Goal: Task Accomplishment & Management: Manage account settings

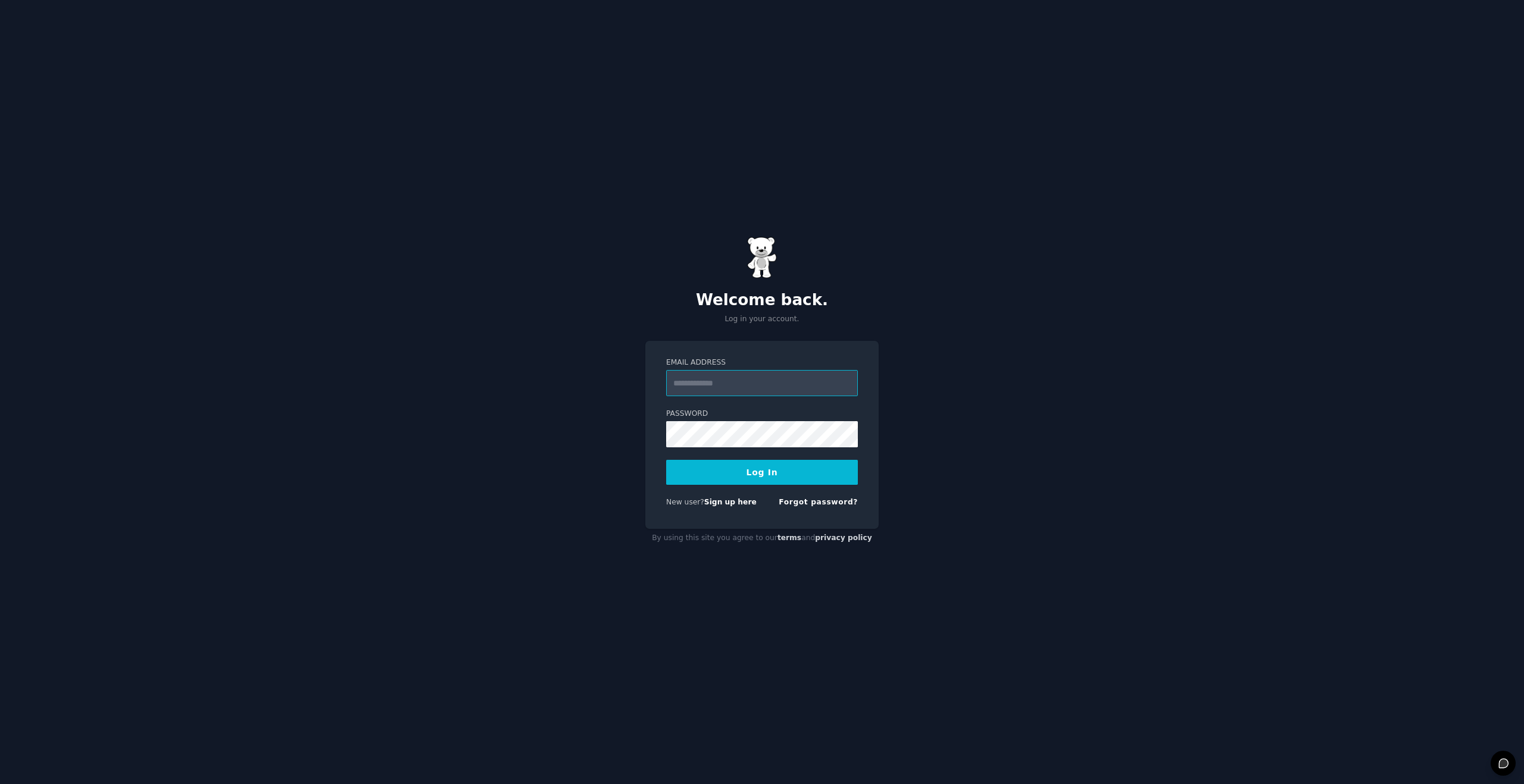
click at [759, 386] on input "Email Address" at bounding box center [762, 383] width 192 height 26
type input "**********"
click at [710, 504] on link "Sign up here" at bounding box center [730, 502] width 52 height 9
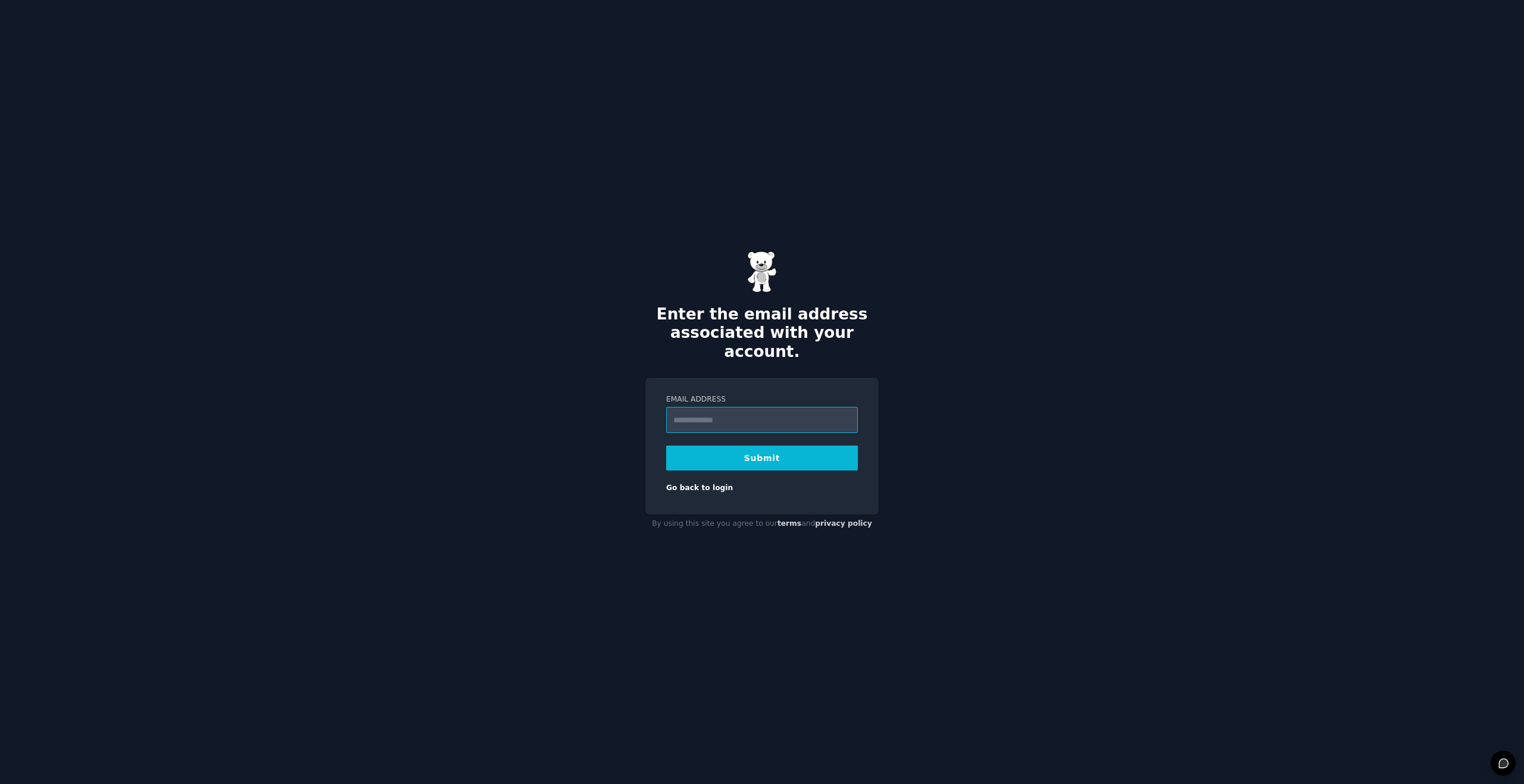
type input "**********"
click at [769, 450] on button "Submit" at bounding box center [762, 457] width 192 height 25
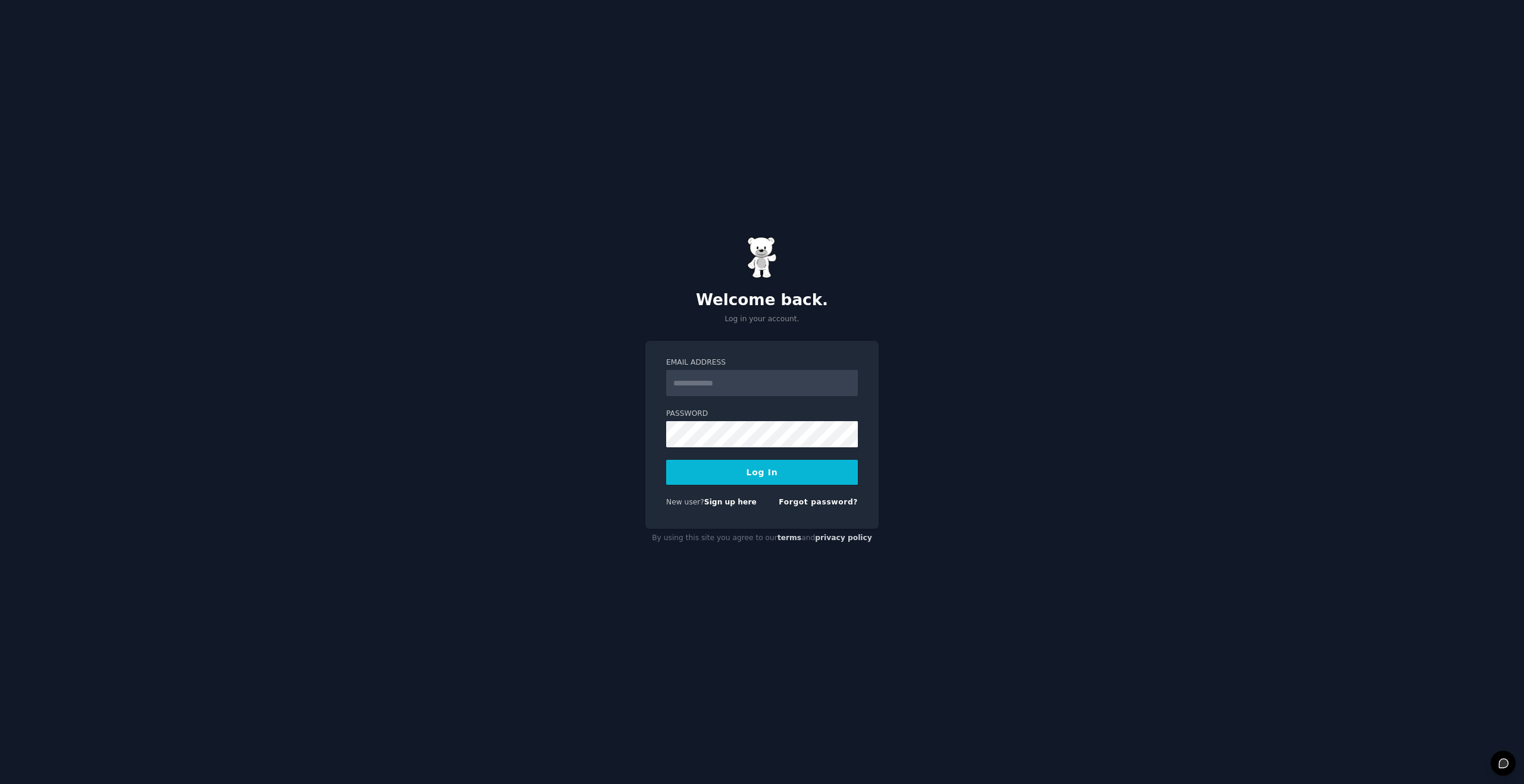
click at [726, 388] on input "Email Address" at bounding box center [762, 383] width 192 height 26
type input "**********"
click at [762, 478] on button "Log In" at bounding box center [762, 472] width 192 height 25
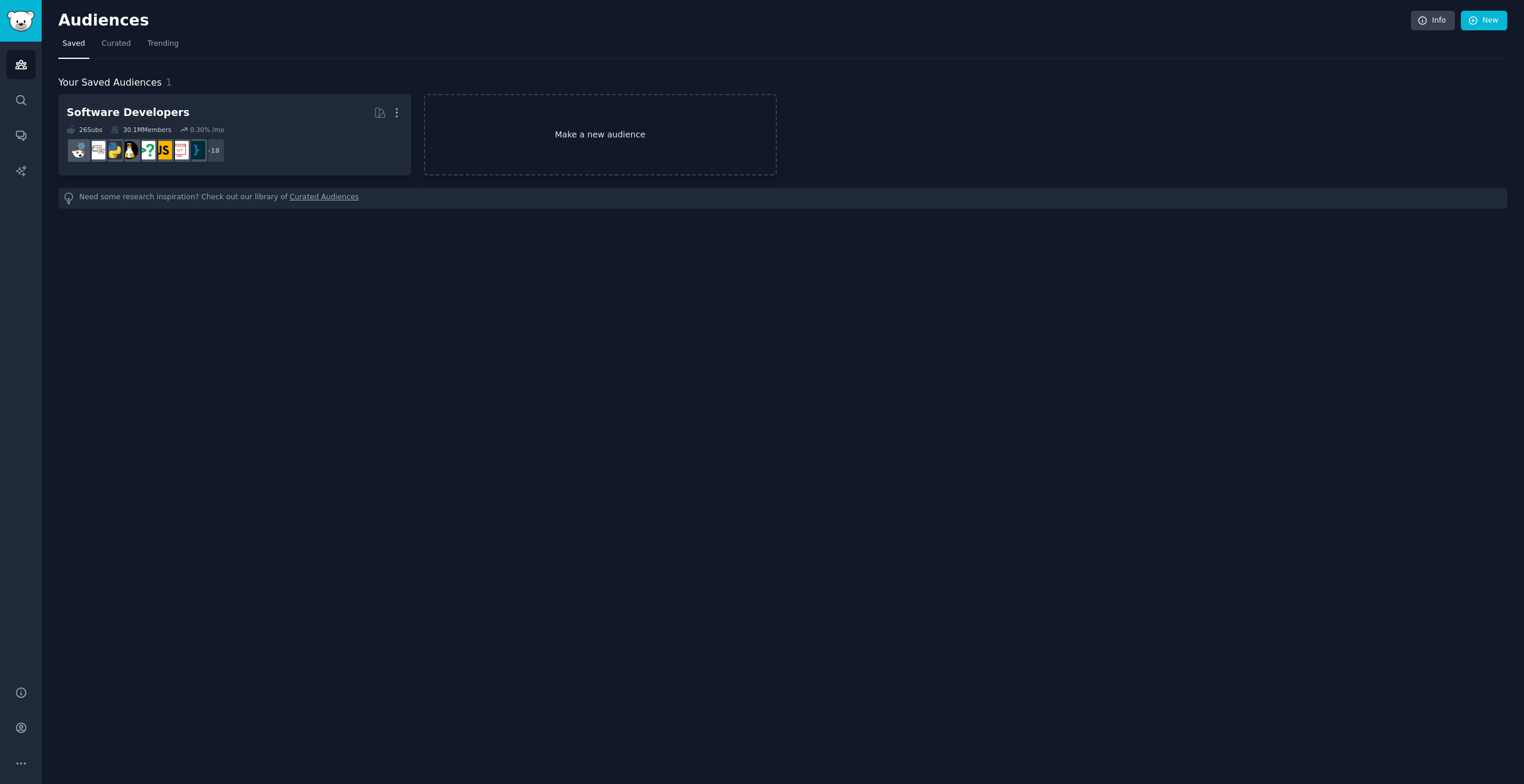
click at [581, 137] on link "Make a new audience" at bounding box center [600, 134] width 353 height 82
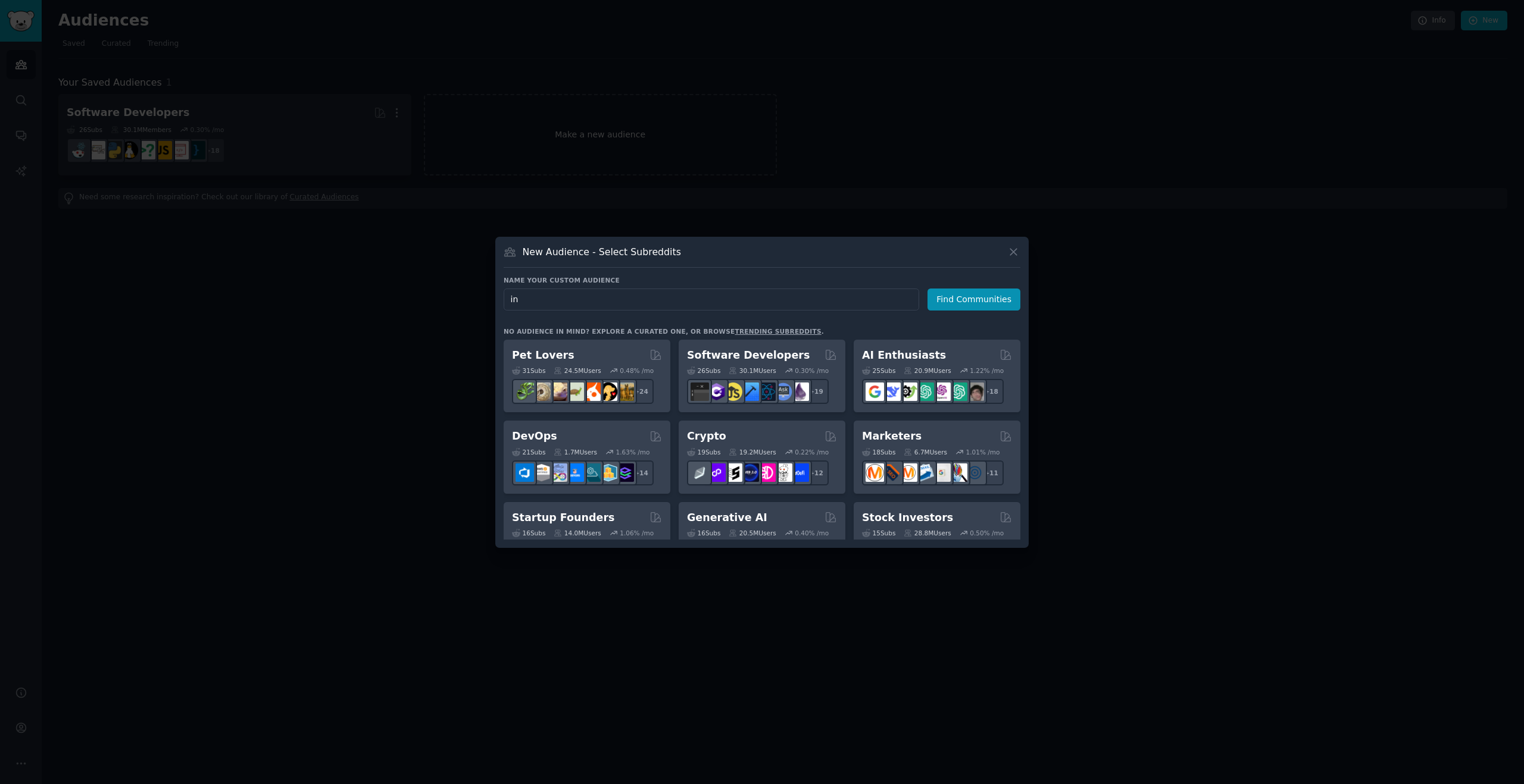
type input "i"
type input "content creation"
click button "Find Communities" at bounding box center [974, 300] width 93 height 22
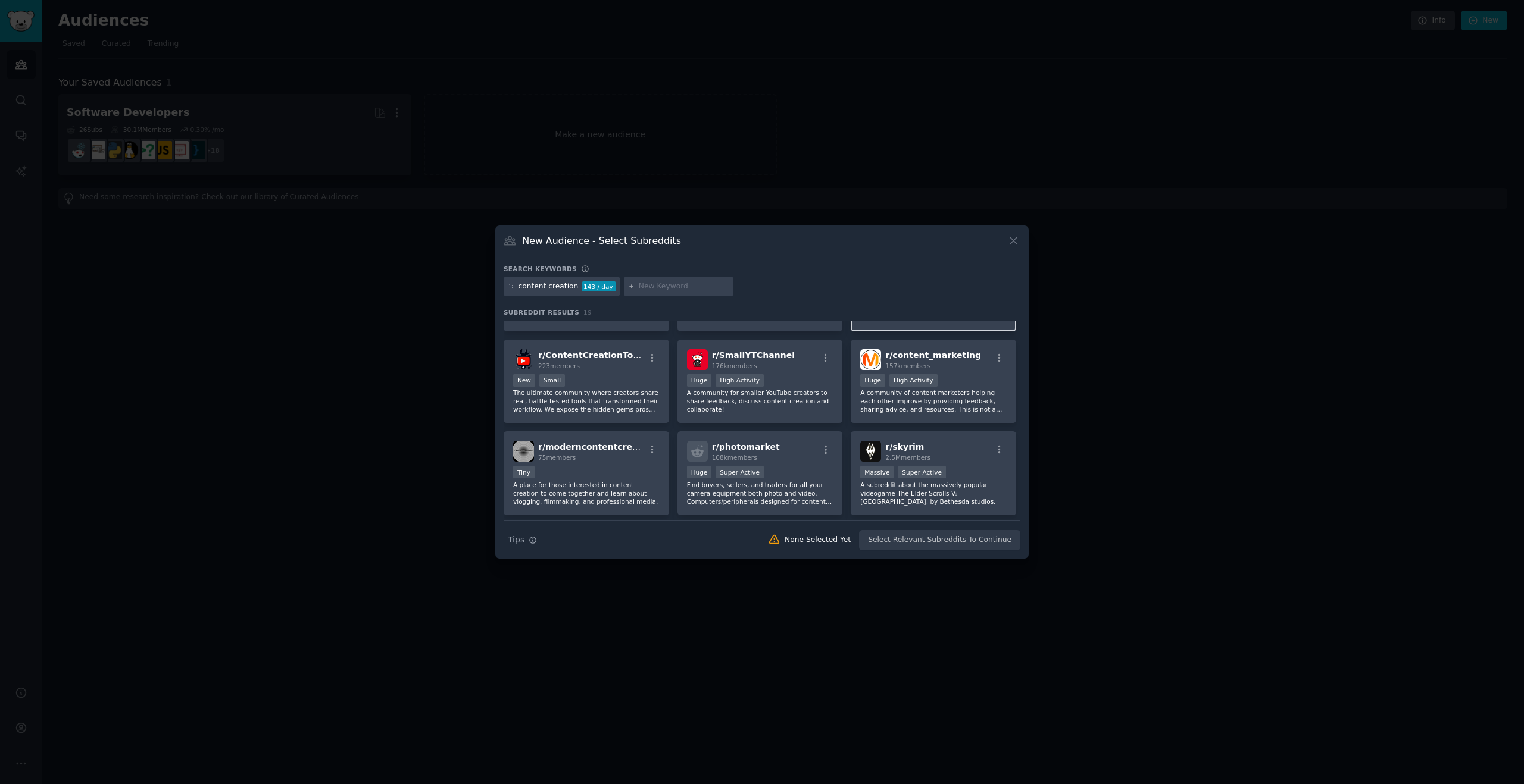
scroll to position [78, 0]
click at [1013, 237] on icon at bounding box center [1013, 241] width 13 height 13
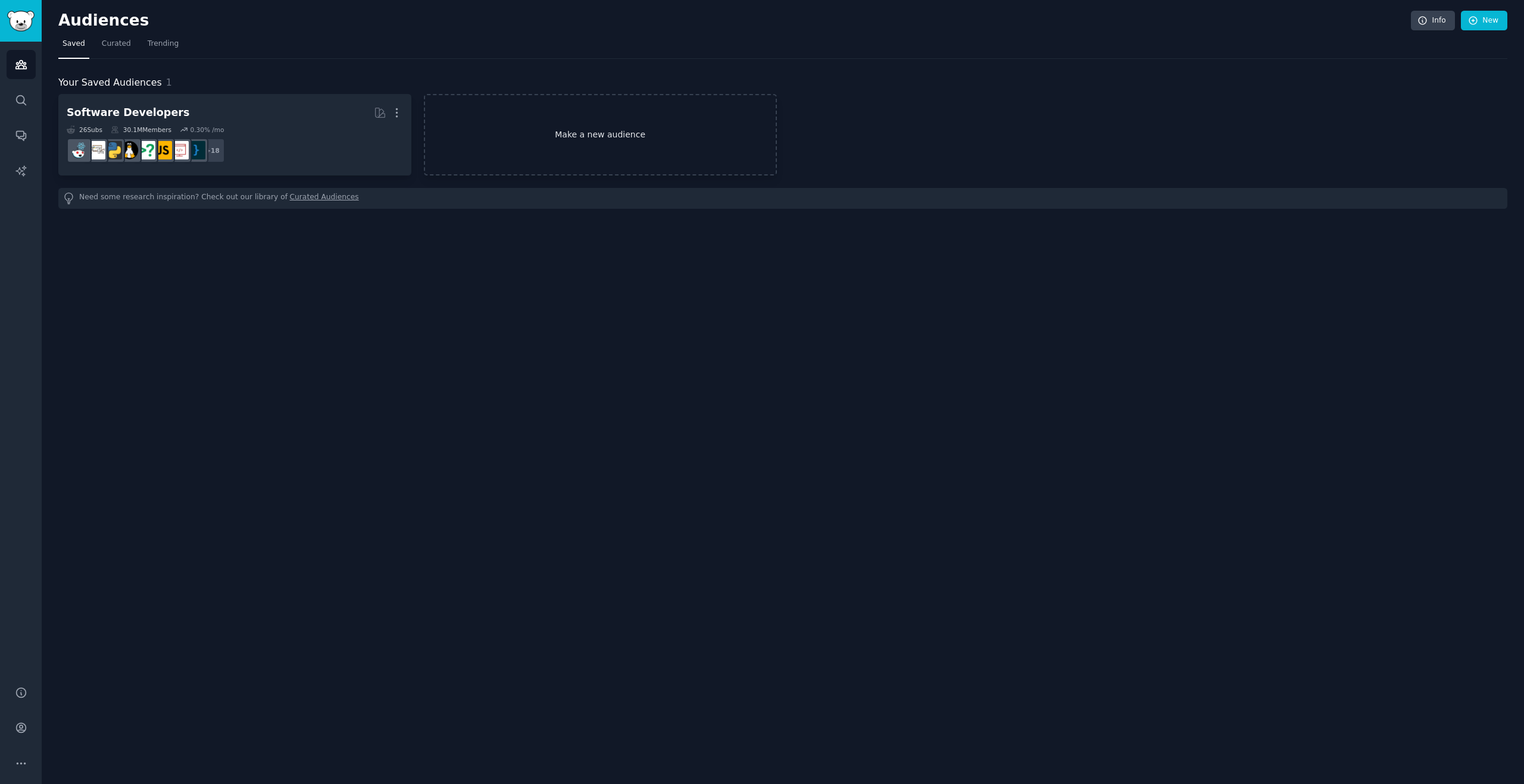
click at [525, 129] on link "Make a new audience" at bounding box center [600, 134] width 353 height 82
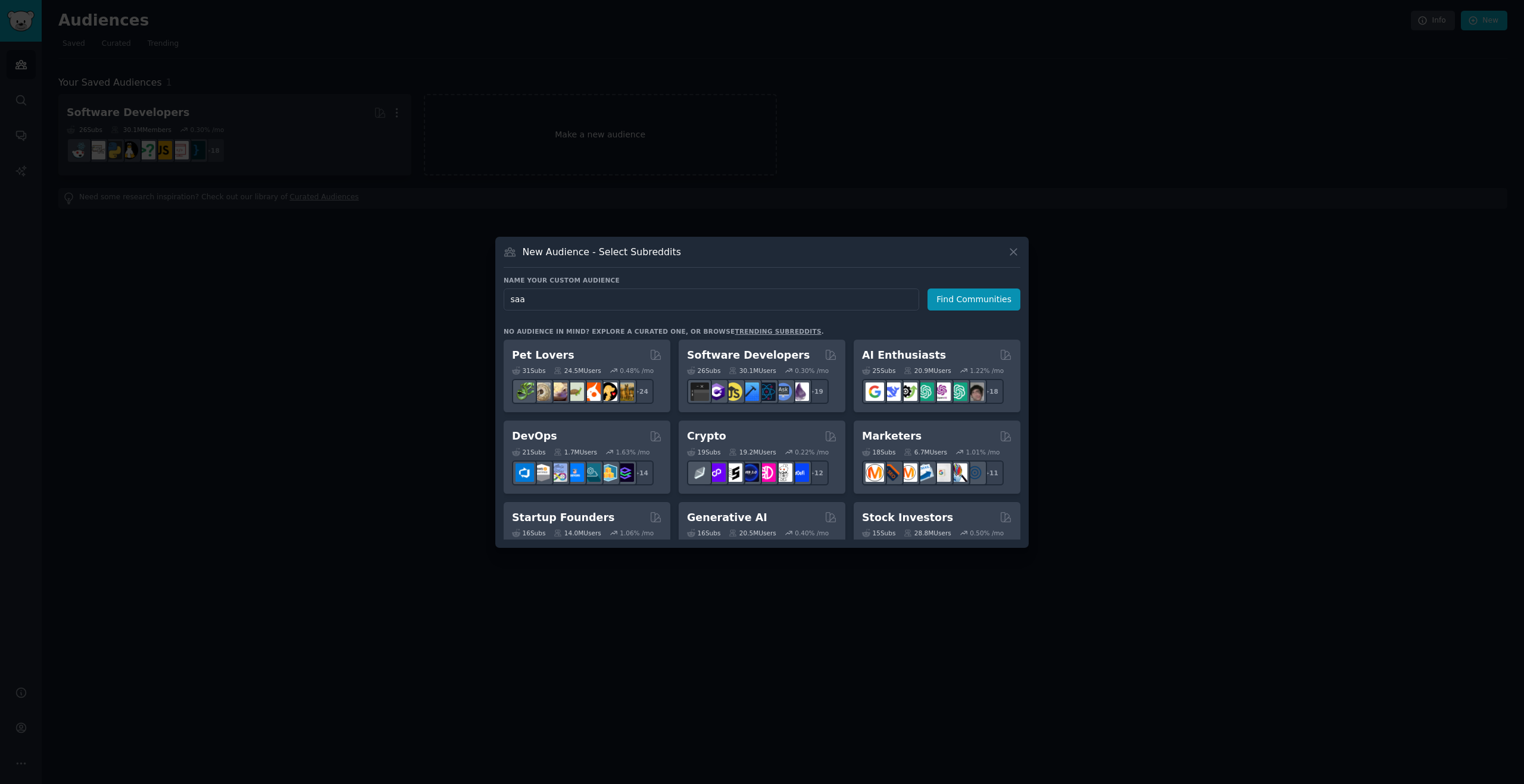
type input "saas"
click button "Find Communities" at bounding box center [974, 300] width 93 height 22
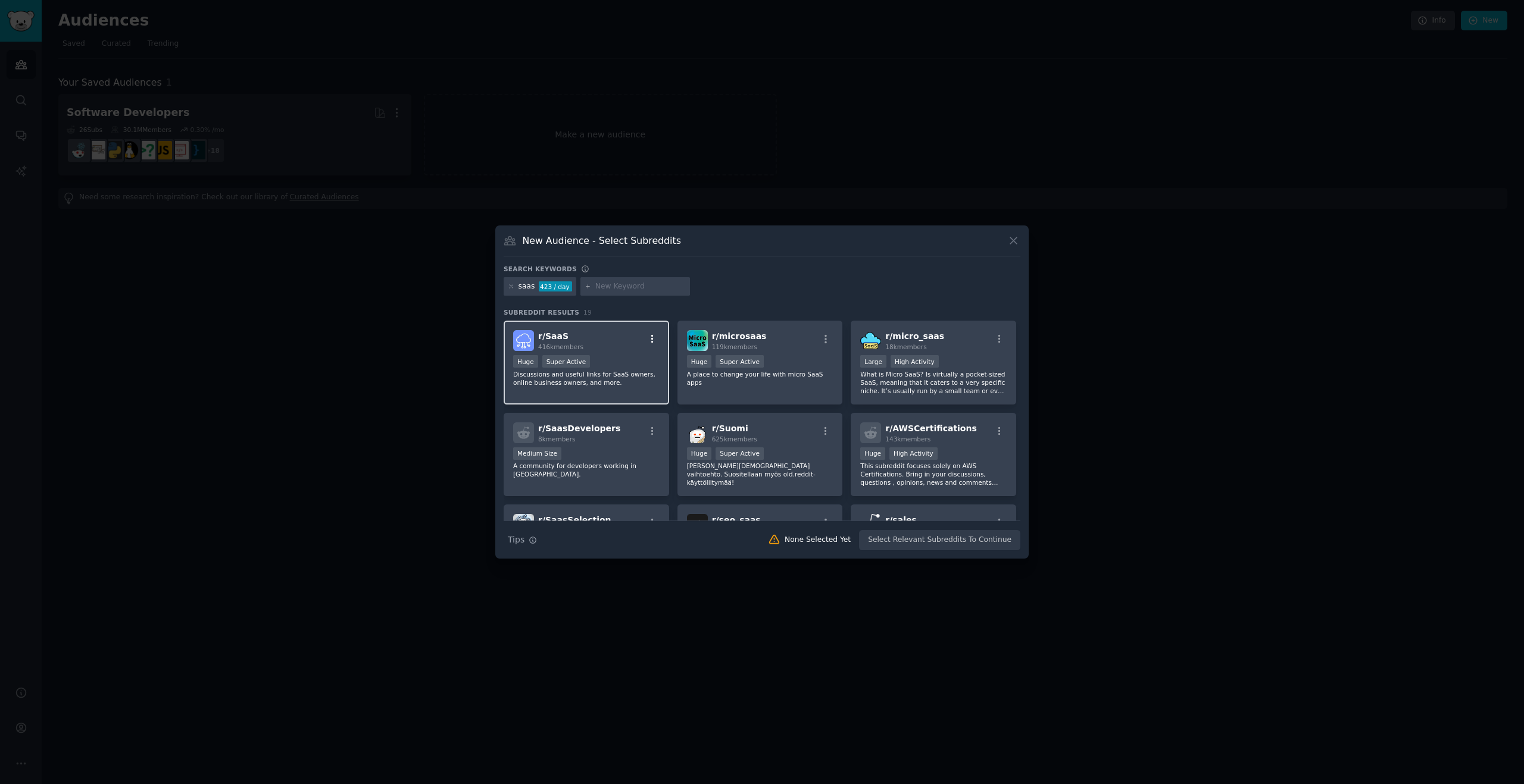
click at [650, 338] on icon "button" at bounding box center [652, 339] width 10 height 10
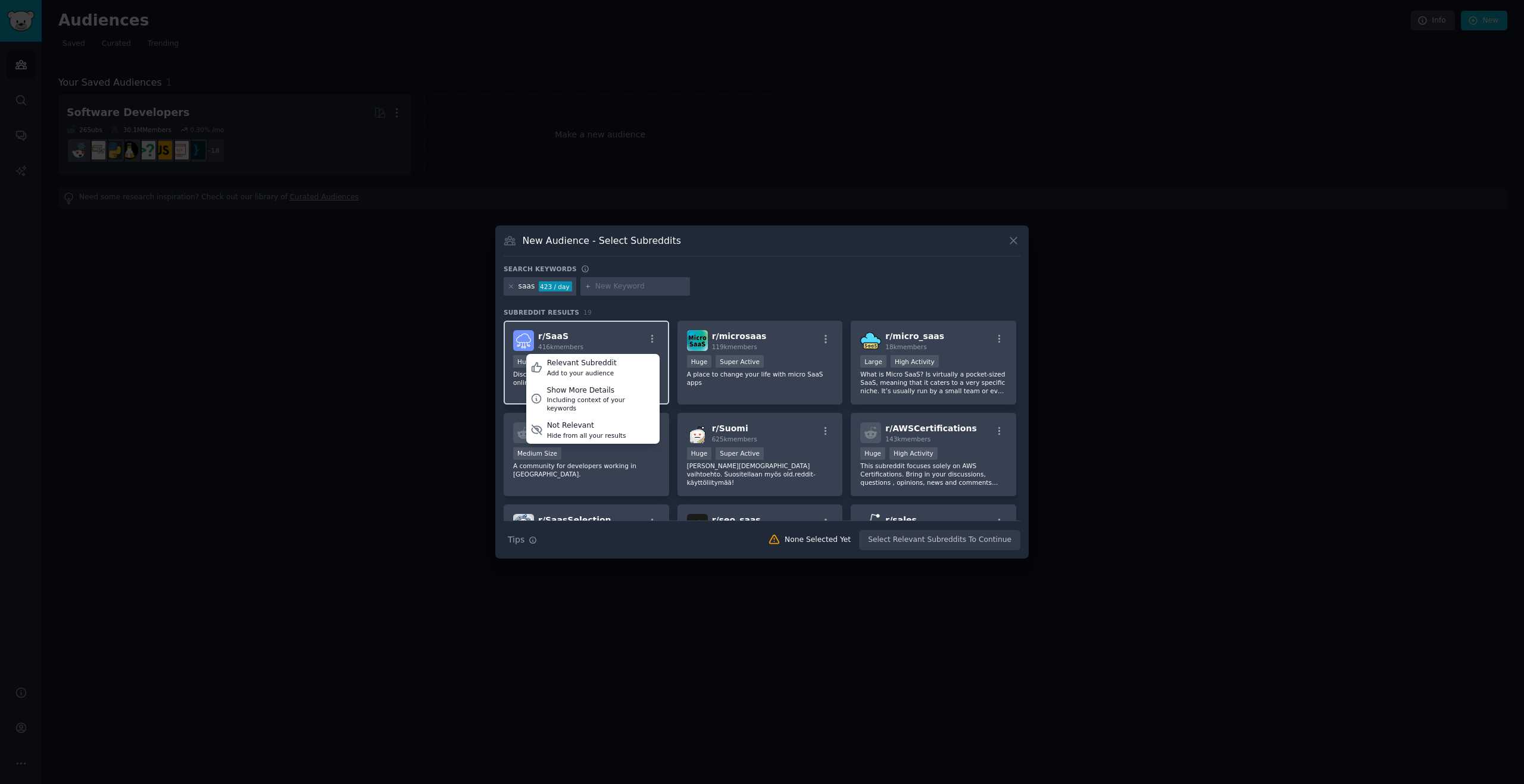
click at [636, 335] on div "r/ SaaS 416k members Relevant Subreddit Add to your audience Show More Details …" at bounding box center [587, 340] width 146 height 21
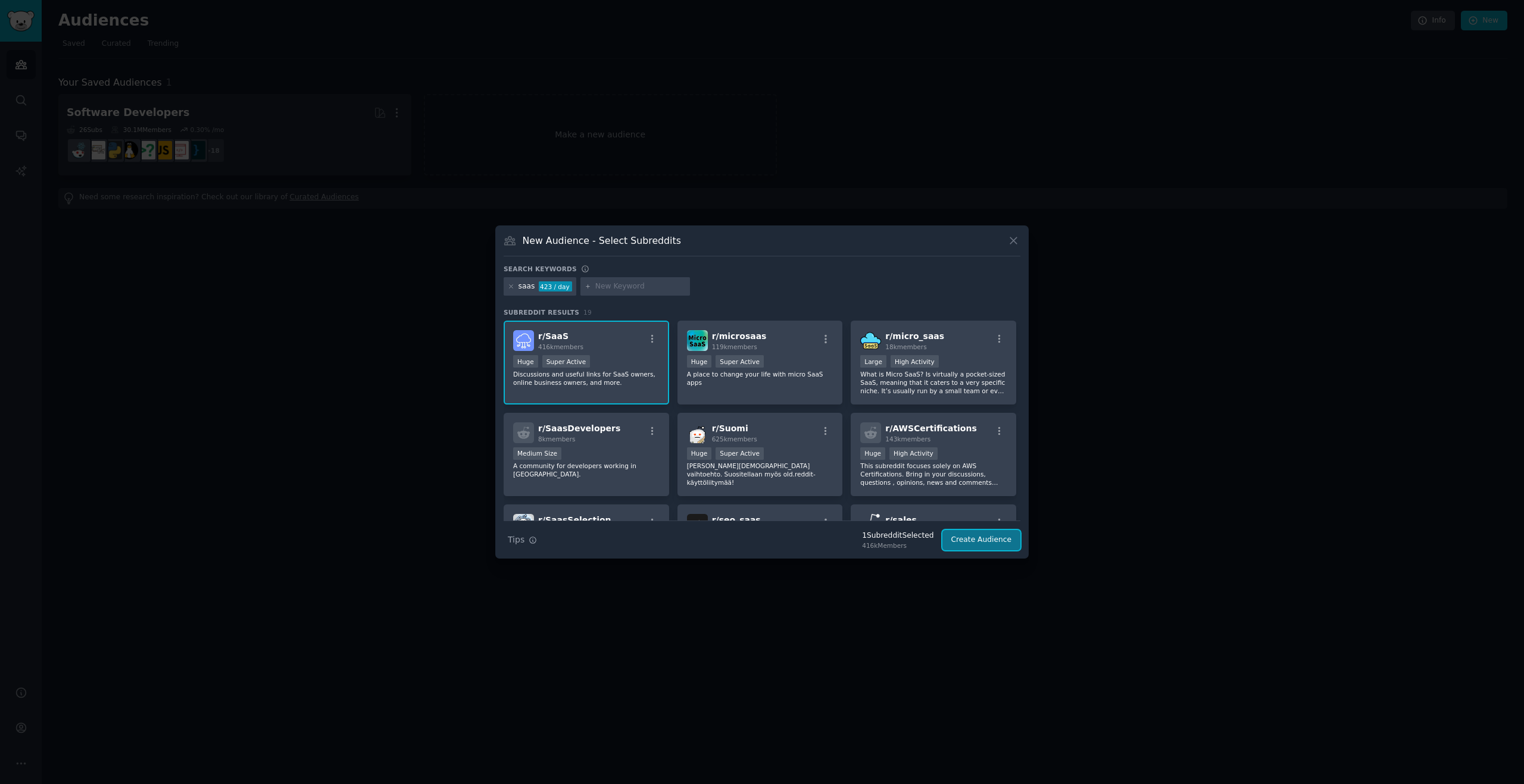
click at [1005, 540] on button "Create Audience" at bounding box center [981, 541] width 78 height 21
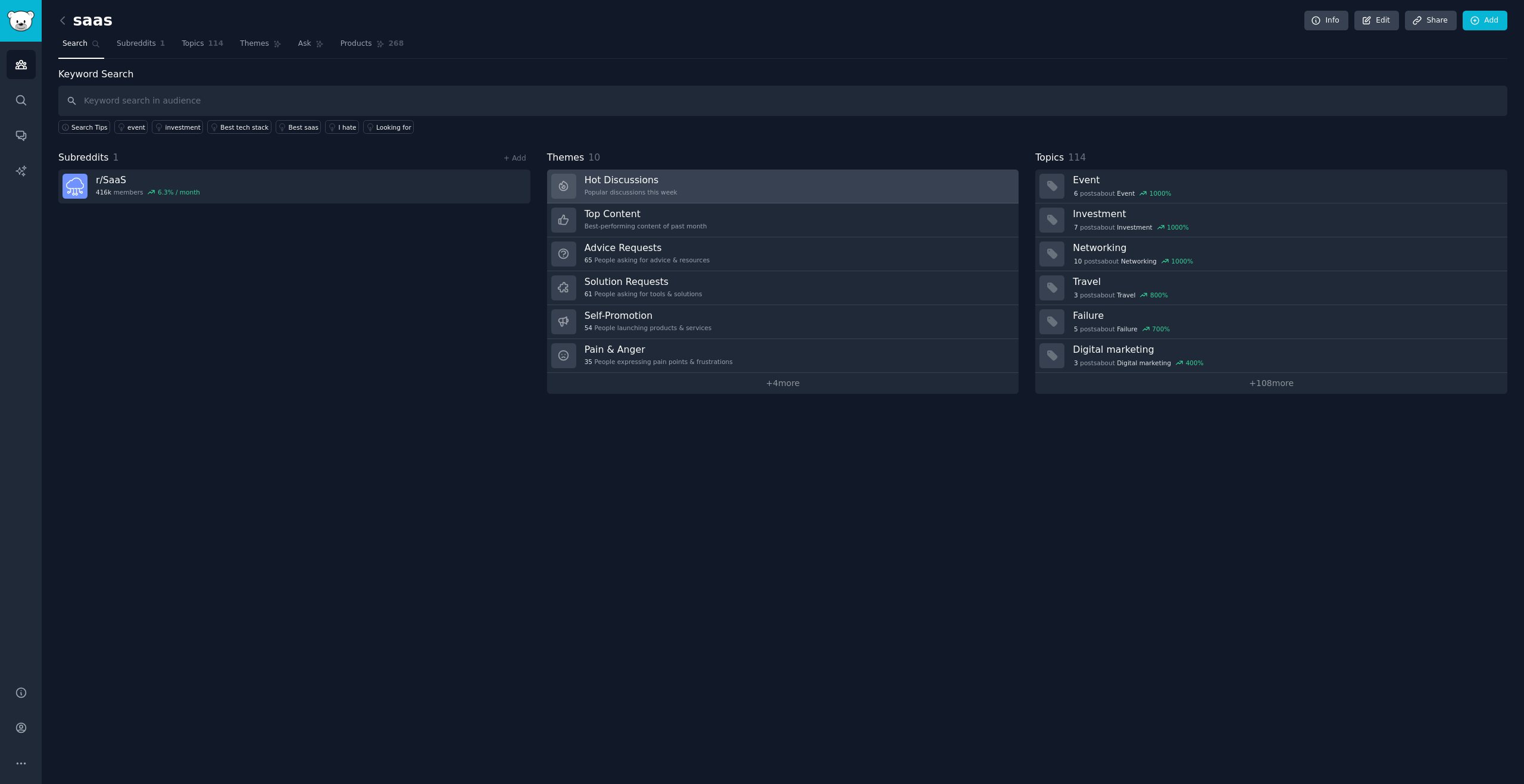
click at [564, 187] on icon at bounding box center [563, 186] width 13 height 13
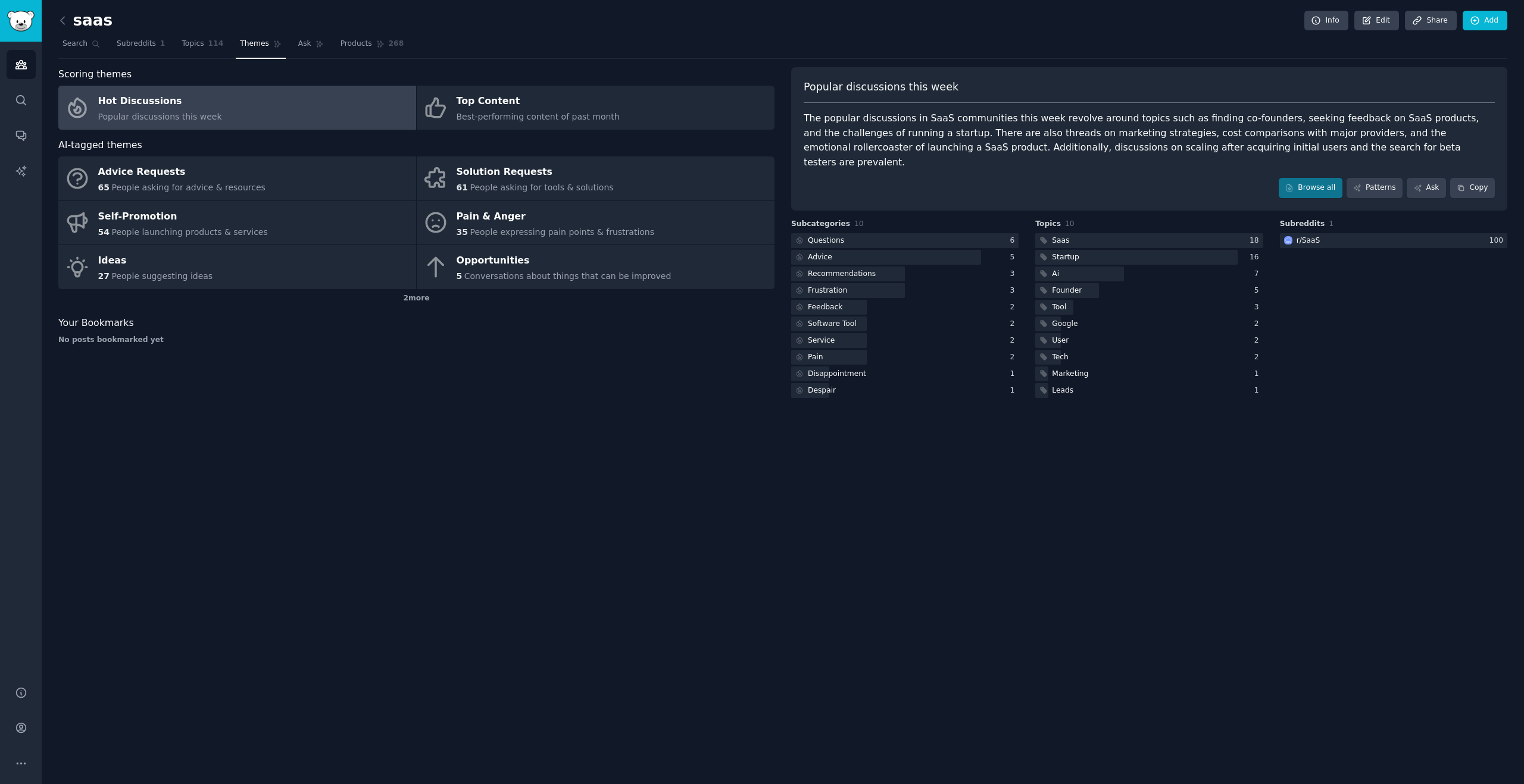
click at [70, 25] on link at bounding box center [65, 21] width 15 height 19
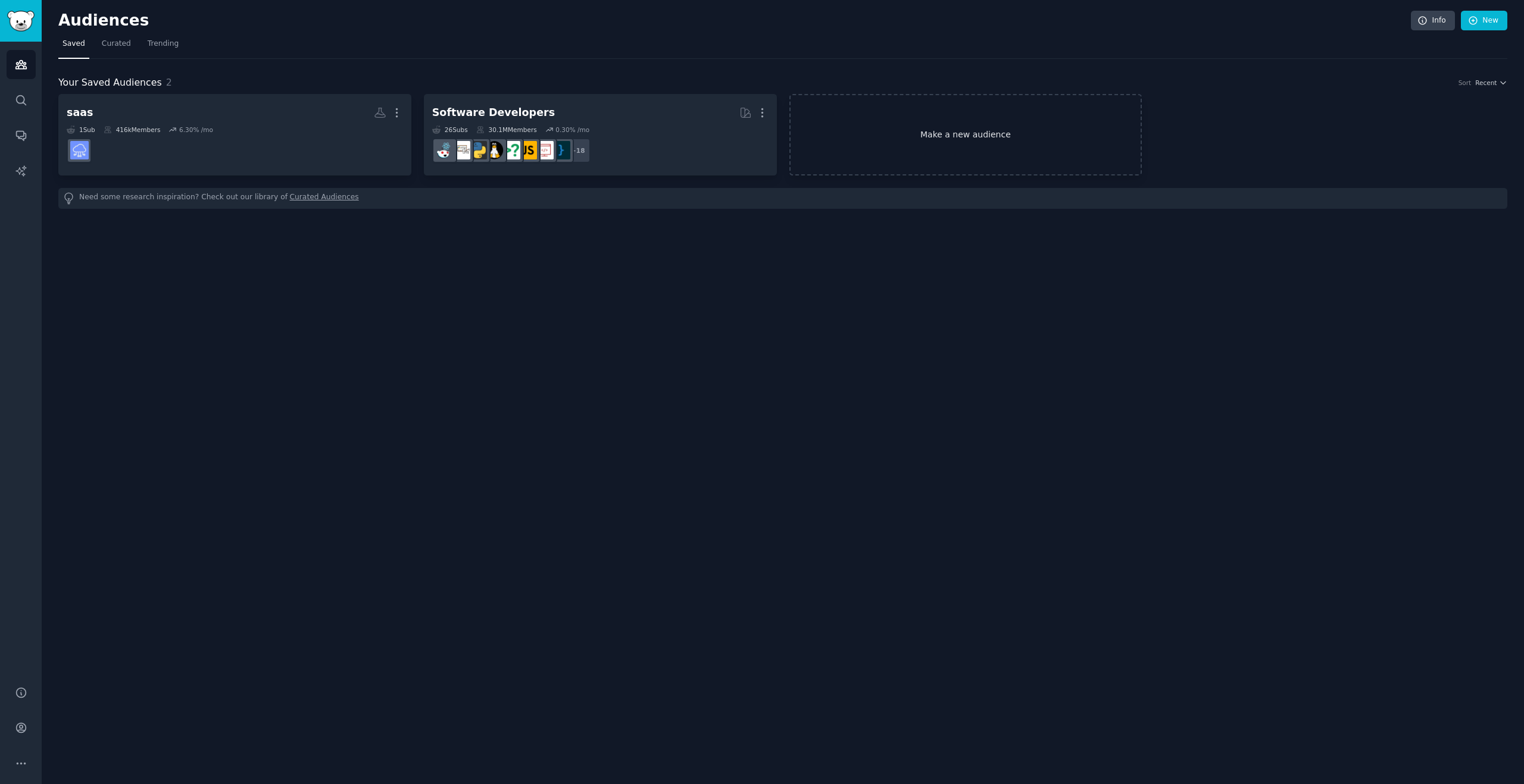
click at [930, 144] on link "Make a new audience" at bounding box center [966, 134] width 353 height 82
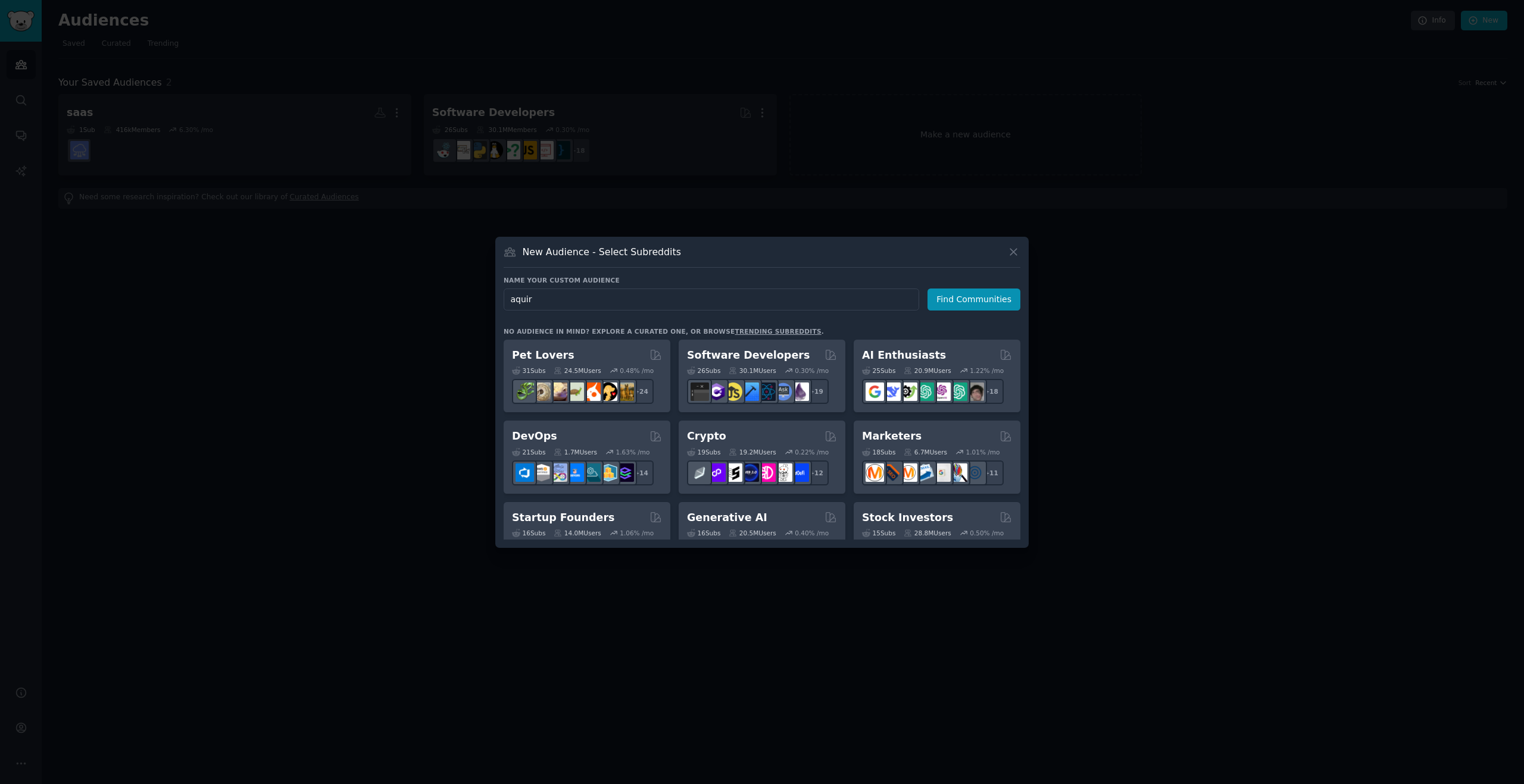
type input "aquire"
click button "Find Communities" at bounding box center [974, 300] width 93 height 22
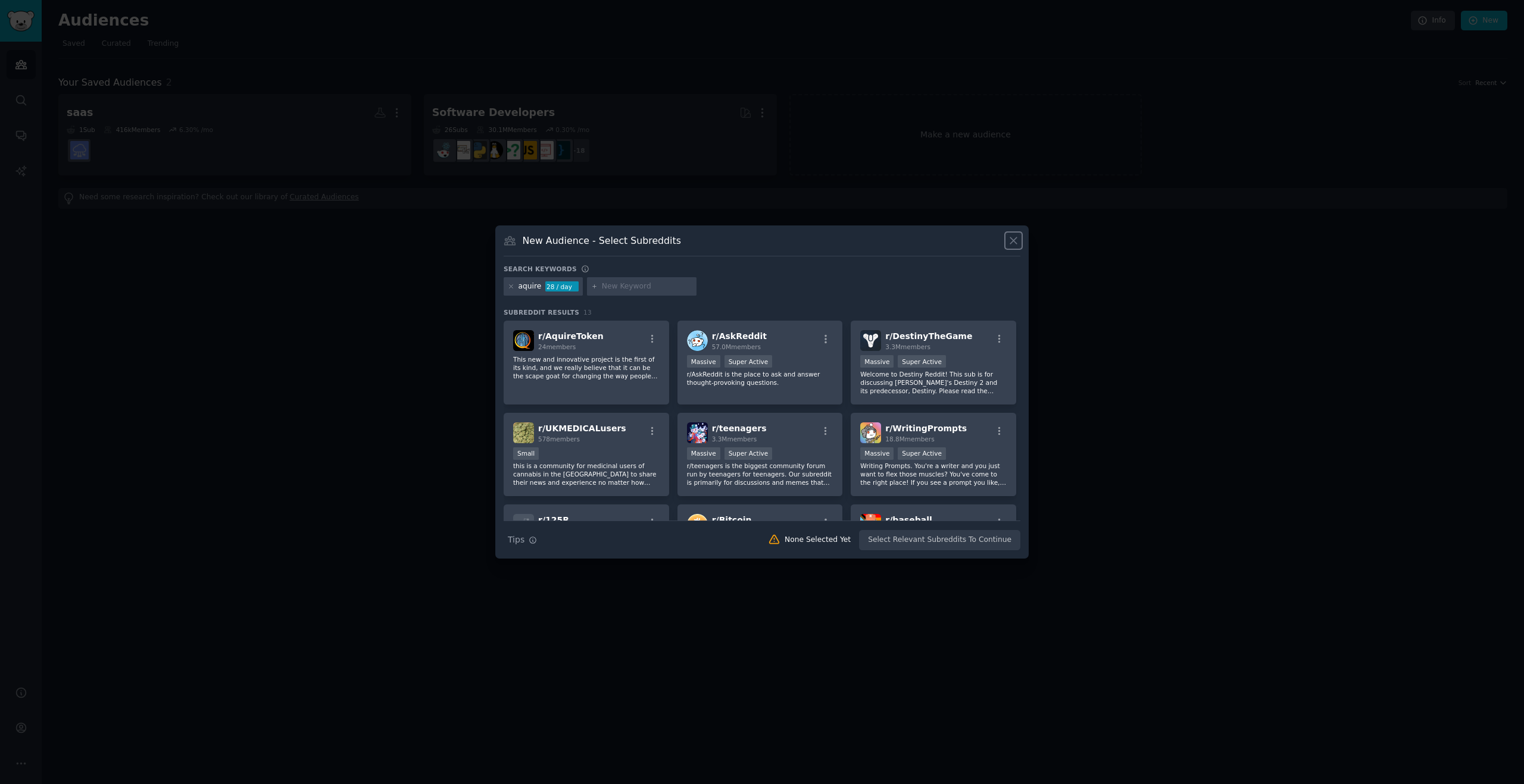
click at [1015, 241] on icon at bounding box center [1014, 241] width 7 height 7
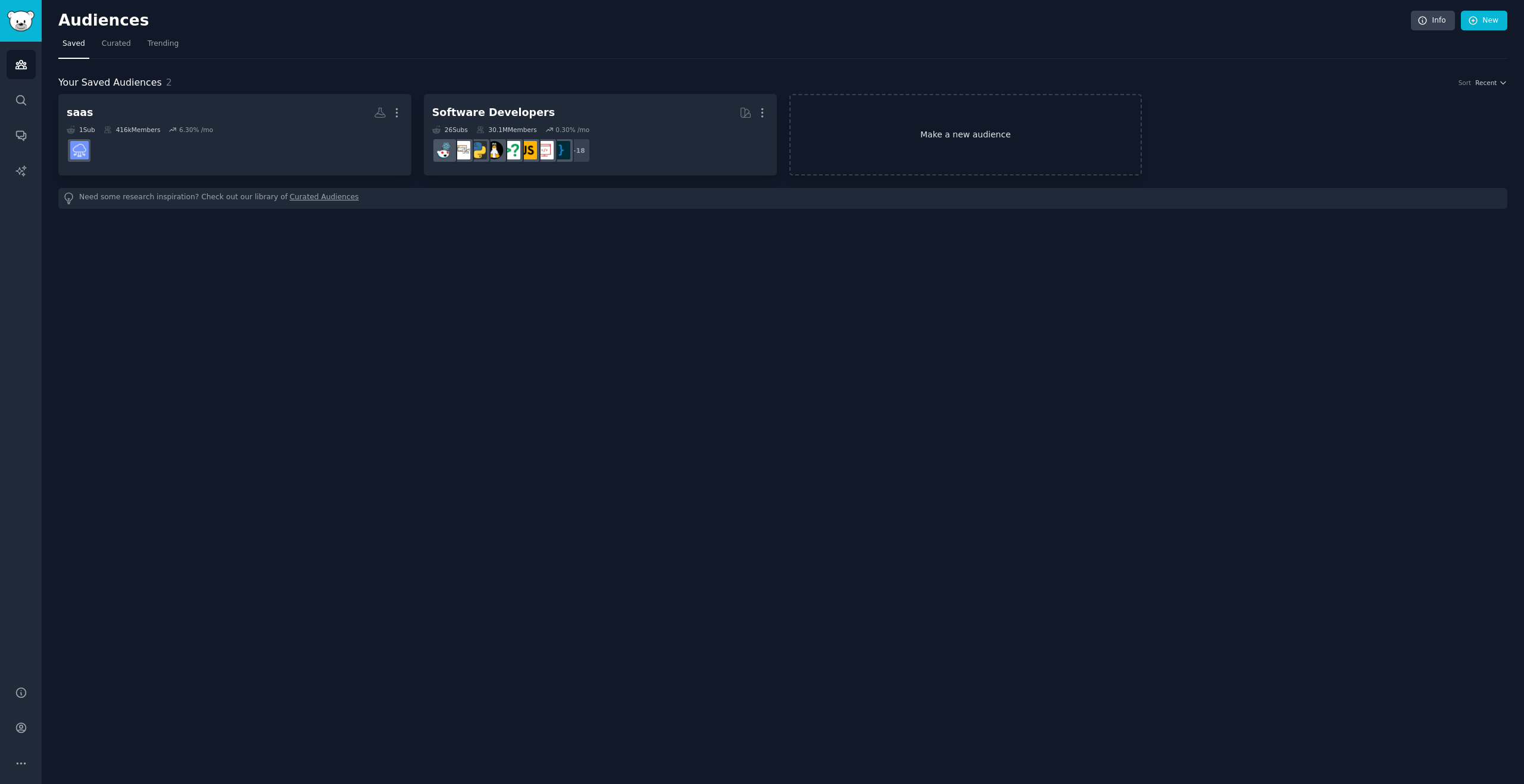
click at [999, 122] on link "Make a new audience" at bounding box center [966, 134] width 353 height 82
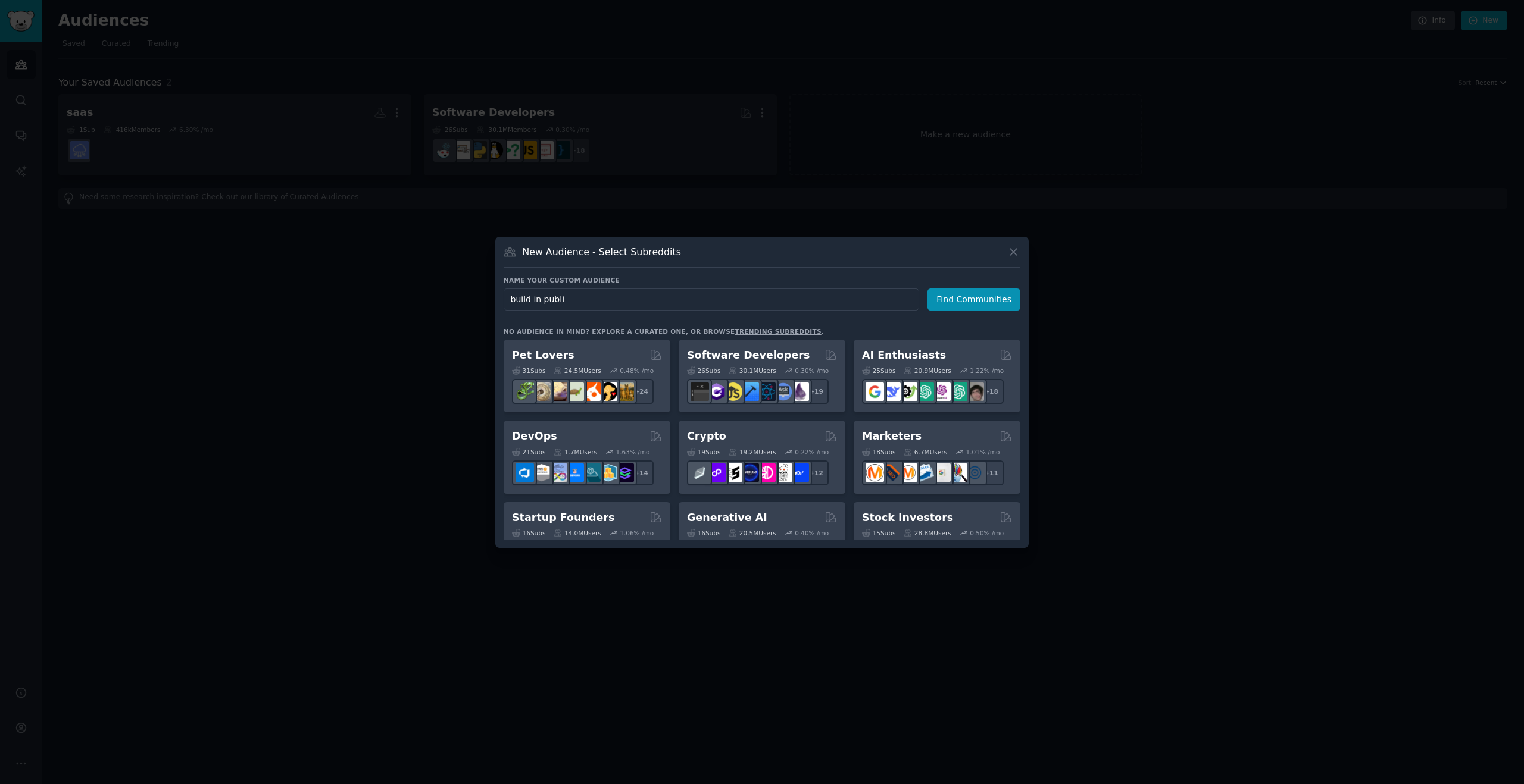
type input "build in public"
click at [965, 297] on button "Find Communities" at bounding box center [974, 300] width 93 height 22
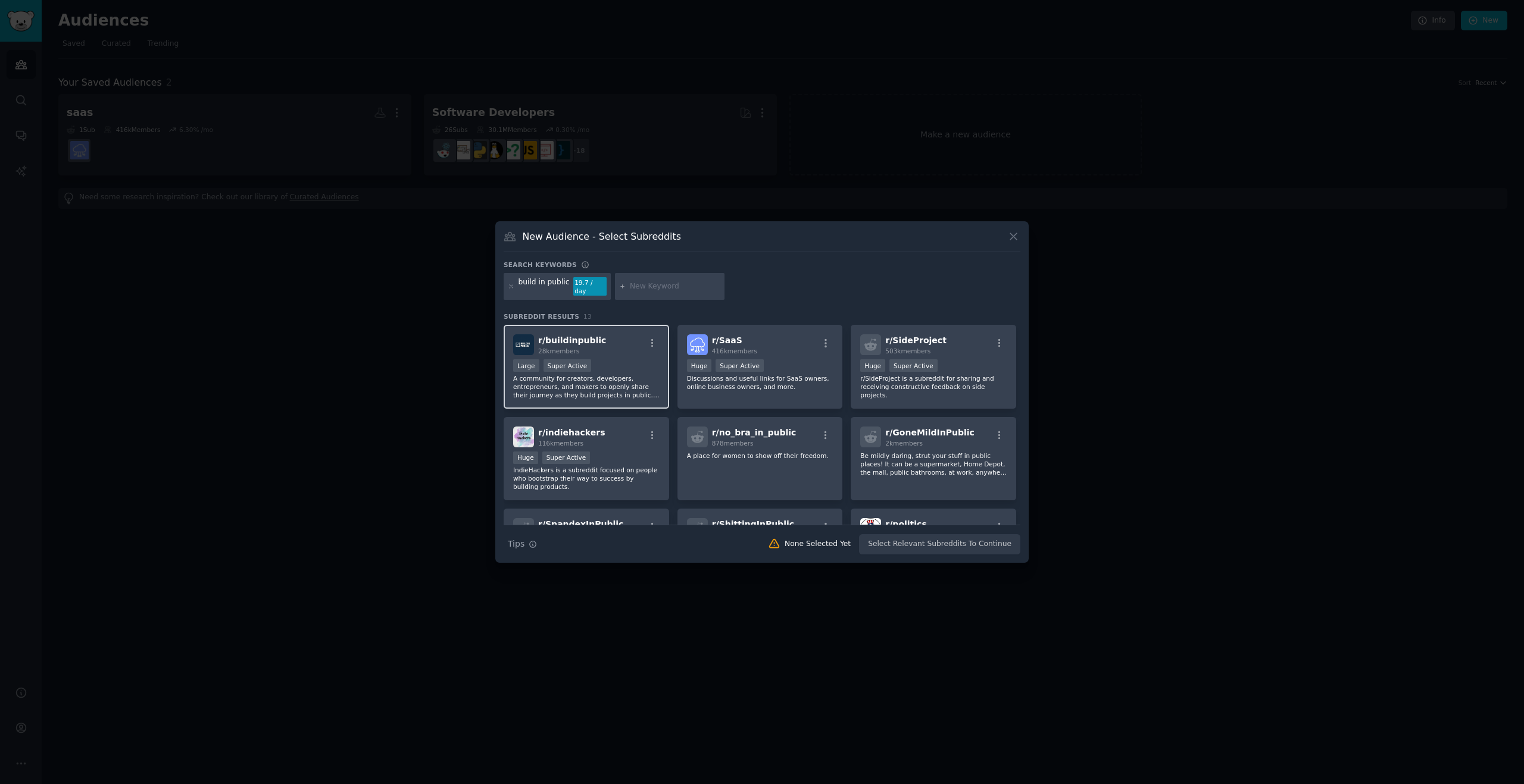
click at [631, 338] on div "r/ buildinpublic 28k members" at bounding box center [587, 345] width 146 height 21
click at [972, 535] on button "Create Audience" at bounding box center [981, 545] width 78 height 21
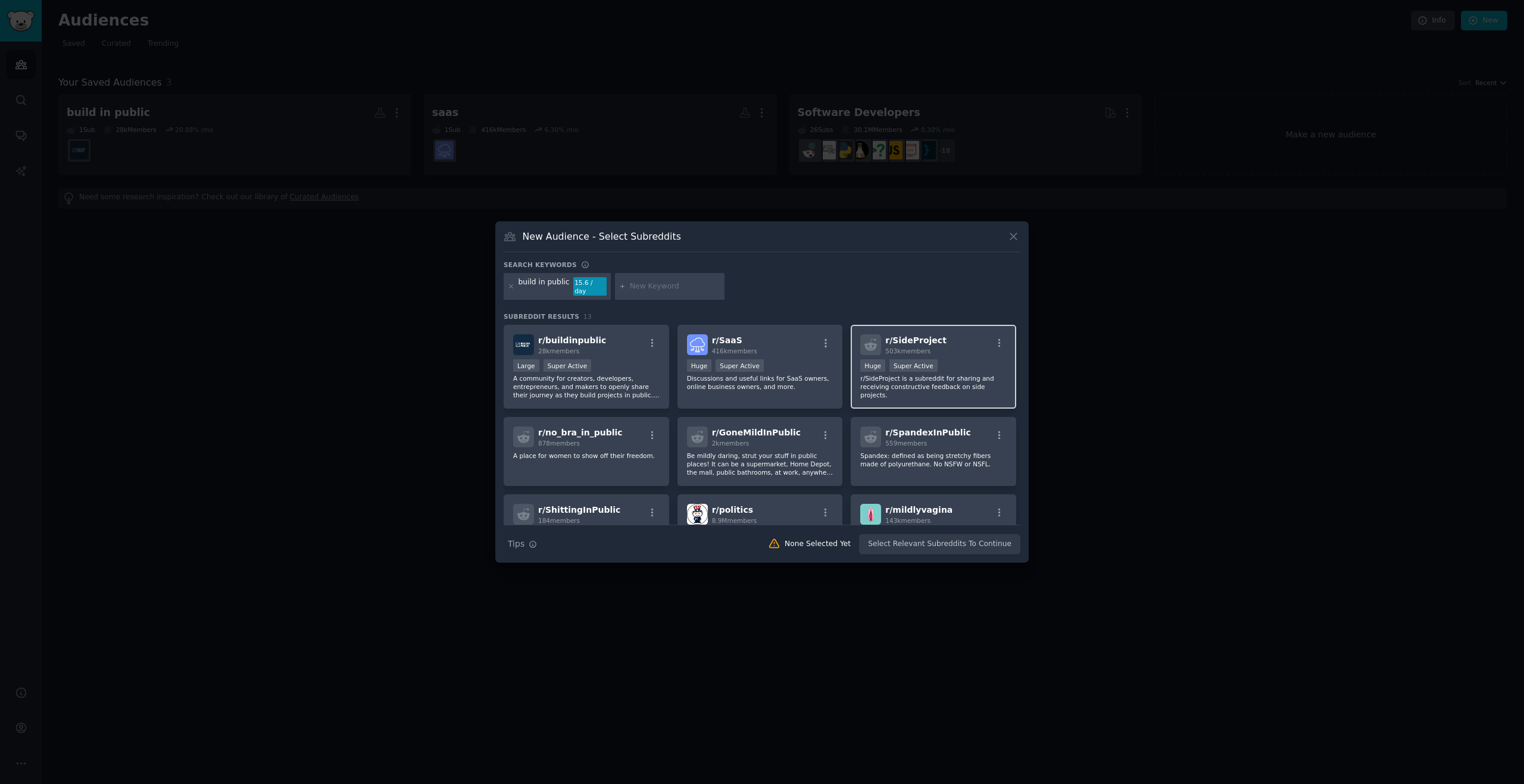
click at [976, 359] on div "Huge Super Active" at bounding box center [933, 366] width 146 height 15
click at [978, 541] on button "Create Audience" at bounding box center [981, 545] width 78 height 21
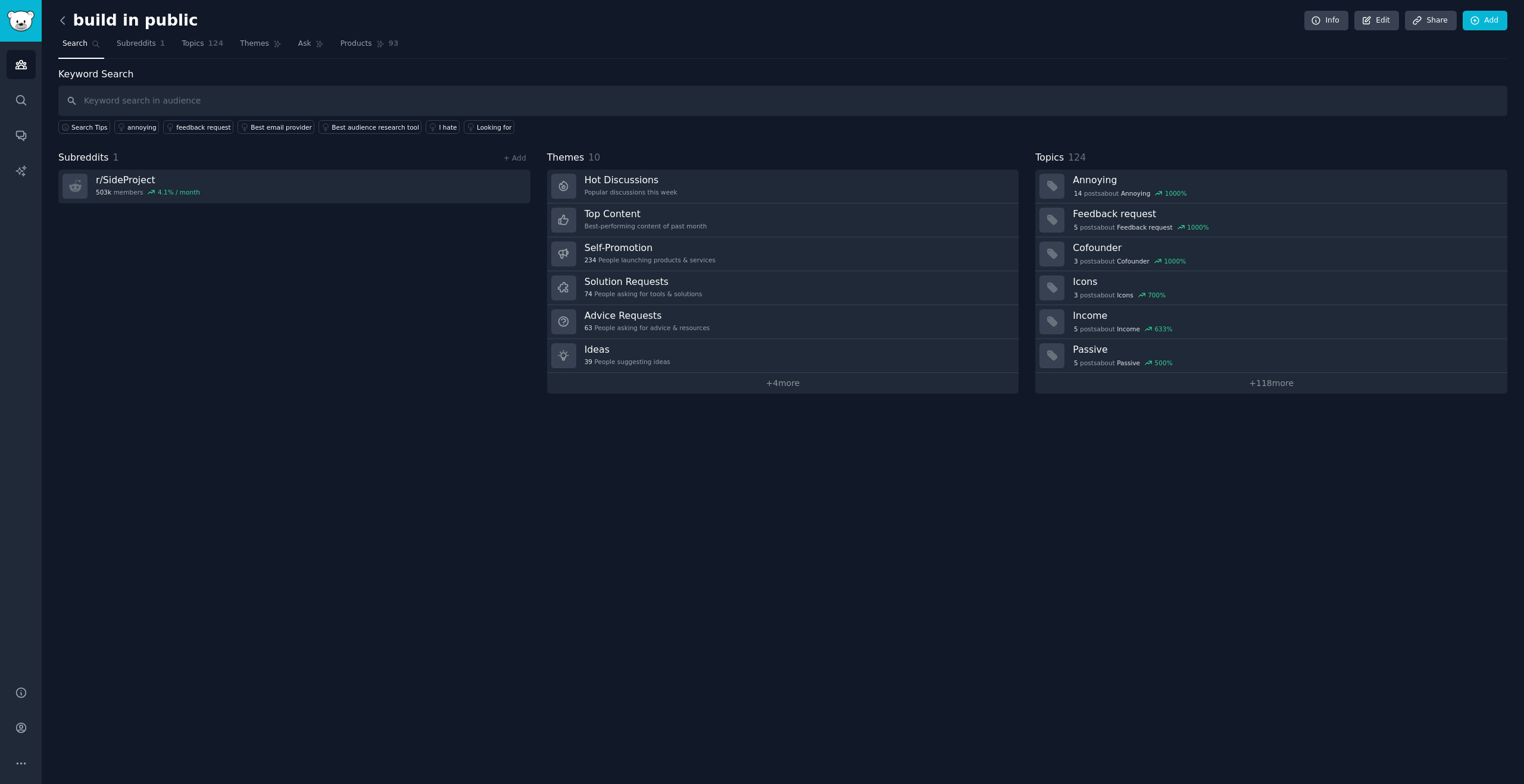
click at [64, 18] on icon at bounding box center [63, 21] width 13 height 13
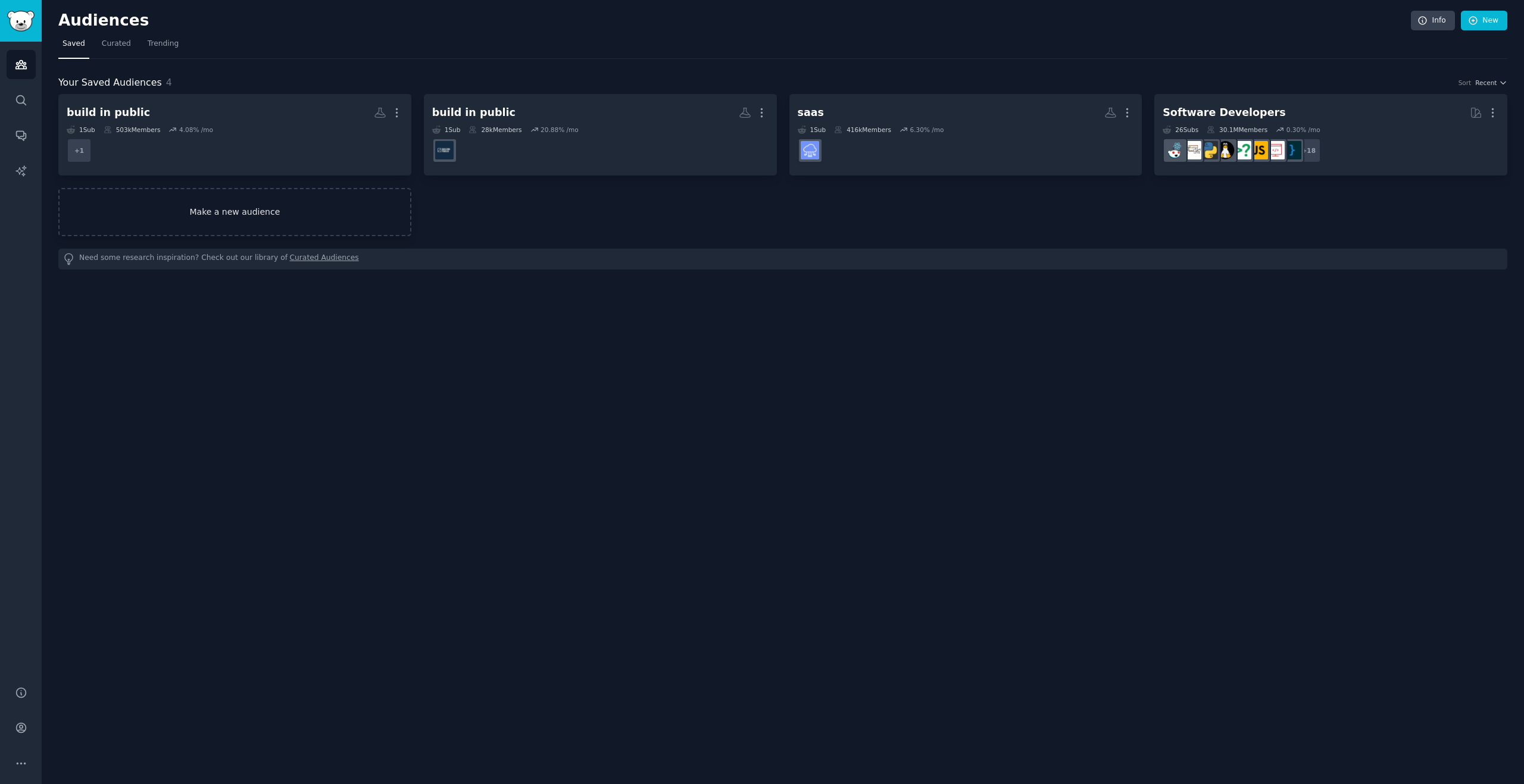
click at [277, 215] on link "Make a new audience" at bounding box center [235, 212] width 353 height 48
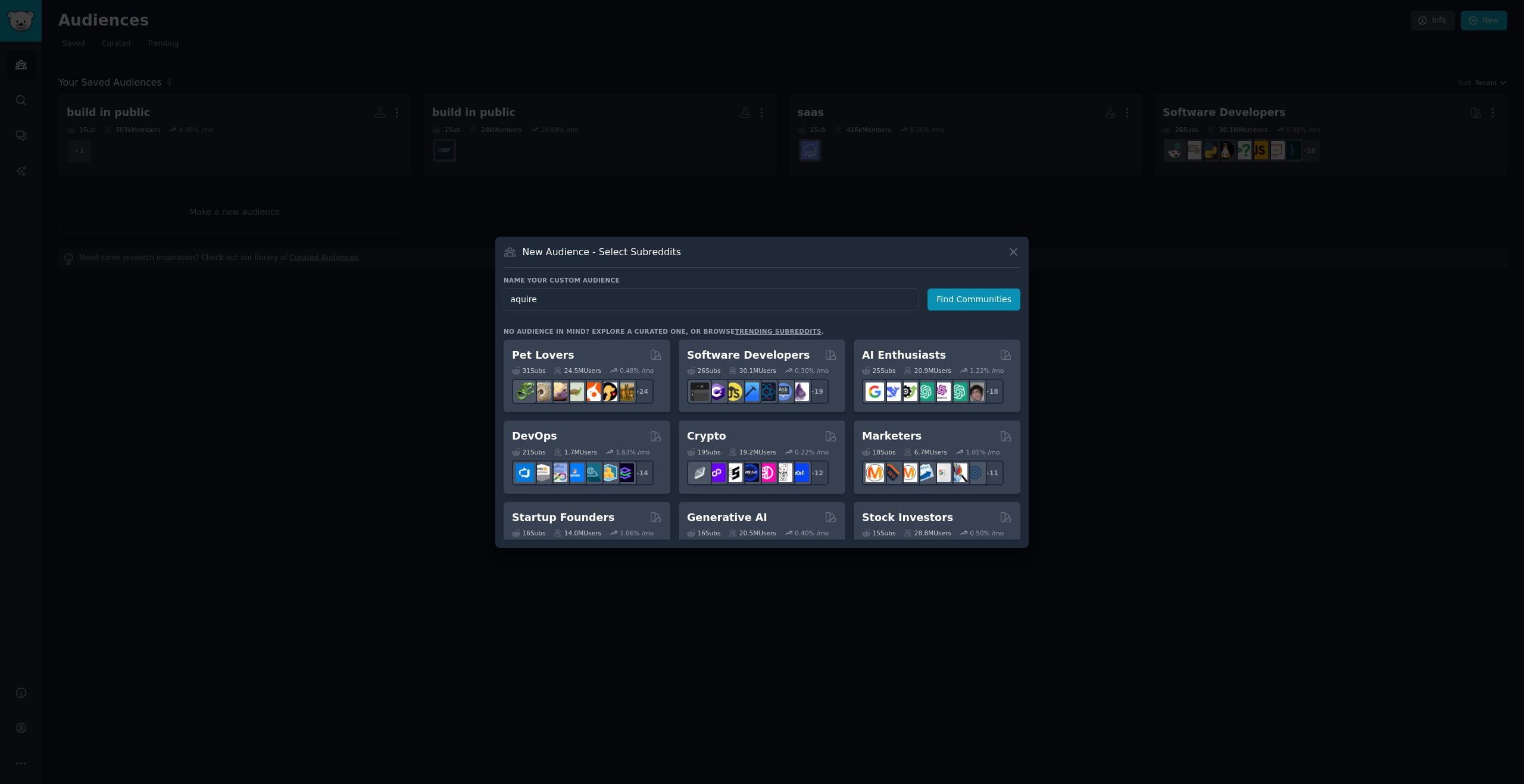
click at [514, 298] on input "aquire" at bounding box center [711, 300] width 415 height 22
click at [548, 302] on input "acquire" at bounding box center [711, 300] width 415 height 22
type input "acquire business"
click button "Find Communities" at bounding box center [974, 300] width 93 height 22
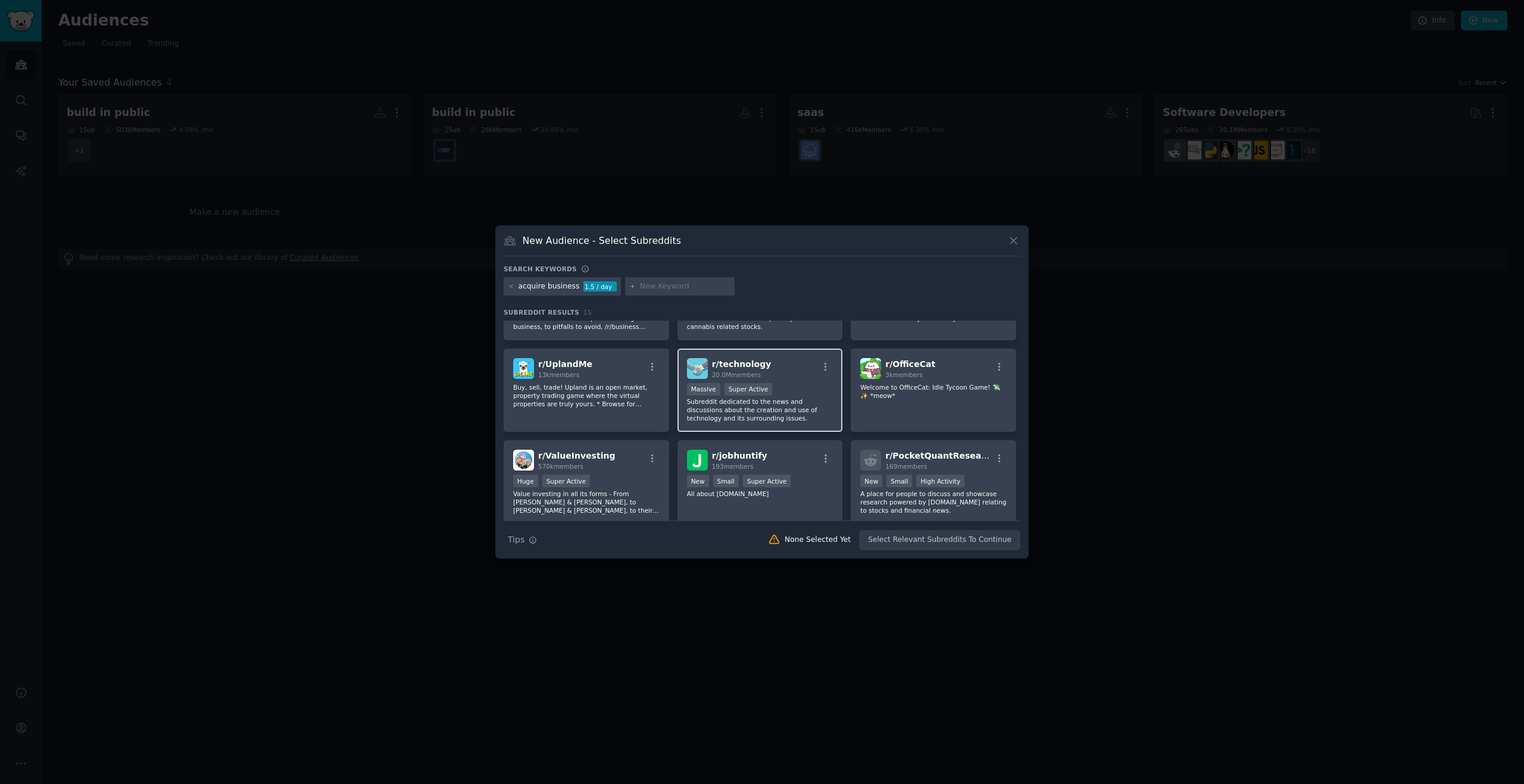
scroll to position [293, 0]
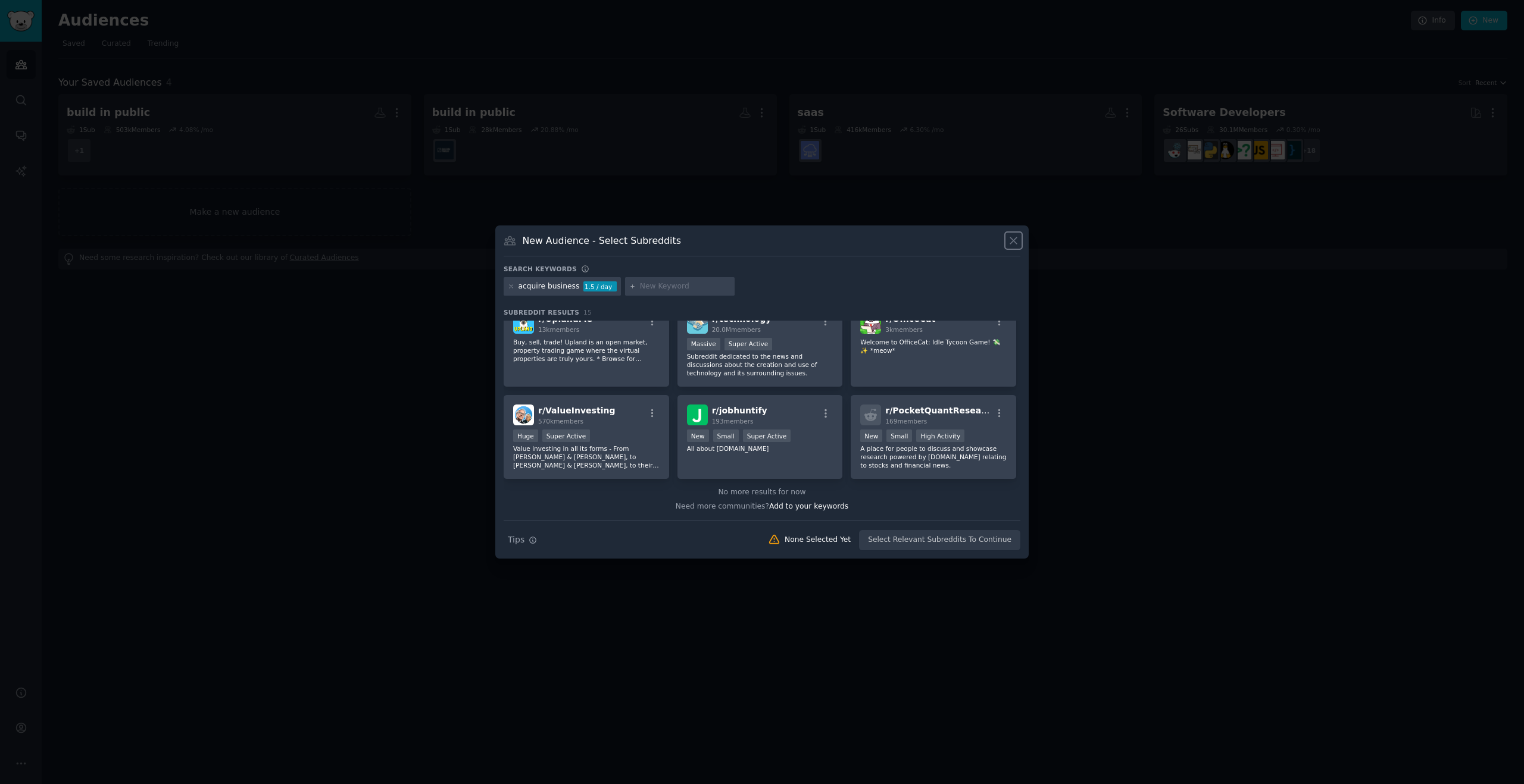
click at [1015, 241] on icon at bounding box center [1013, 241] width 13 height 13
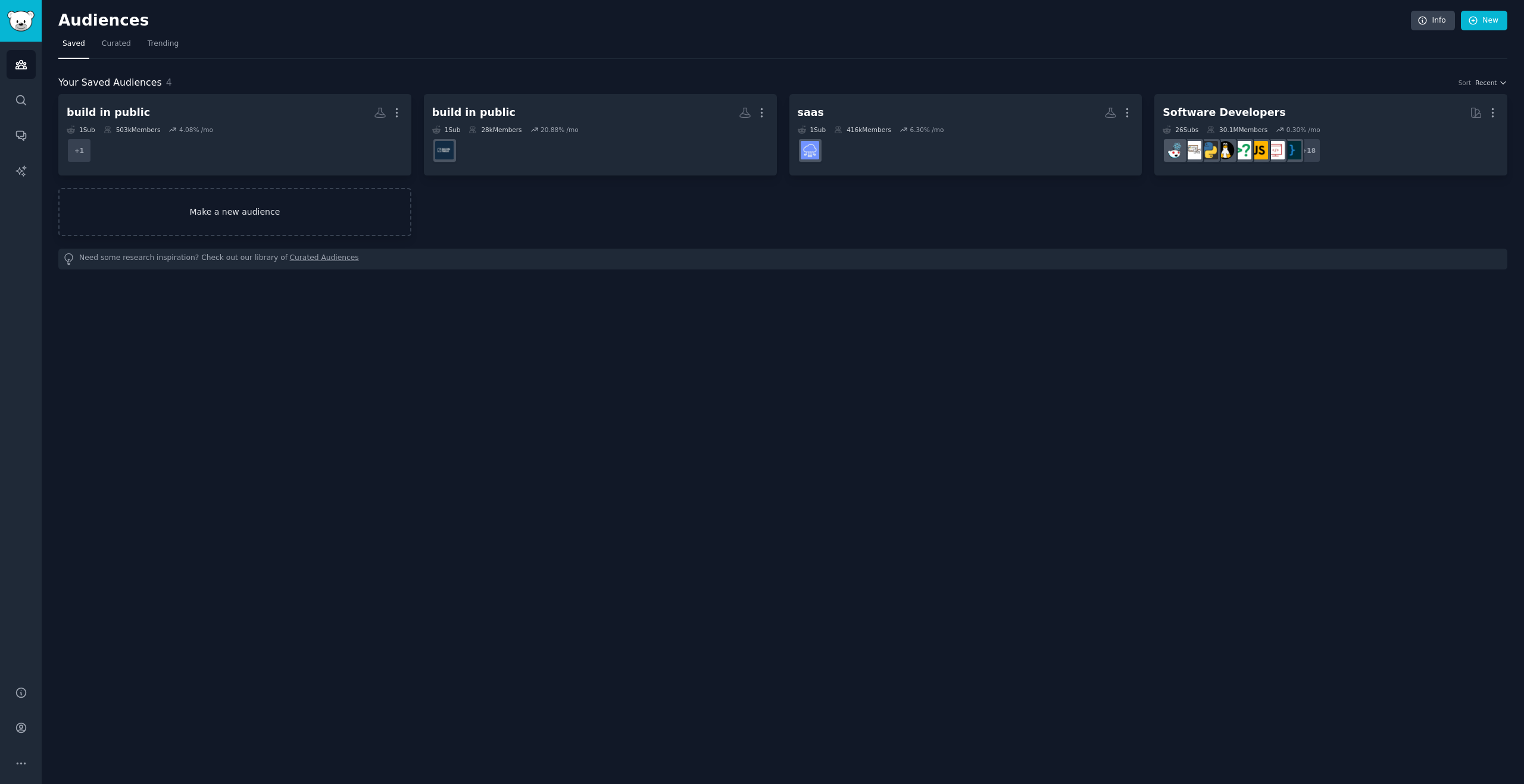
click at [266, 211] on link "Make a new audience" at bounding box center [235, 212] width 353 height 48
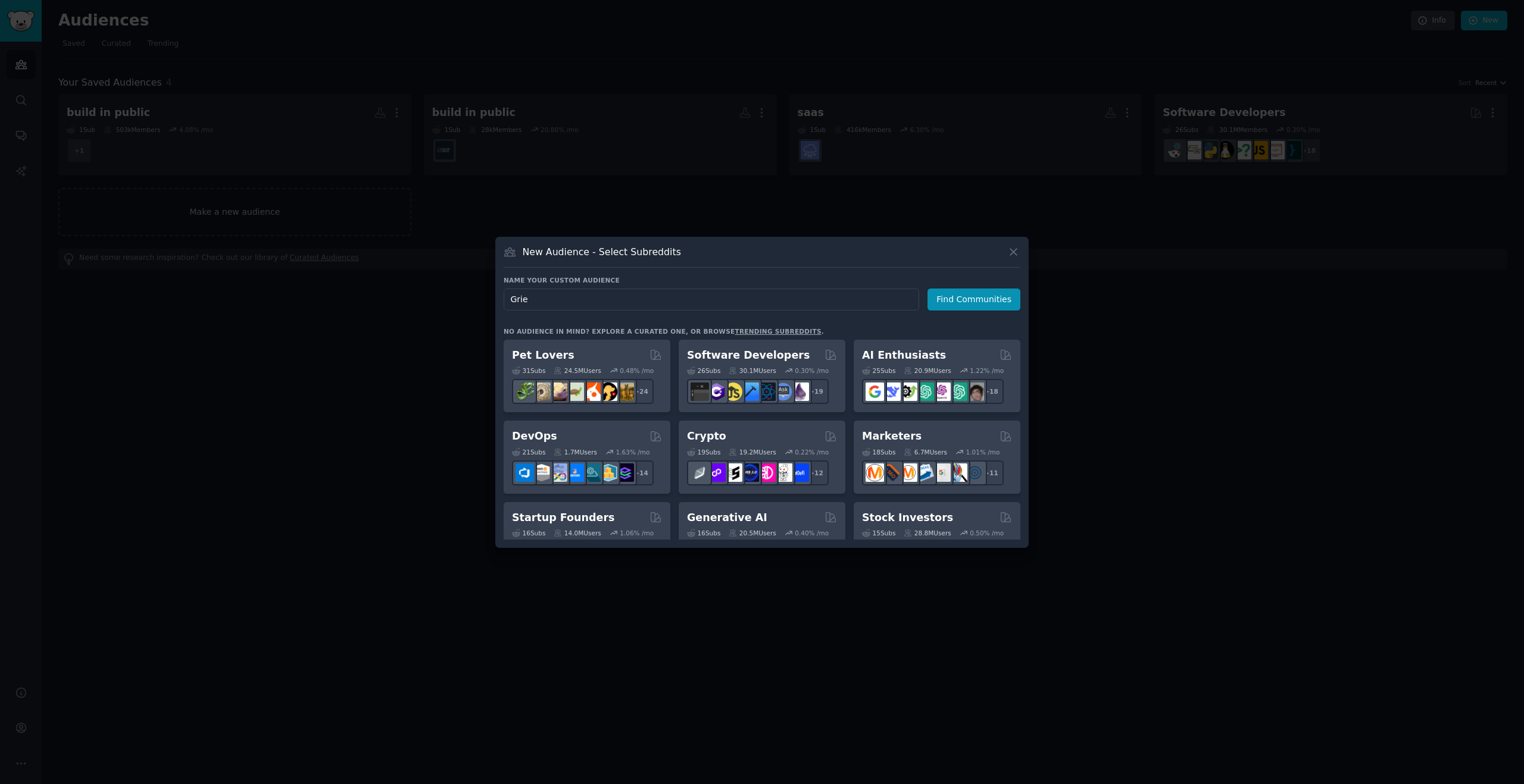
type input "Grief"
click button "Find Communities" at bounding box center [974, 300] width 93 height 22
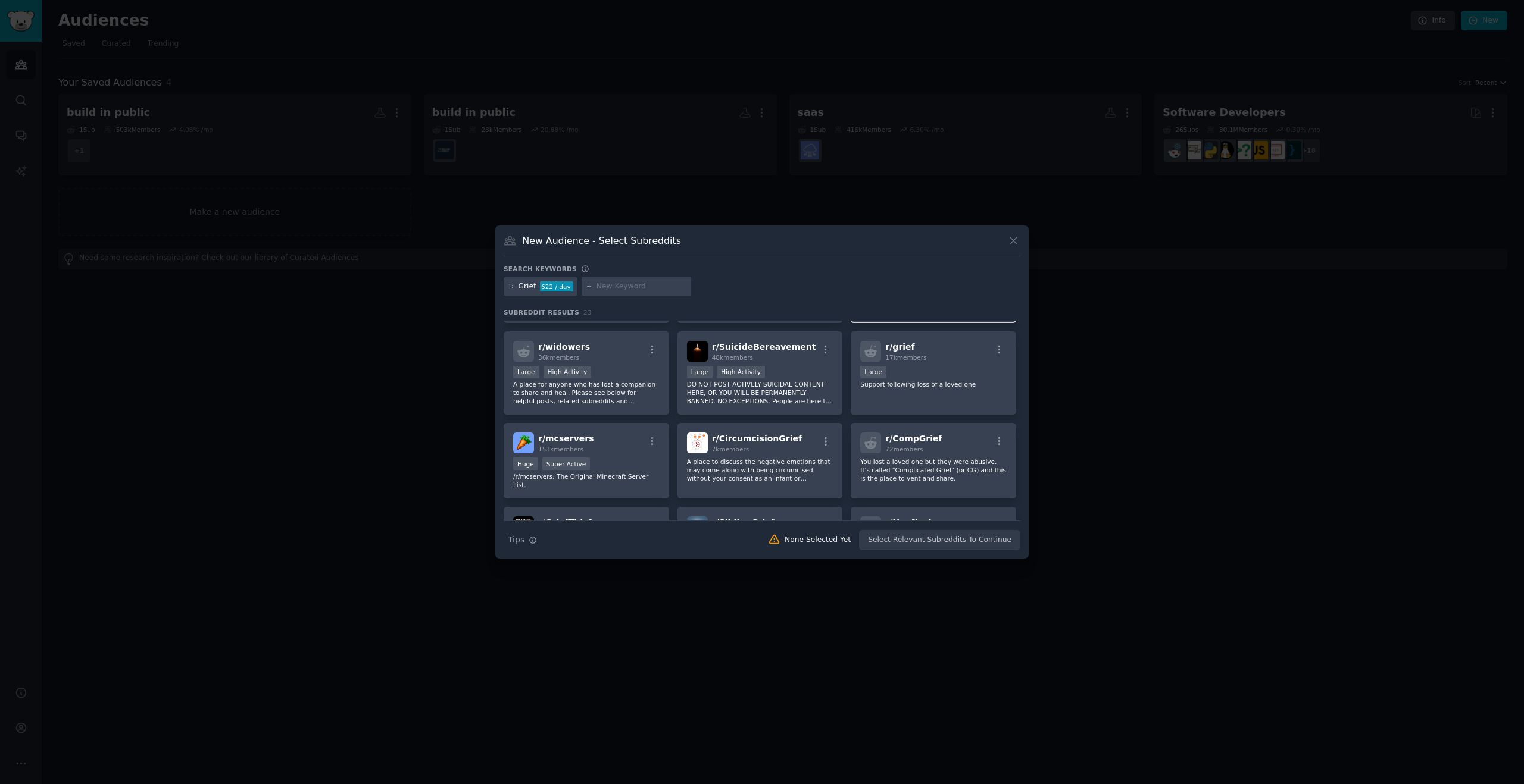
scroll to position [92, 0]
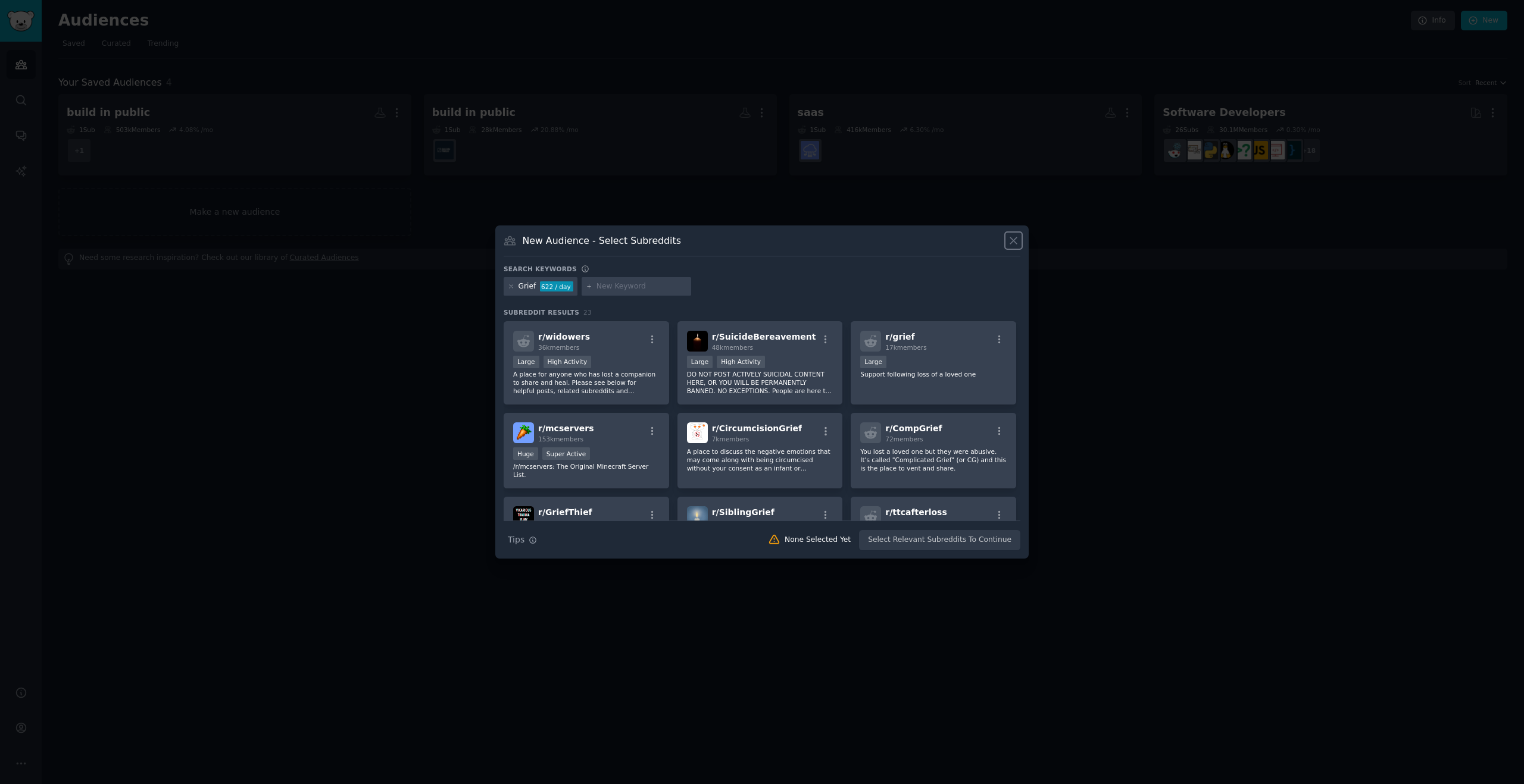
click at [1013, 241] on icon at bounding box center [1014, 241] width 7 height 7
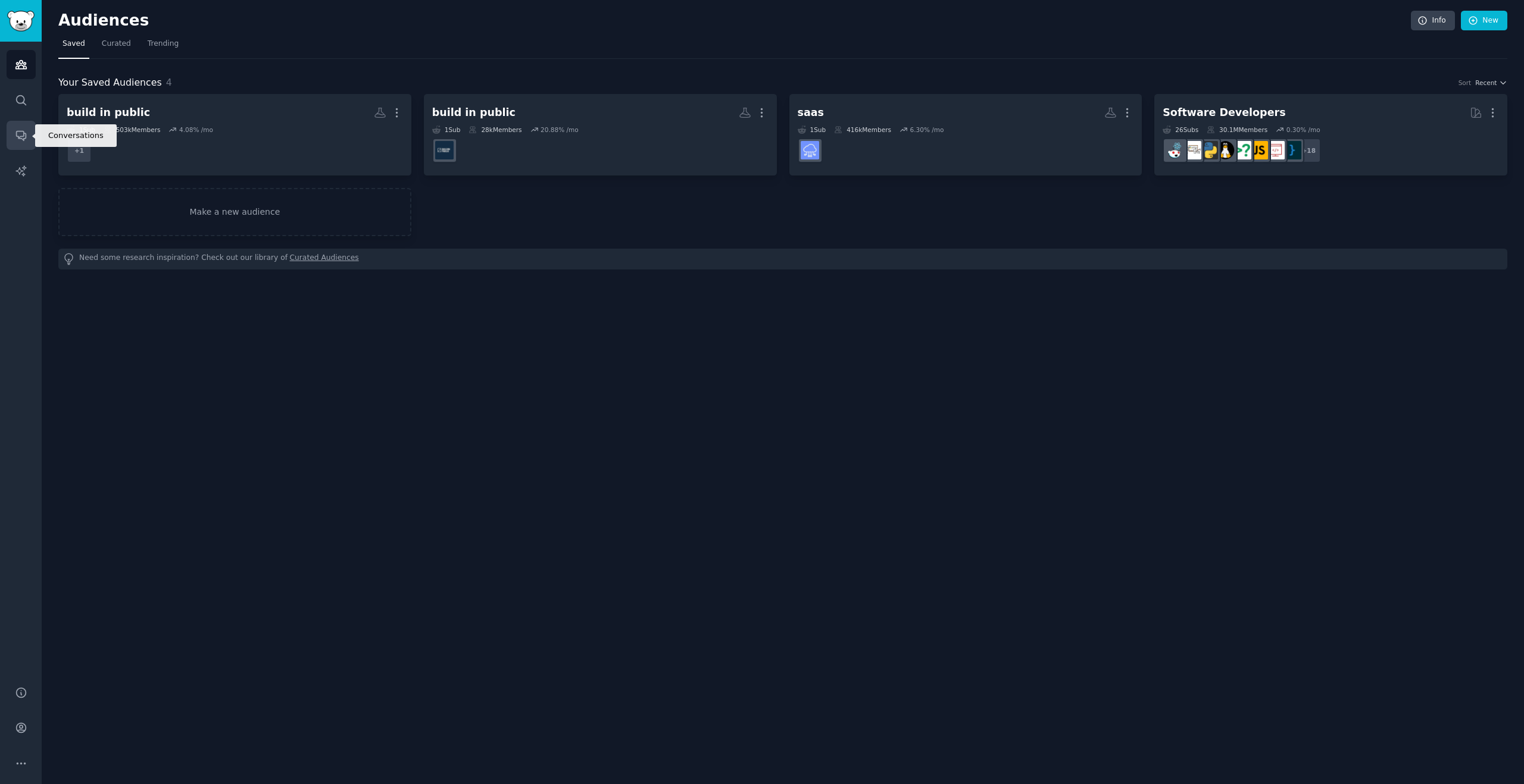
click at [22, 140] on icon "Sidebar" at bounding box center [21, 135] width 13 height 13
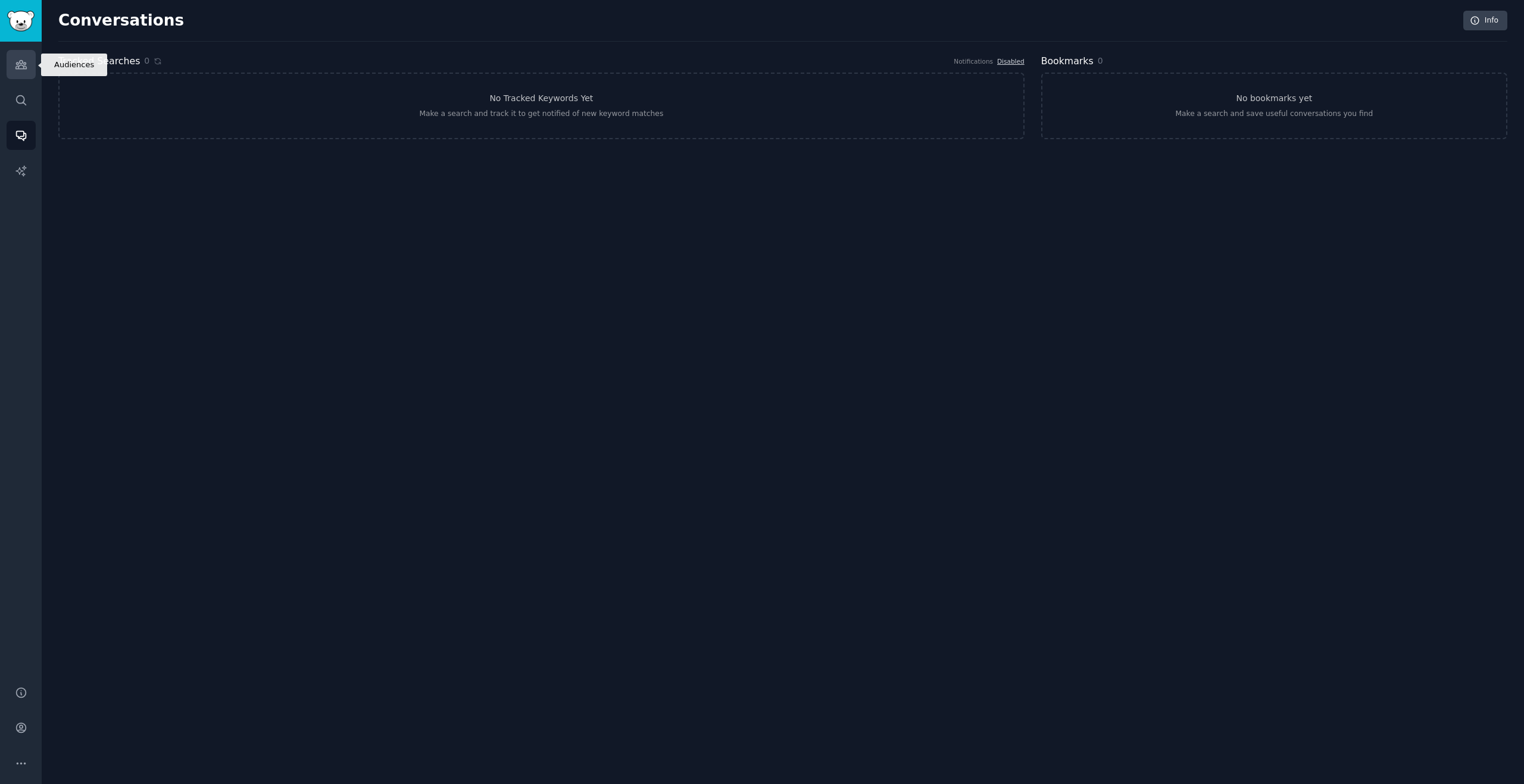
click at [22, 59] on icon "Sidebar" at bounding box center [21, 64] width 13 height 13
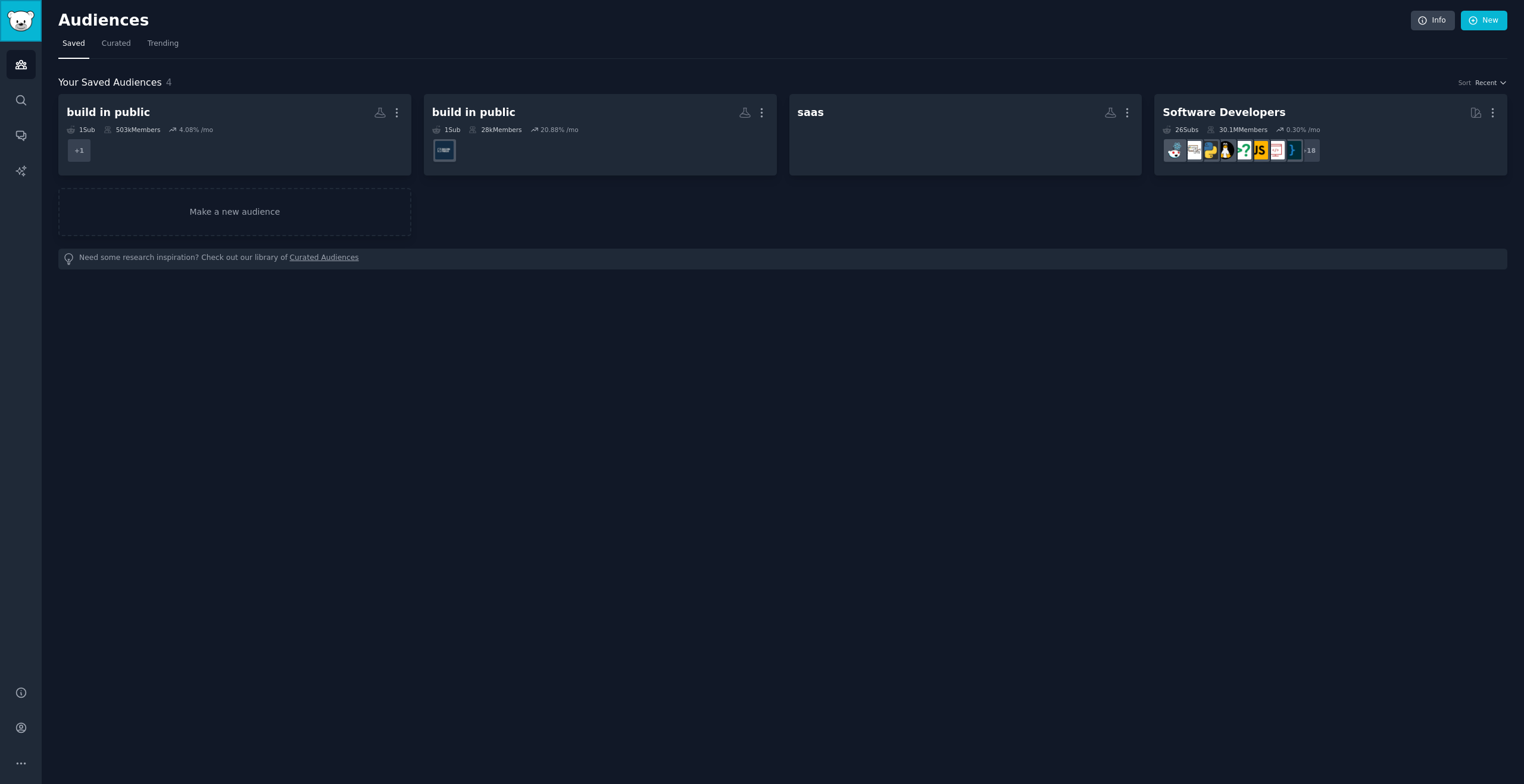
click at [29, 19] on img "Sidebar" at bounding box center [21, 21] width 28 height 21
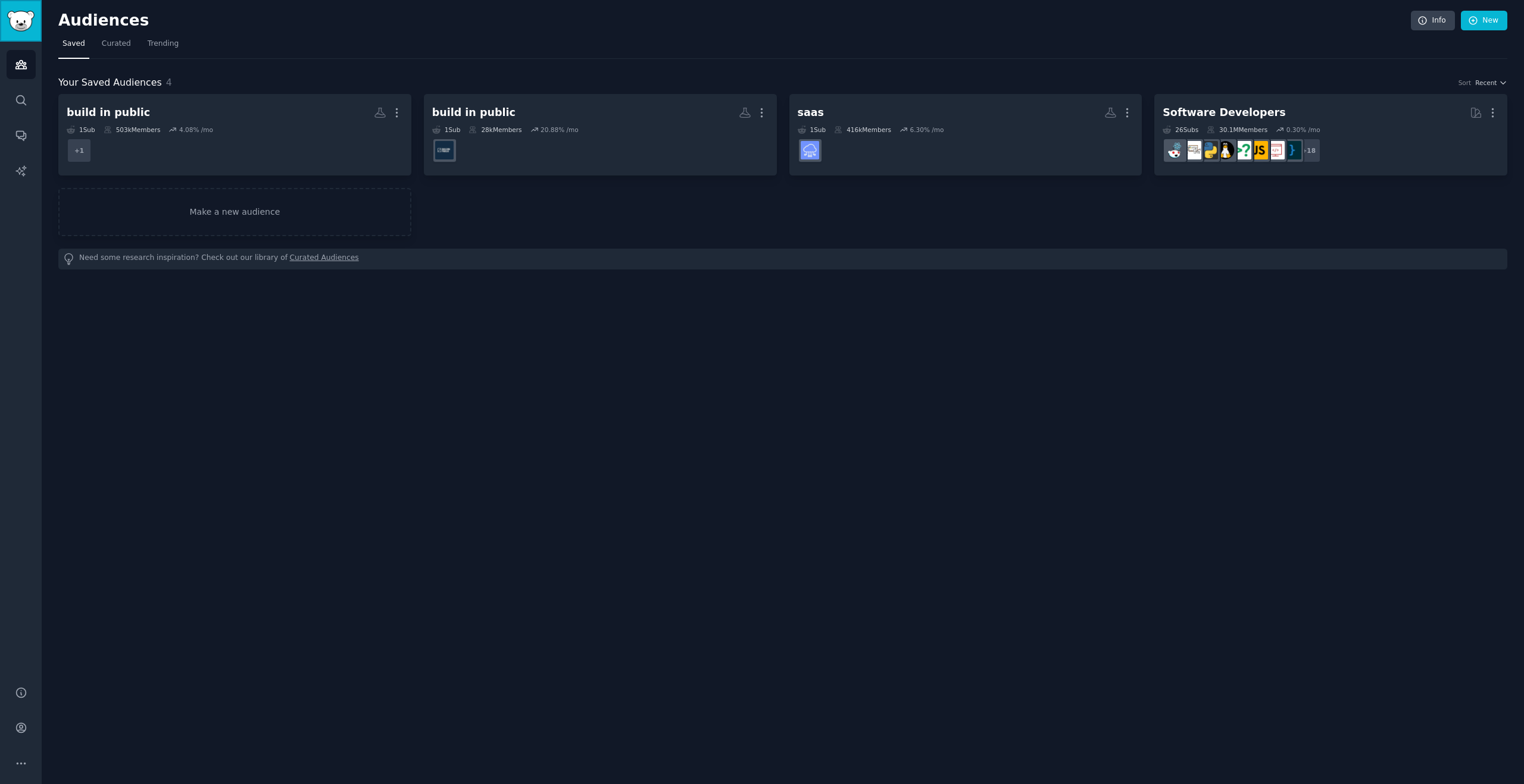
click at [29, 19] on img "Sidebar" at bounding box center [21, 21] width 28 height 21
click at [23, 185] on div "Audiences Search Conversations AI Reports" at bounding box center [21, 356] width 41 height 630
click at [123, 45] on span "Curated" at bounding box center [116, 44] width 29 height 10
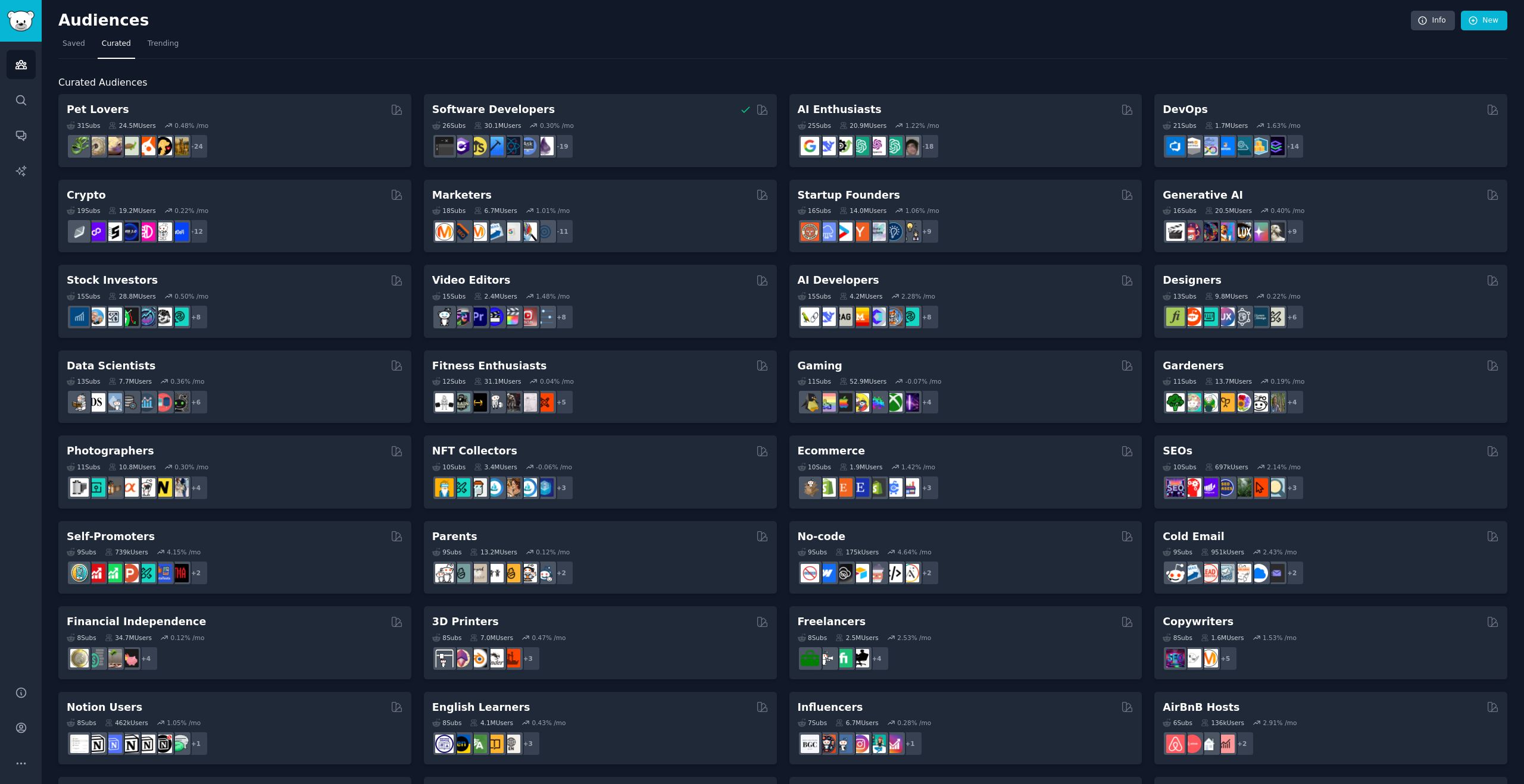
scroll to position [5, 0]
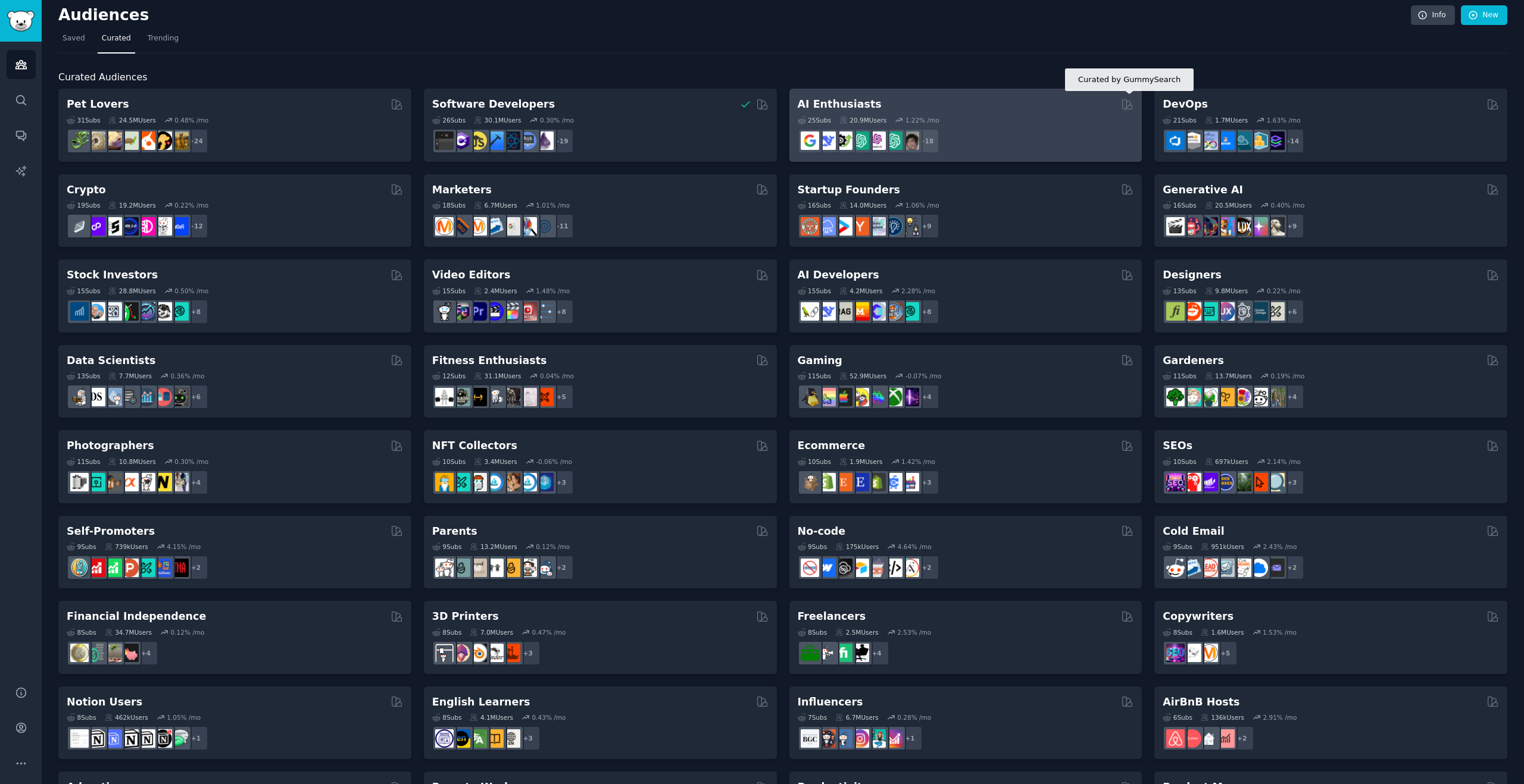
click at [1128, 102] on icon at bounding box center [1128, 104] width 9 height 9
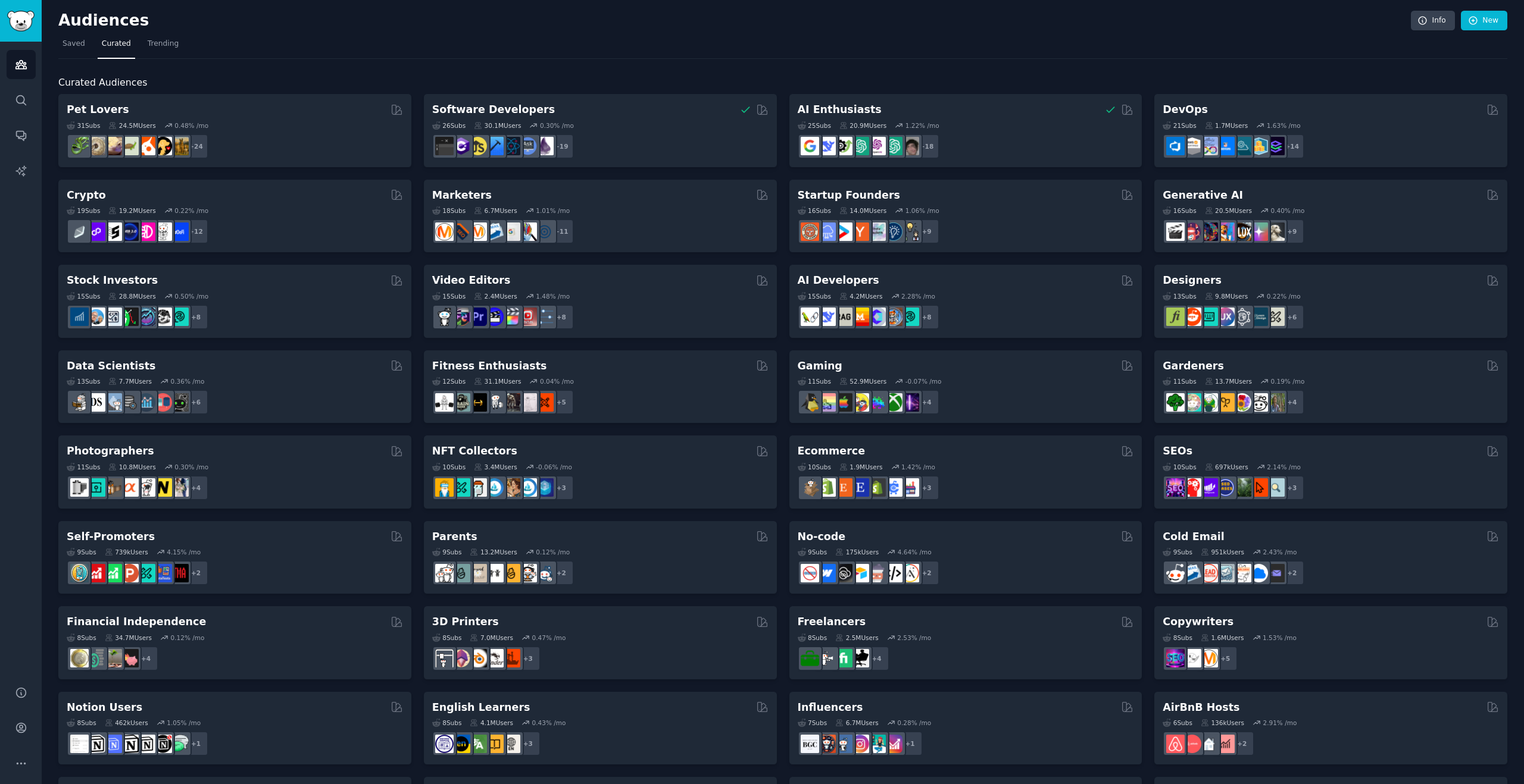
scroll to position [6, 0]
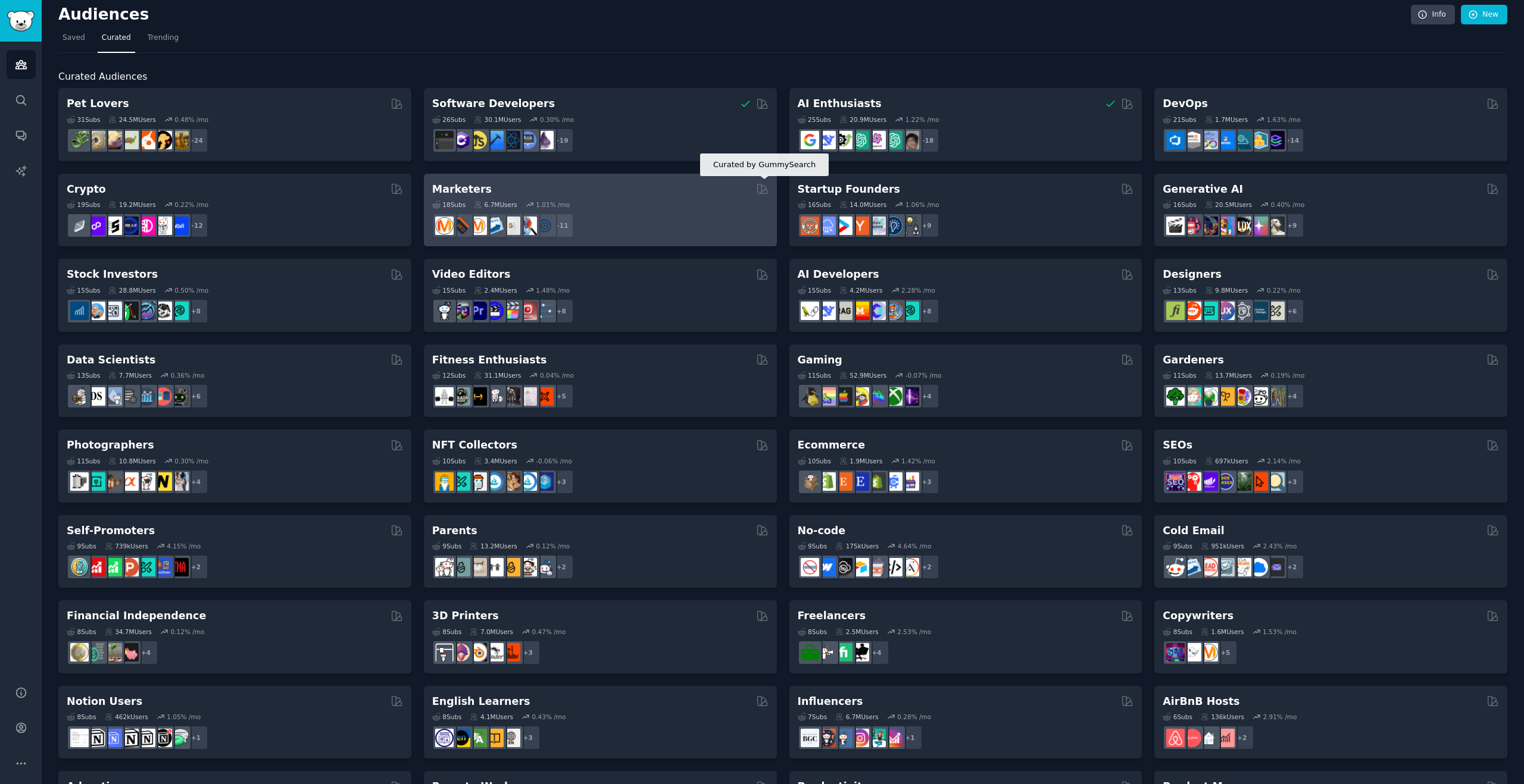
click at [759, 192] on icon at bounding box center [762, 189] width 9 height 9
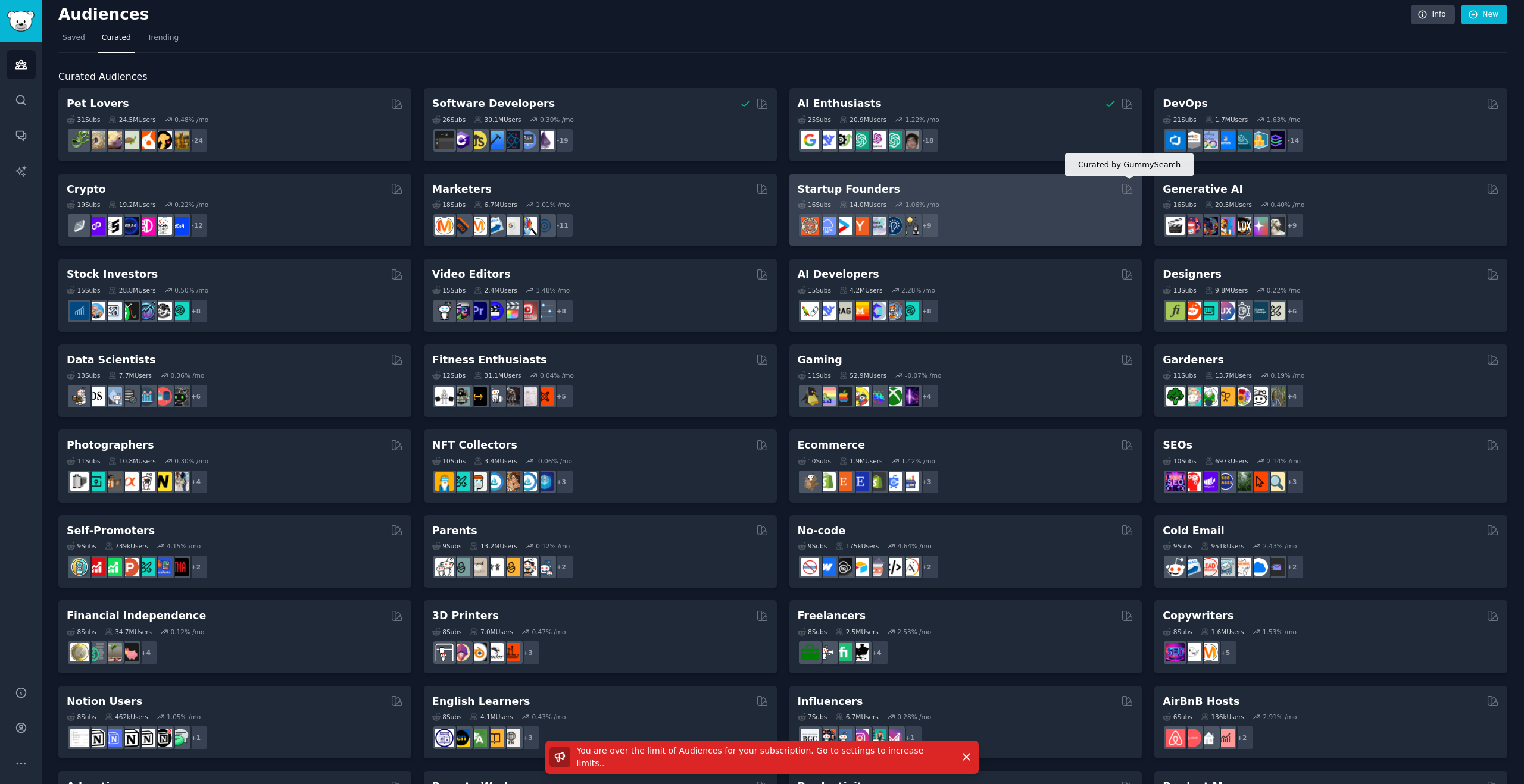
click at [1123, 185] on icon at bounding box center [1128, 189] width 9 height 9
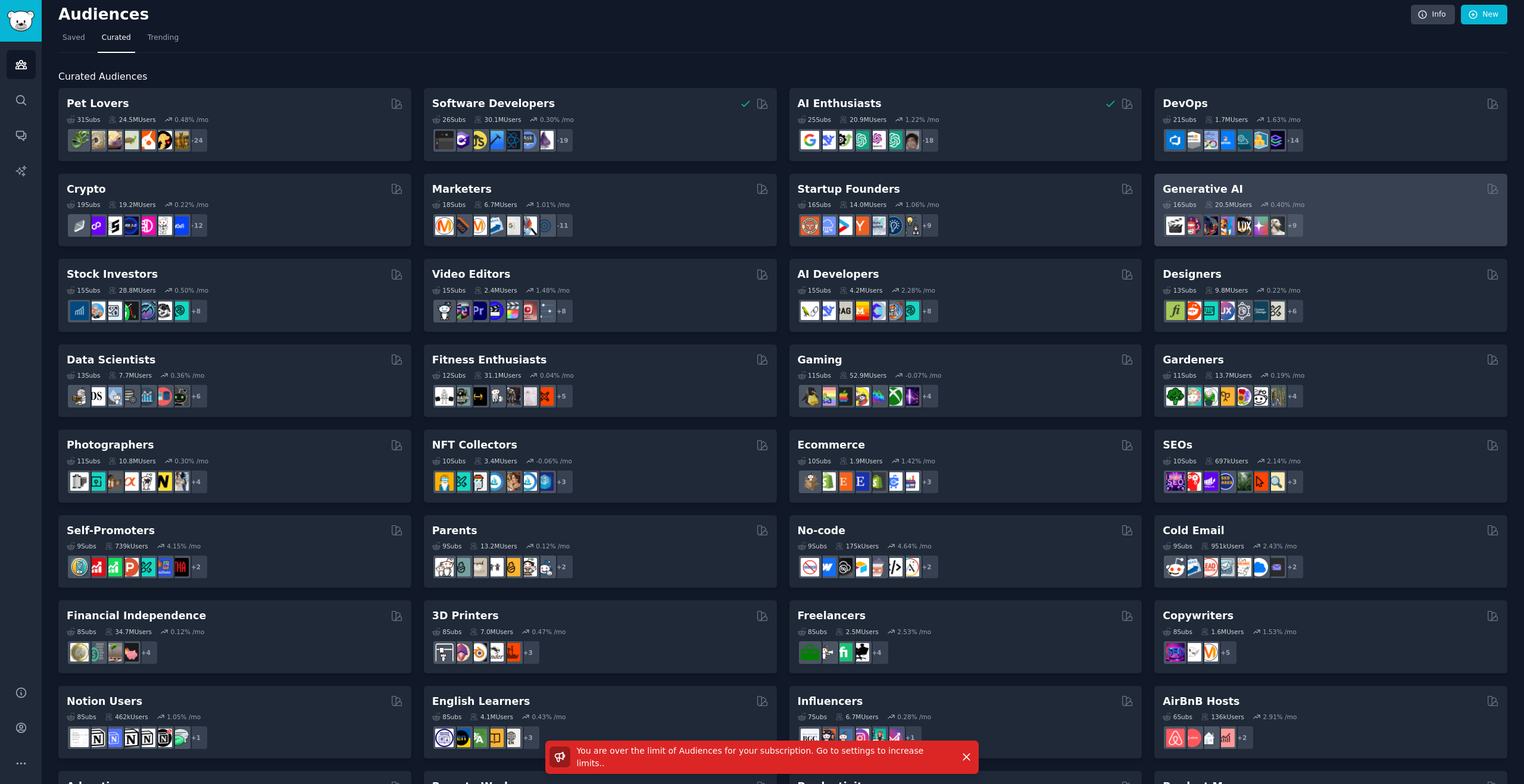
scroll to position [19, 0]
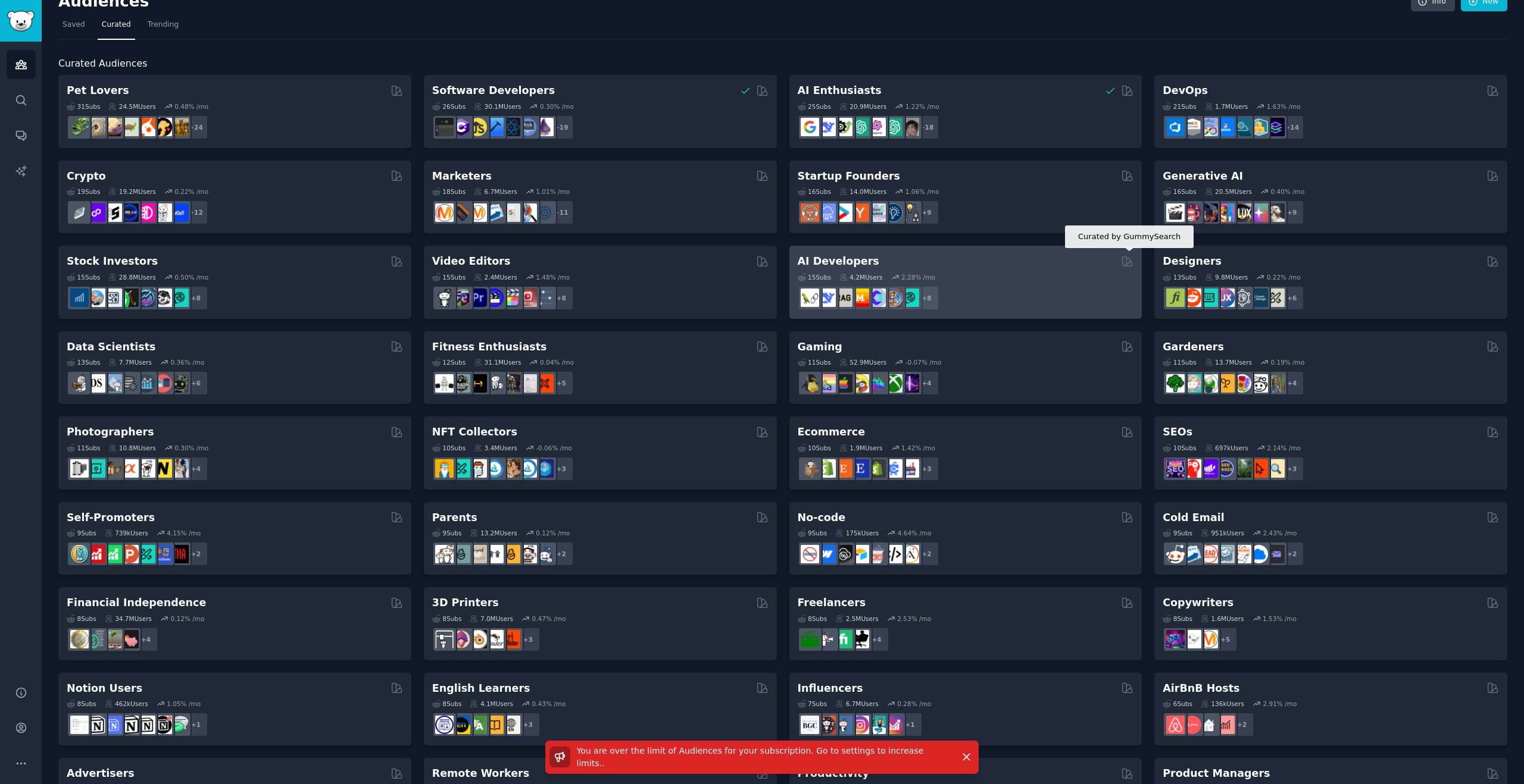
click at [1123, 262] on icon at bounding box center [1128, 261] width 13 height 13
click at [1125, 264] on icon at bounding box center [1128, 261] width 13 height 13
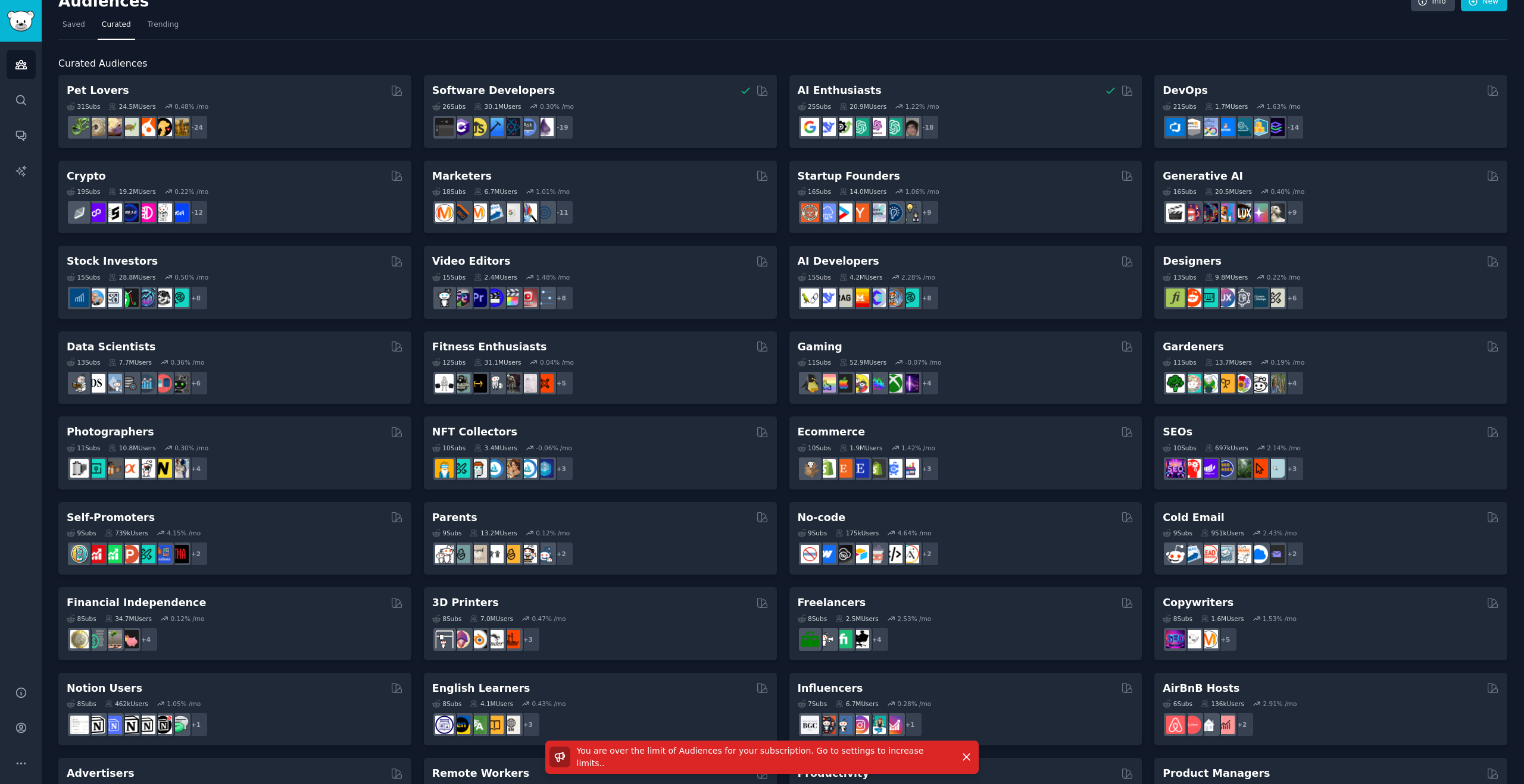
click at [855, 760] on span "You are over the limit of Audiences for your subscription. Go to settings to in…" at bounding box center [751, 757] width 347 height 22
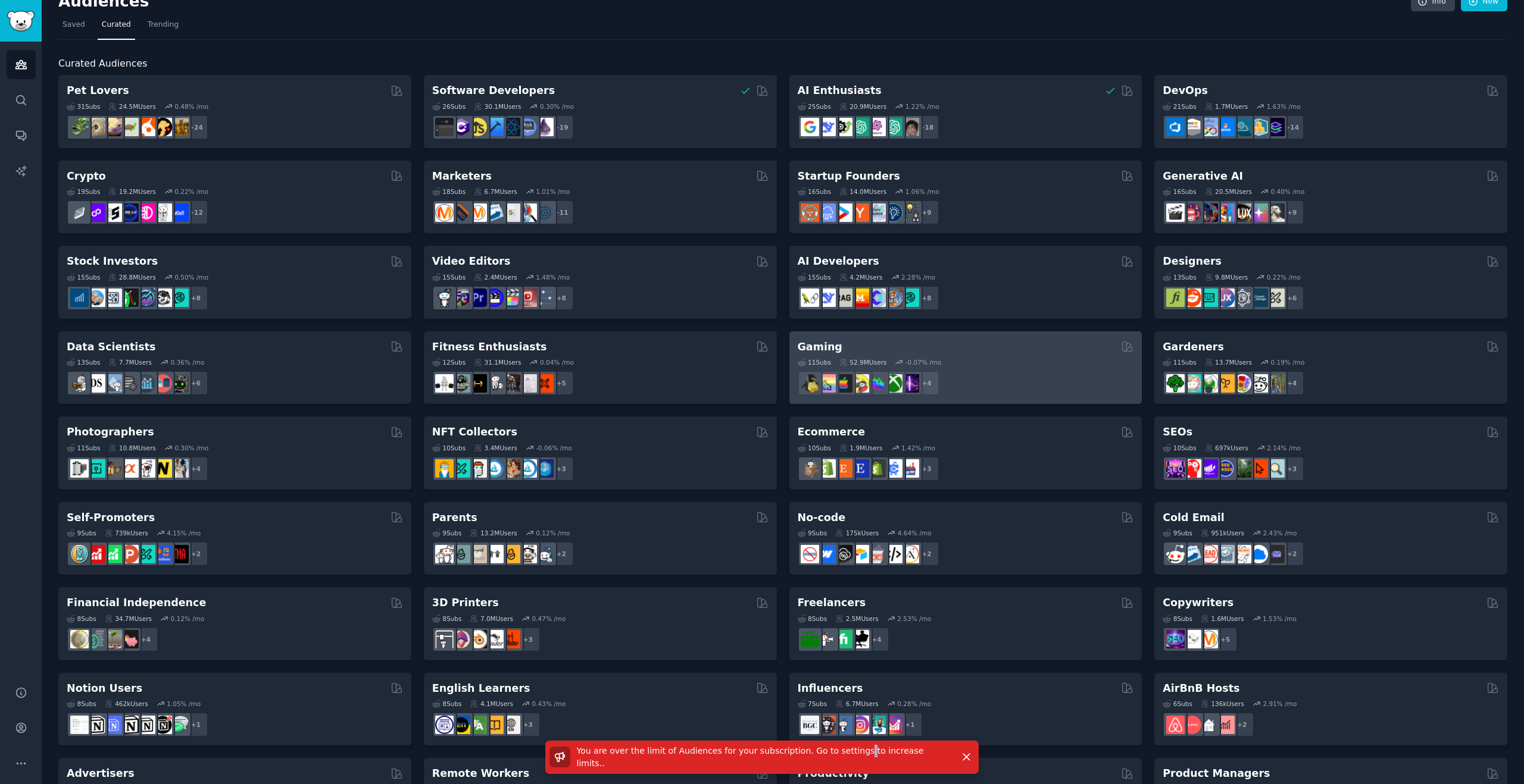
scroll to position [0, 0]
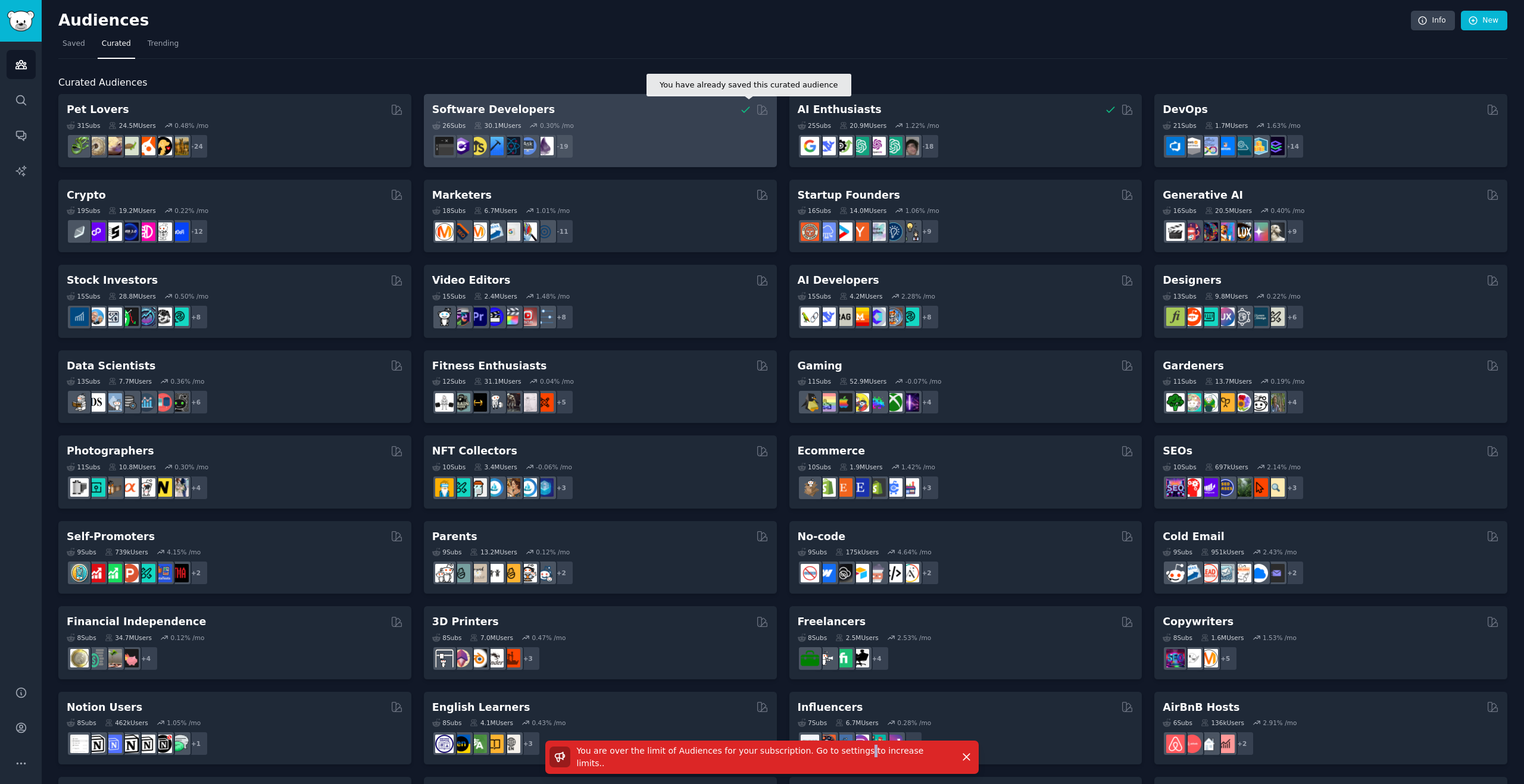
click at [744, 110] on icon at bounding box center [746, 110] width 7 height 5
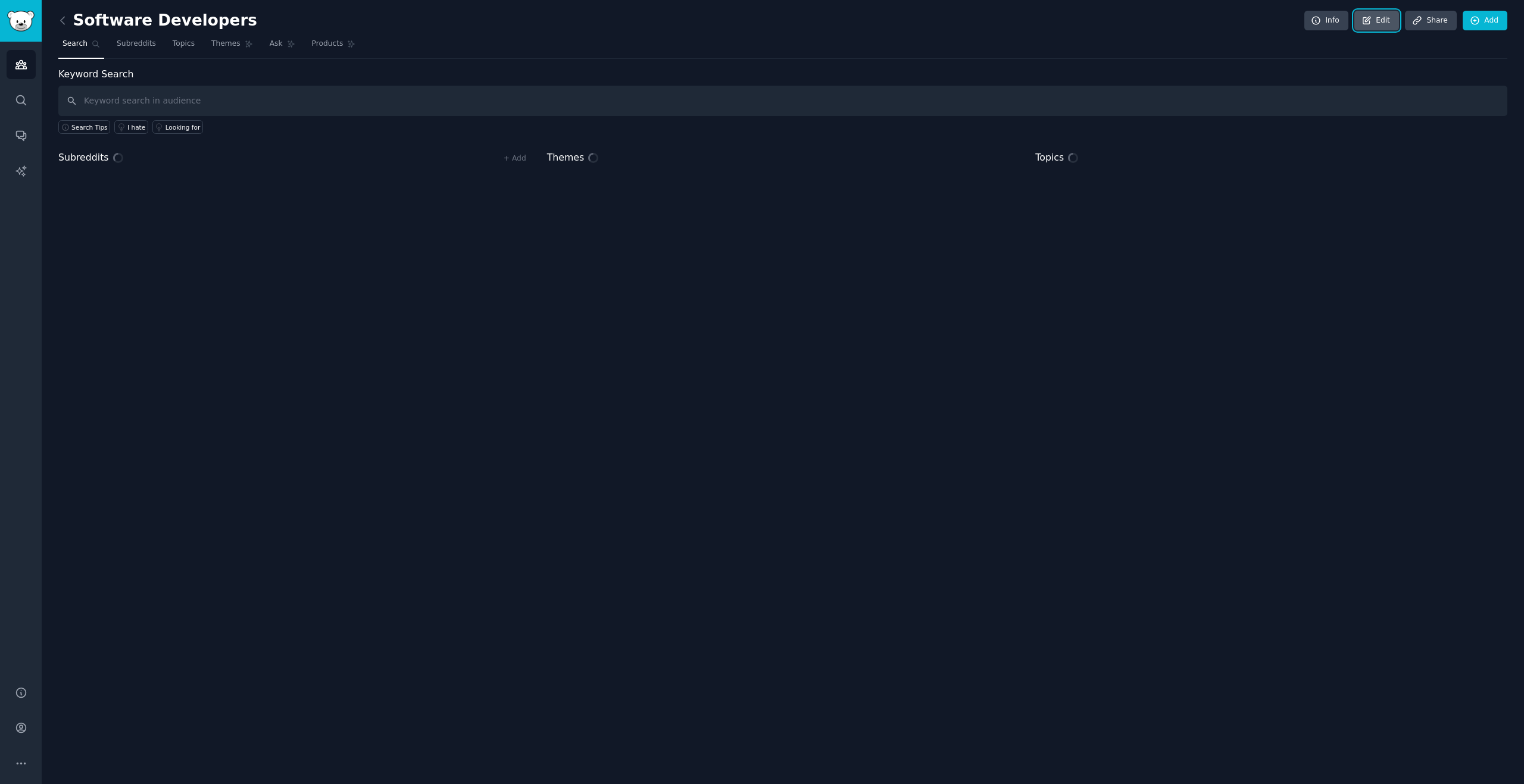
click at [1383, 21] on link "Edit" at bounding box center [1377, 21] width 45 height 21
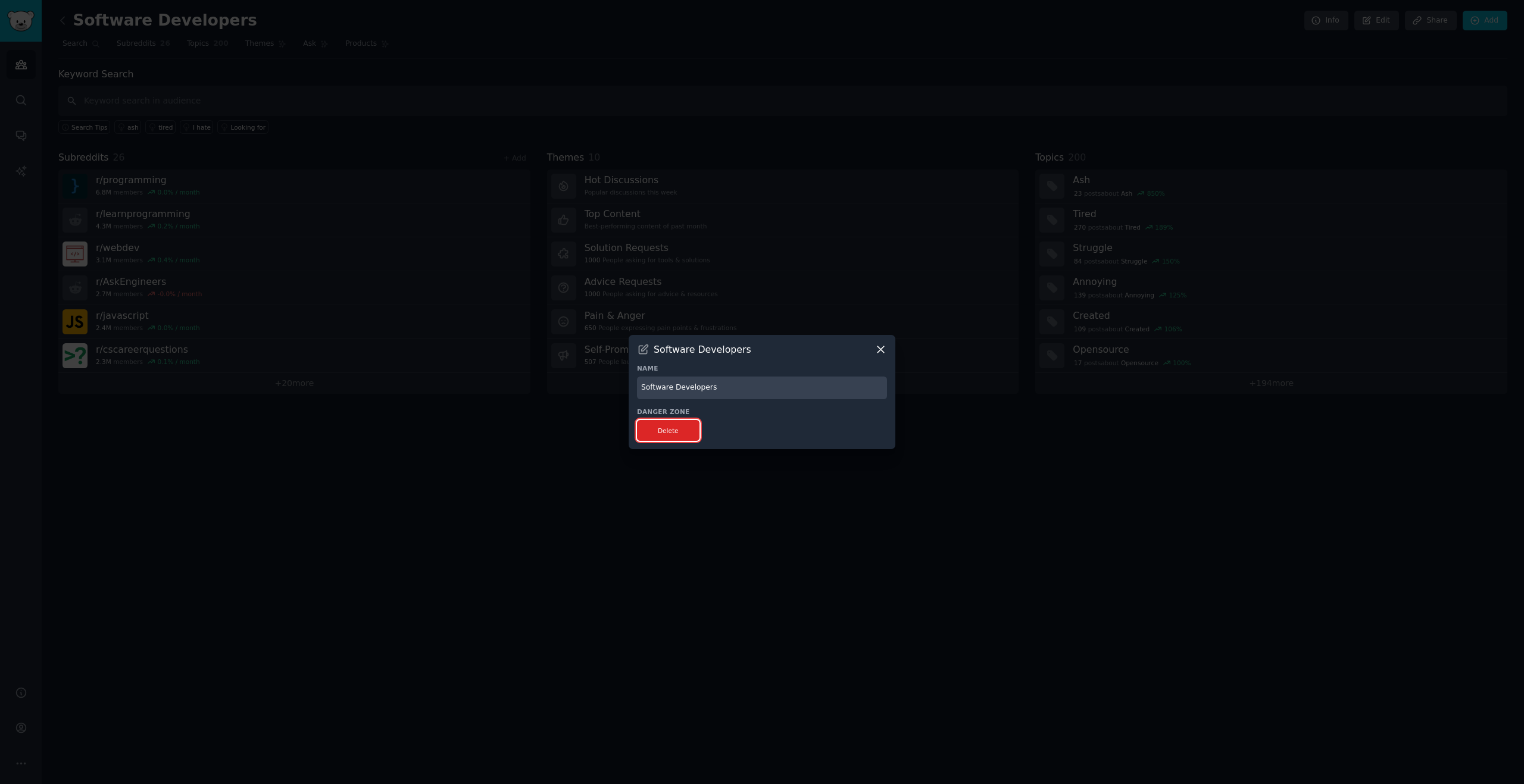
click at [688, 432] on button "Delete" at bounding box center [668, 431] width 63 height 21
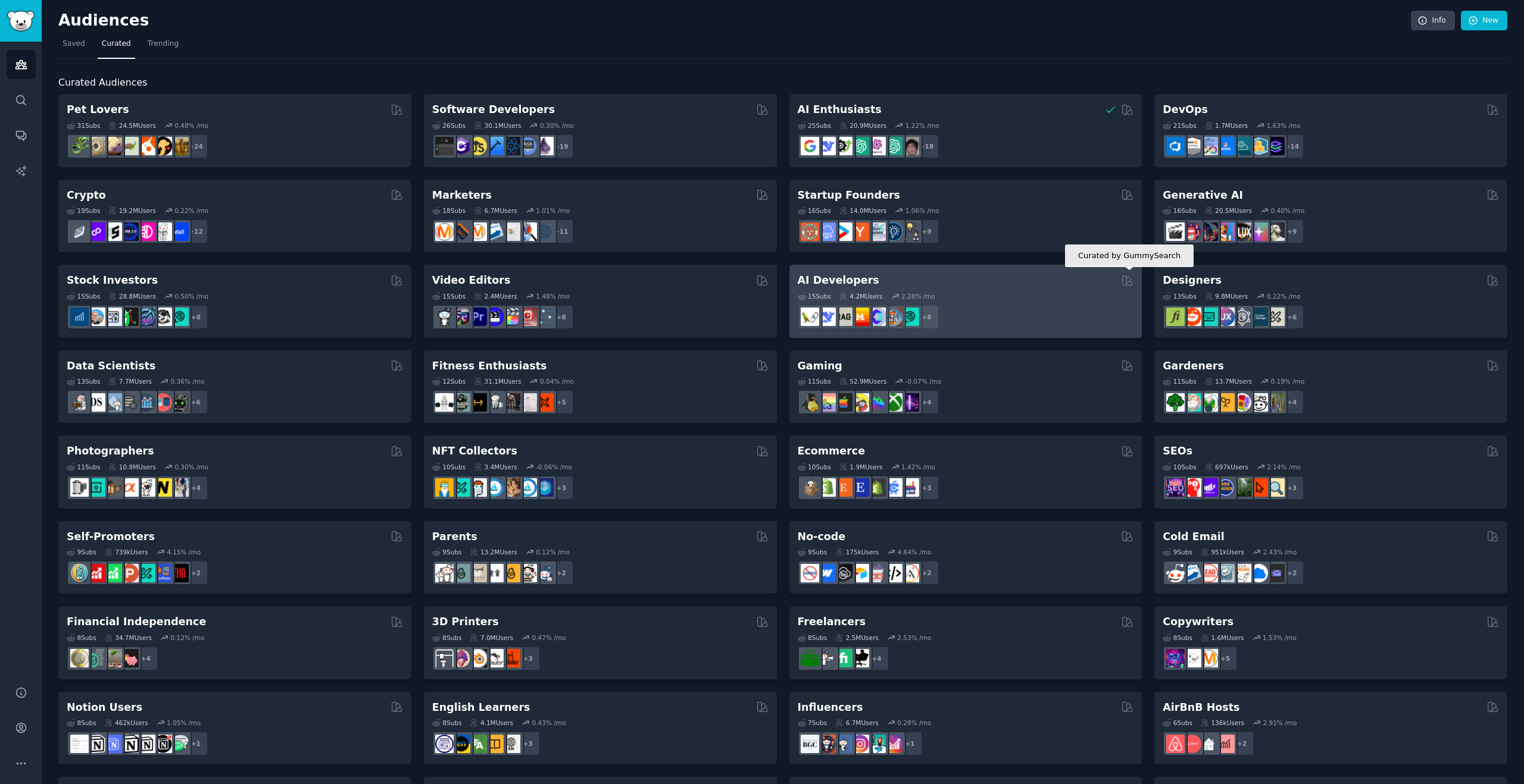
click at [1123, 279] on icon at bounding box center [1128, 280] width 13 height 13
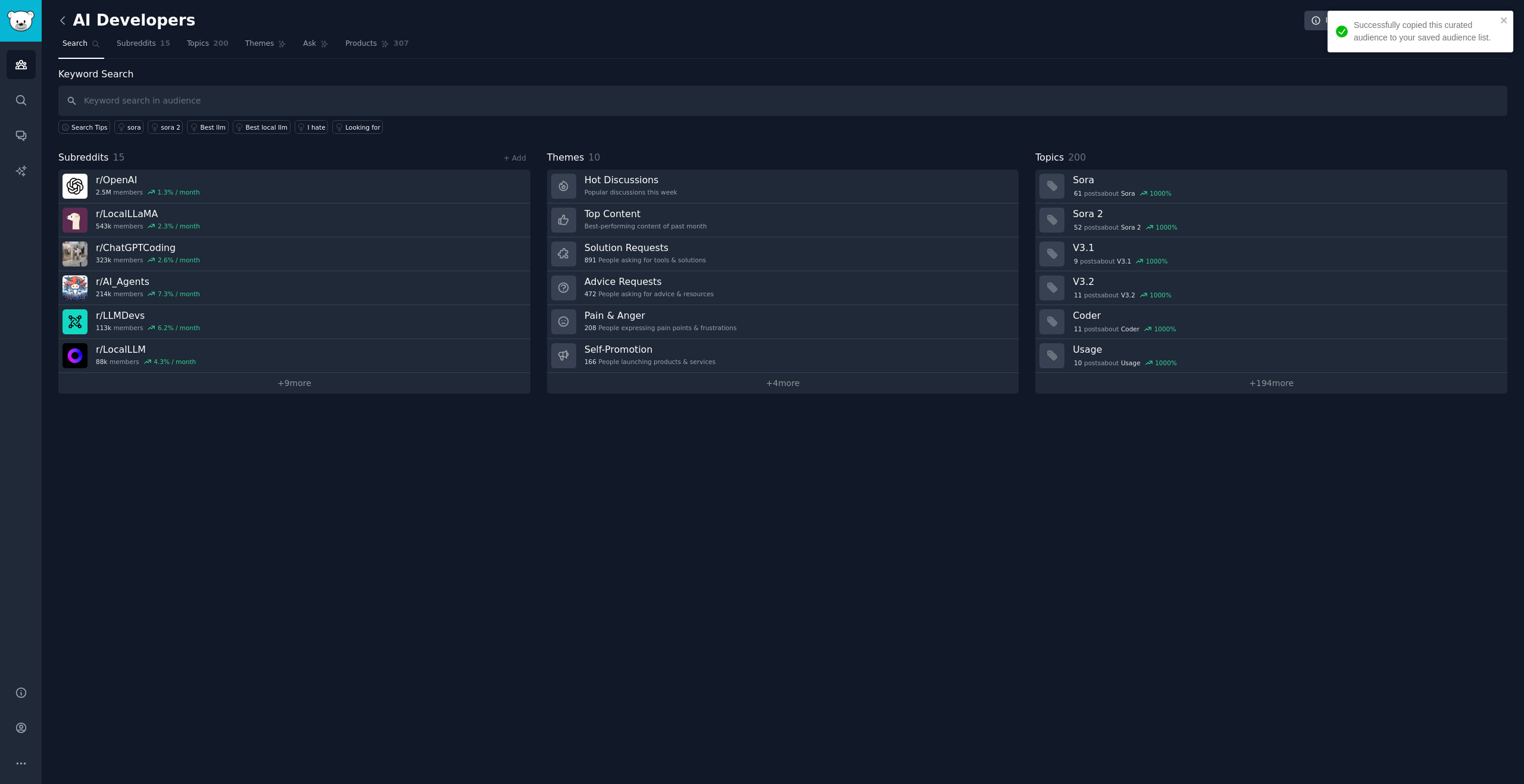
click at [61, 18] on icon at bounding box center [63, 21] width 13 height 13
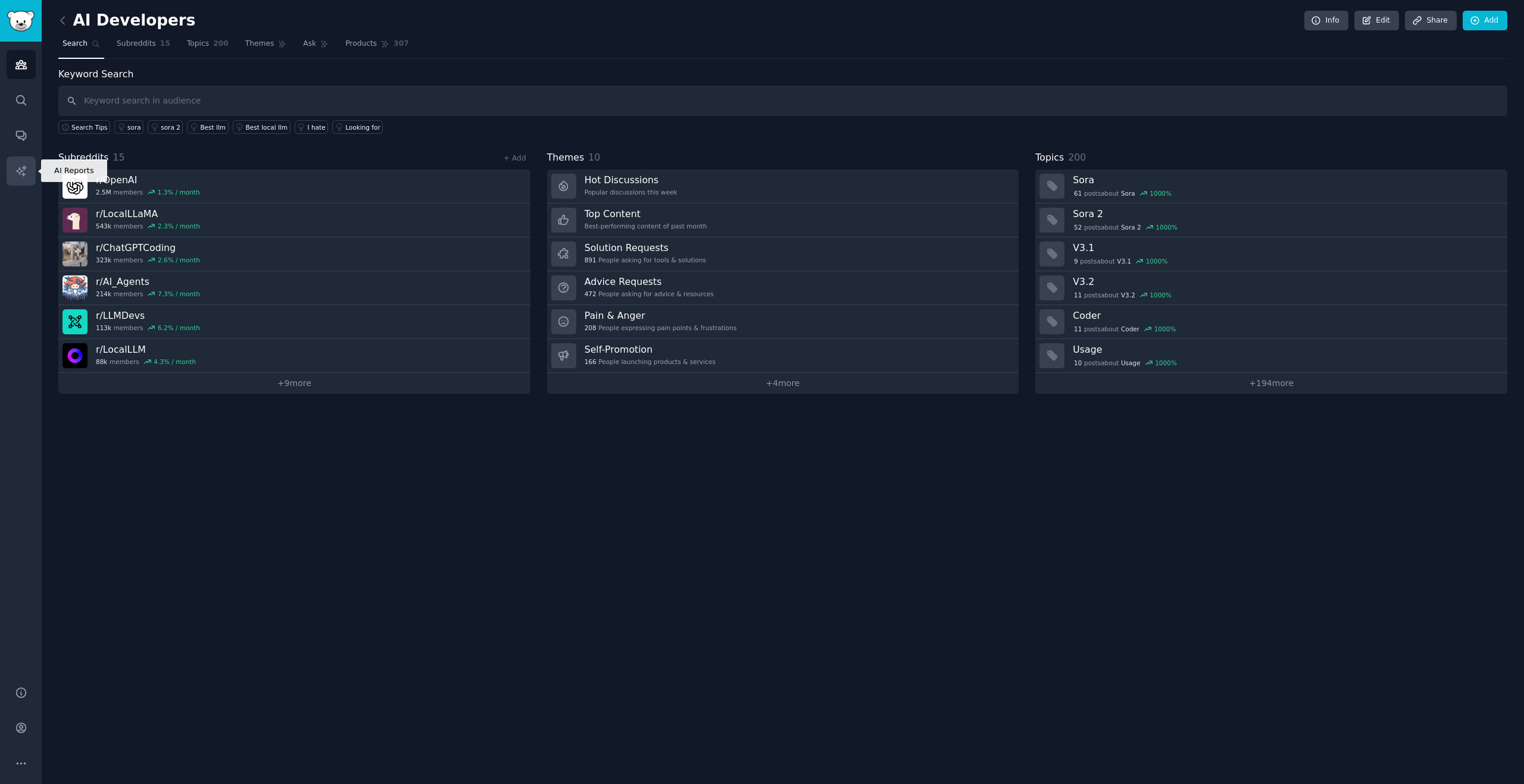
click at [18, 165] on icon "Sidebar" at bounding box center [21, 171] width 13 height 13
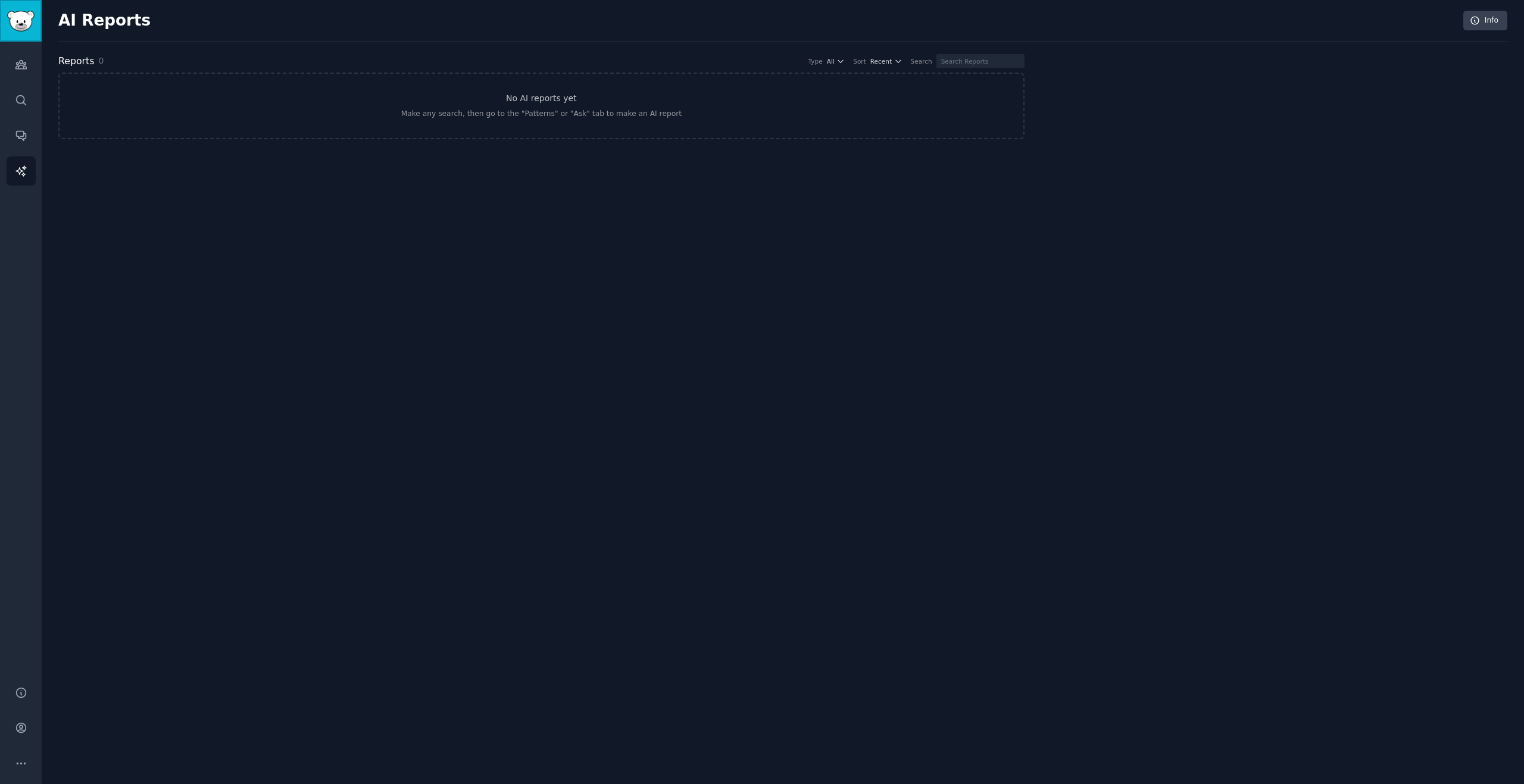
click at [16, 22] on img "Sidebar" at bounding box center [21, 21] width 28 height 21
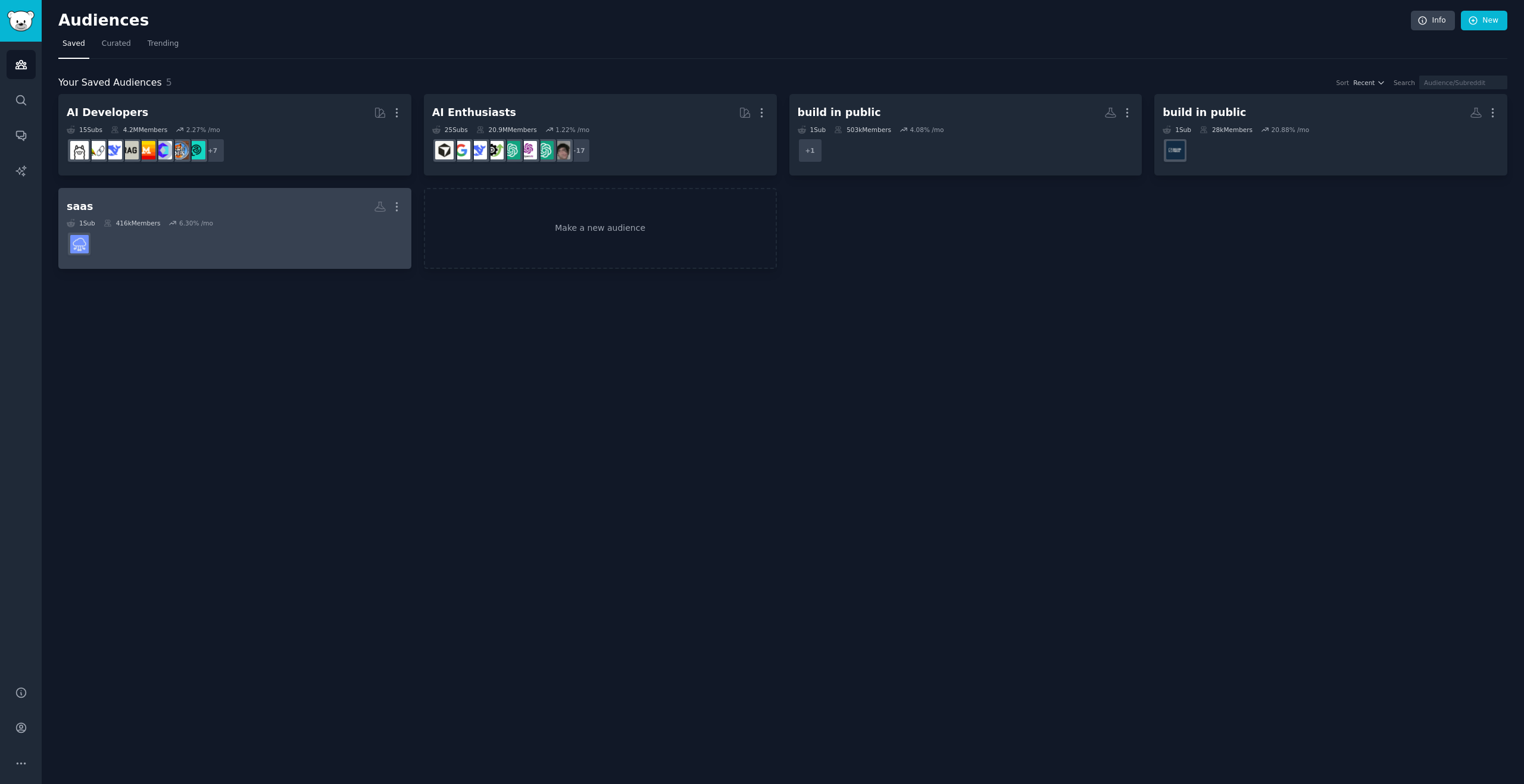
click at [318, 229] on dd at bounding box center [235, 243] width 336 height 34
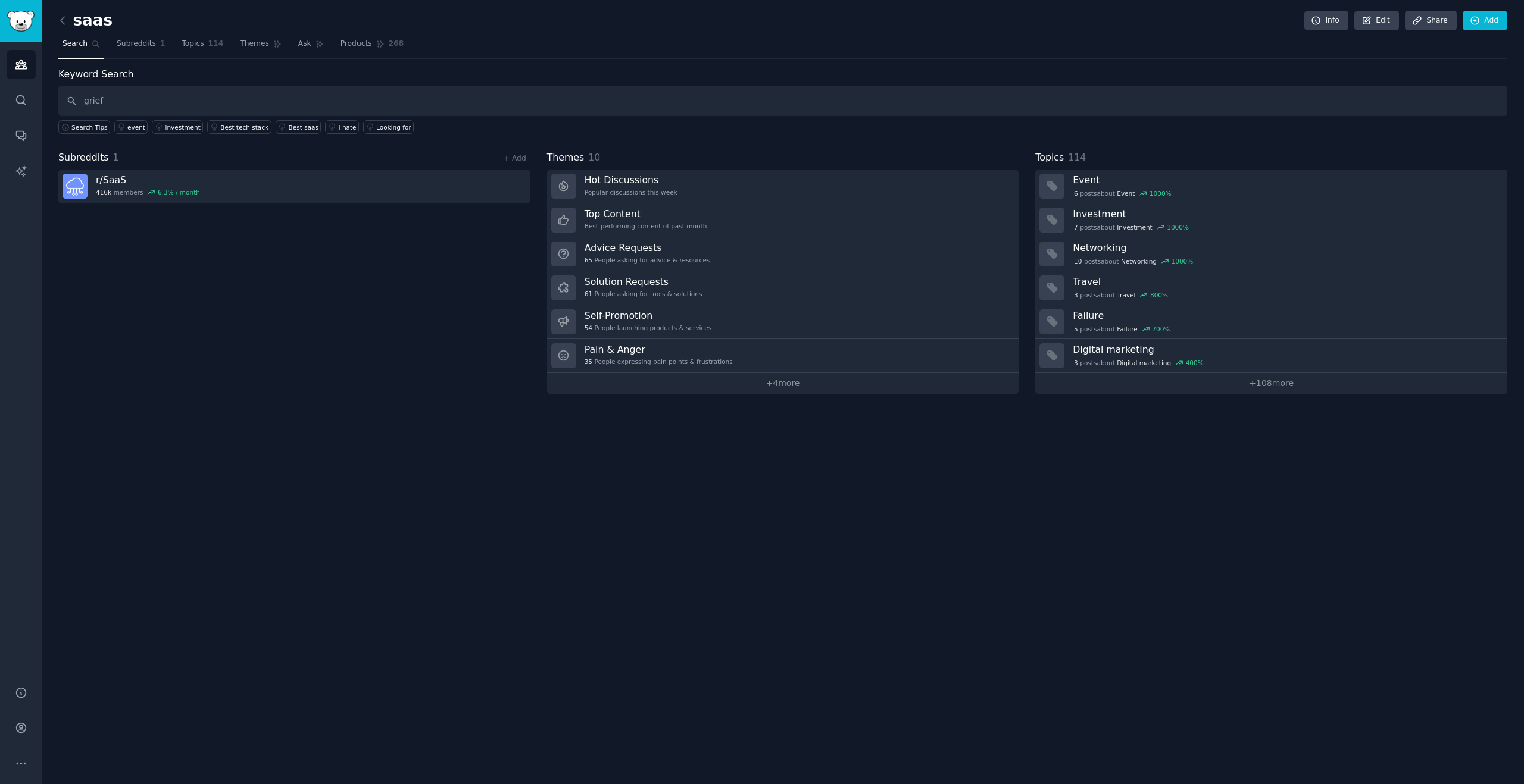
type input "grief"
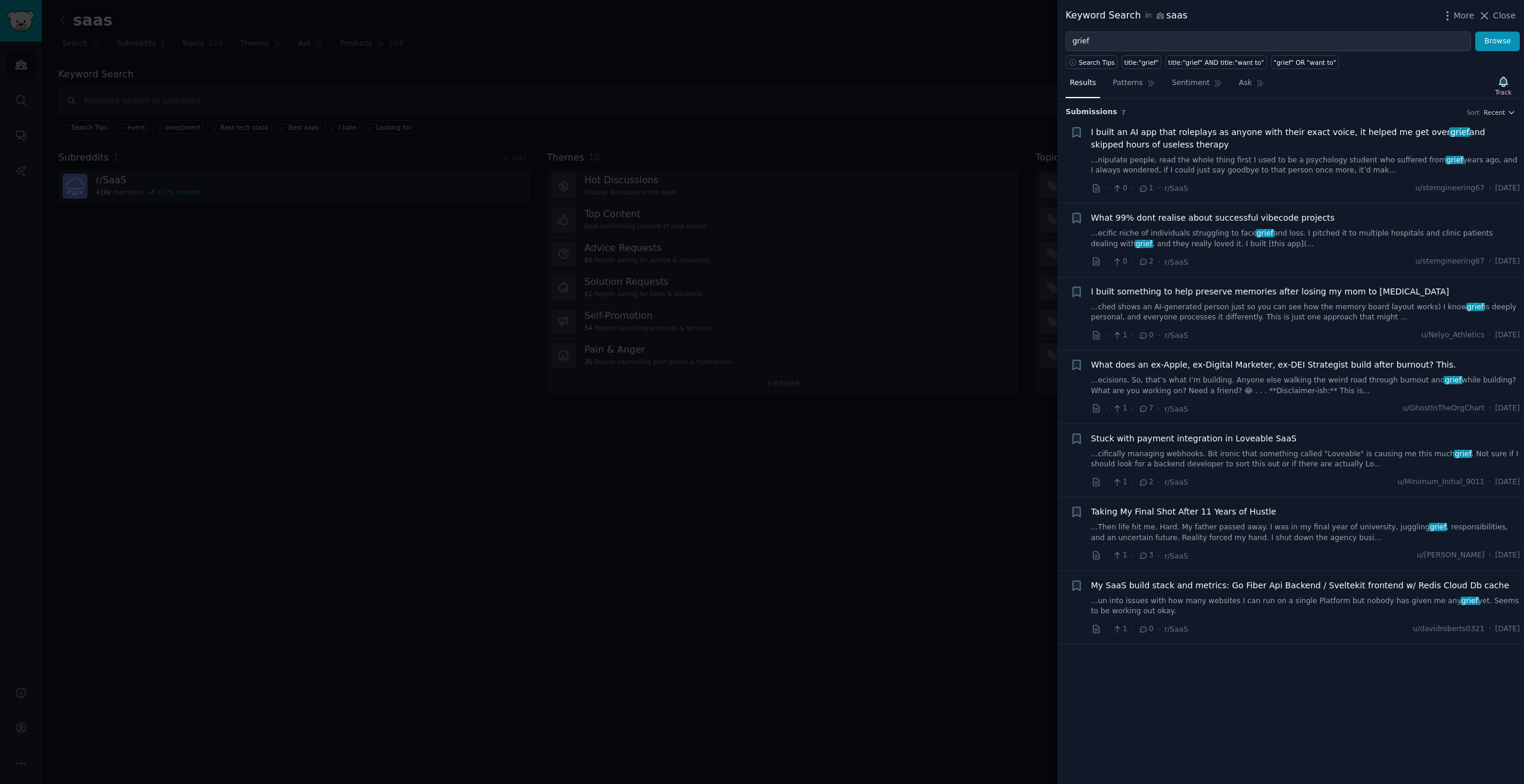
click at [876, 551] on div at bounding box center [762, 392] width 1524 height 784
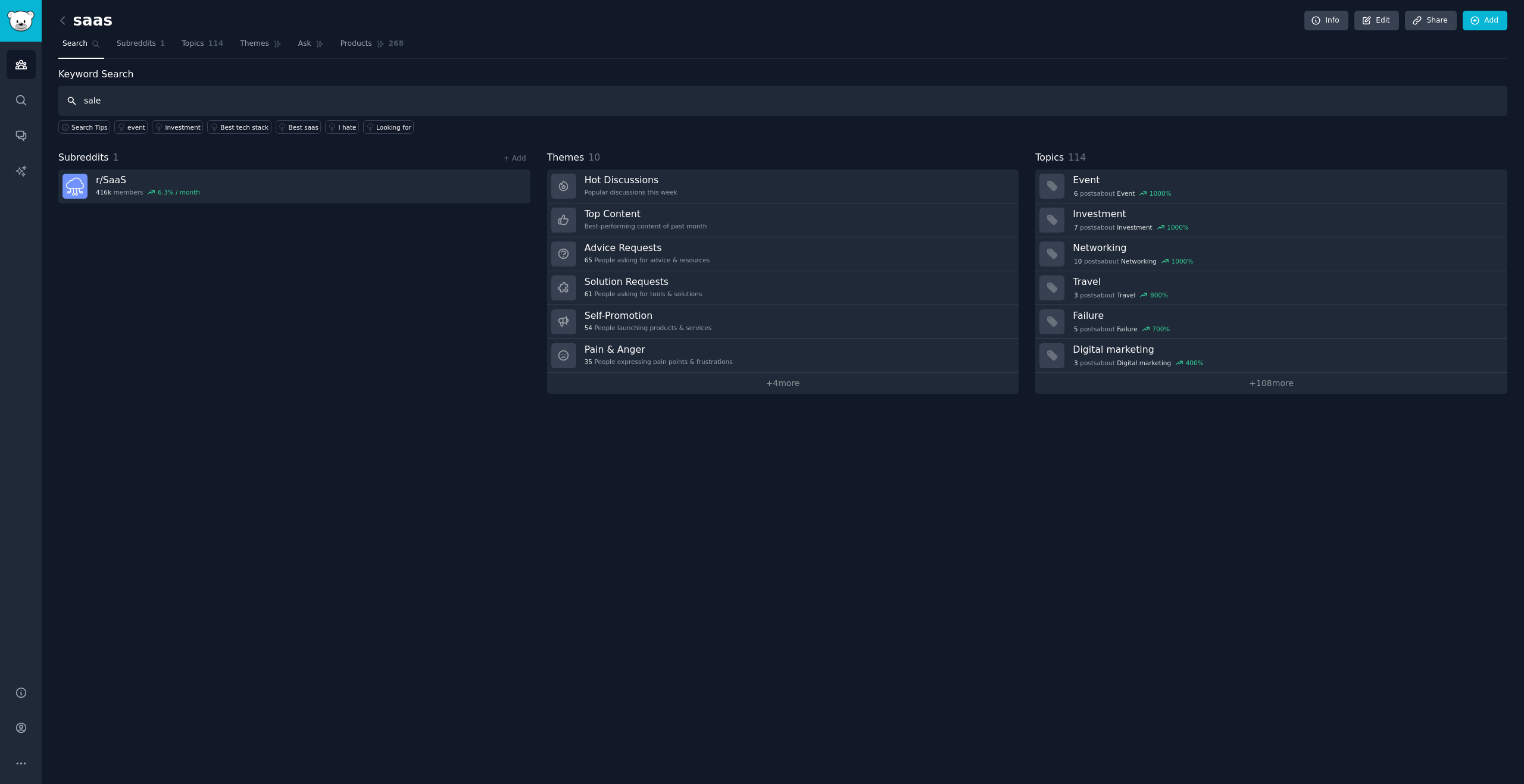
type input "sale"
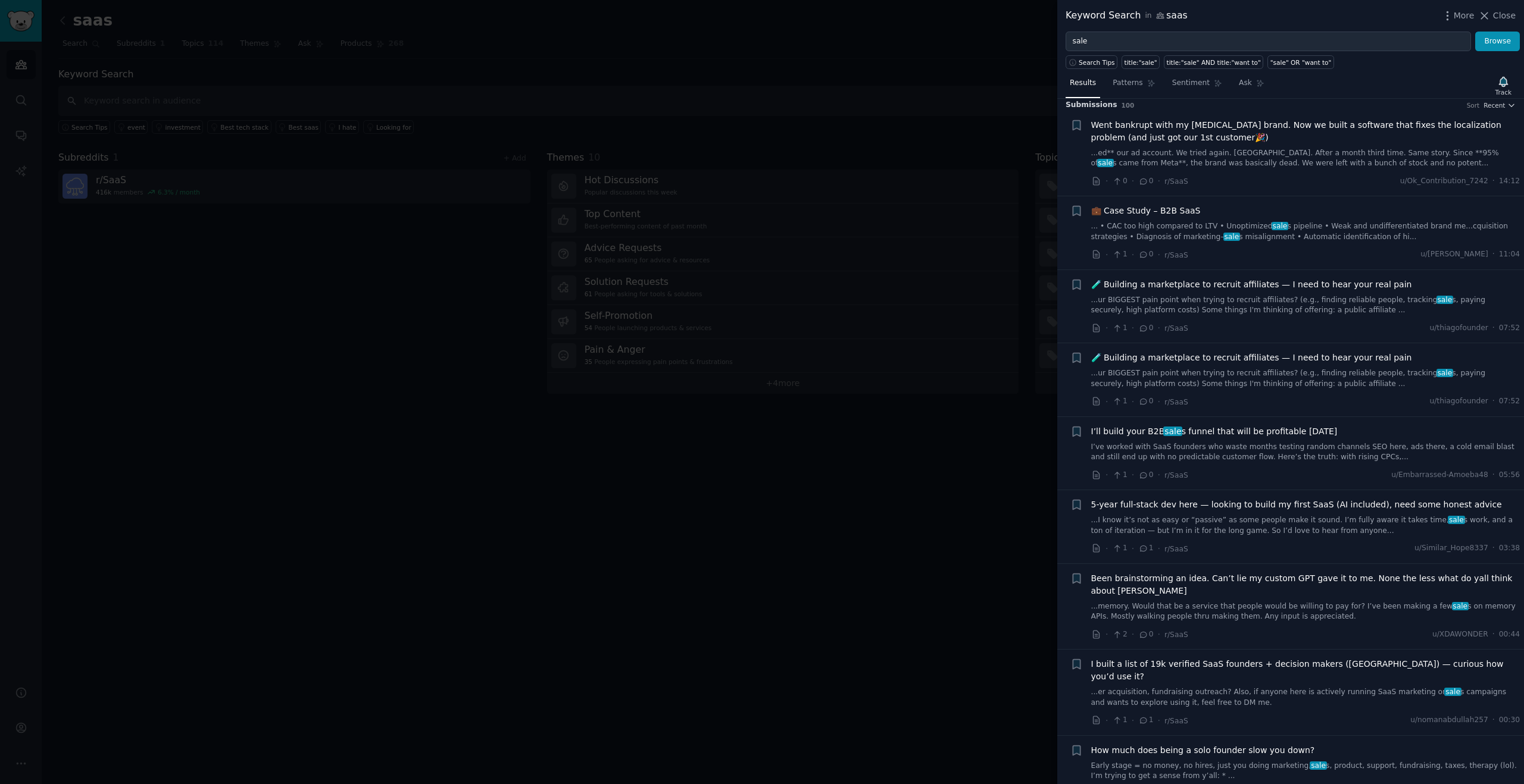
scroll to position [9, 0]
click at [893, 458] on div at bounding box center [762, 392] width 1524 height 784
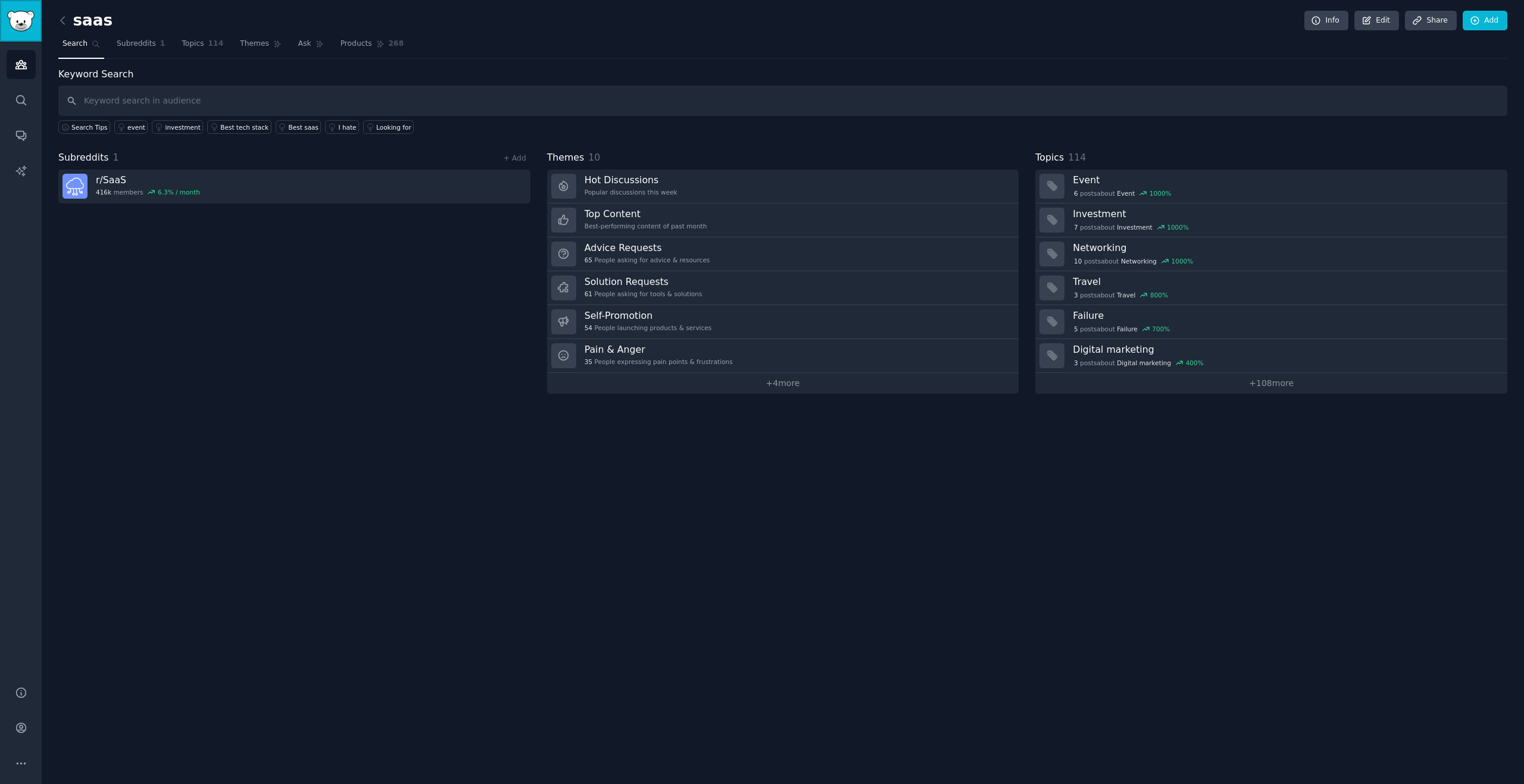
click at [14, 18] on img "Sidebar" at bounding box center [21, 21] width 28 height 21
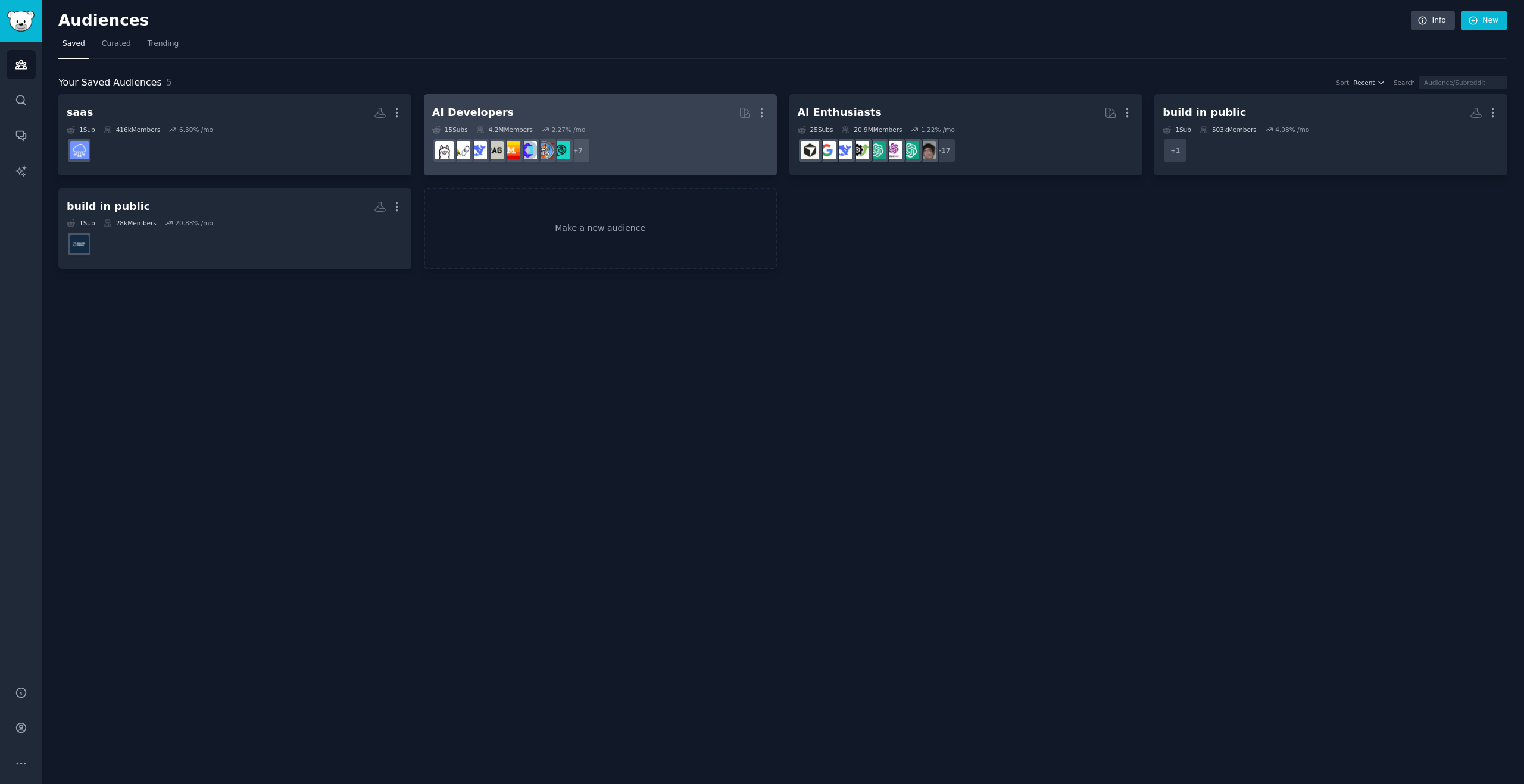
click at [606, 137] on dd "+ 7" at bounding box center [600, 150] width 336 height 34
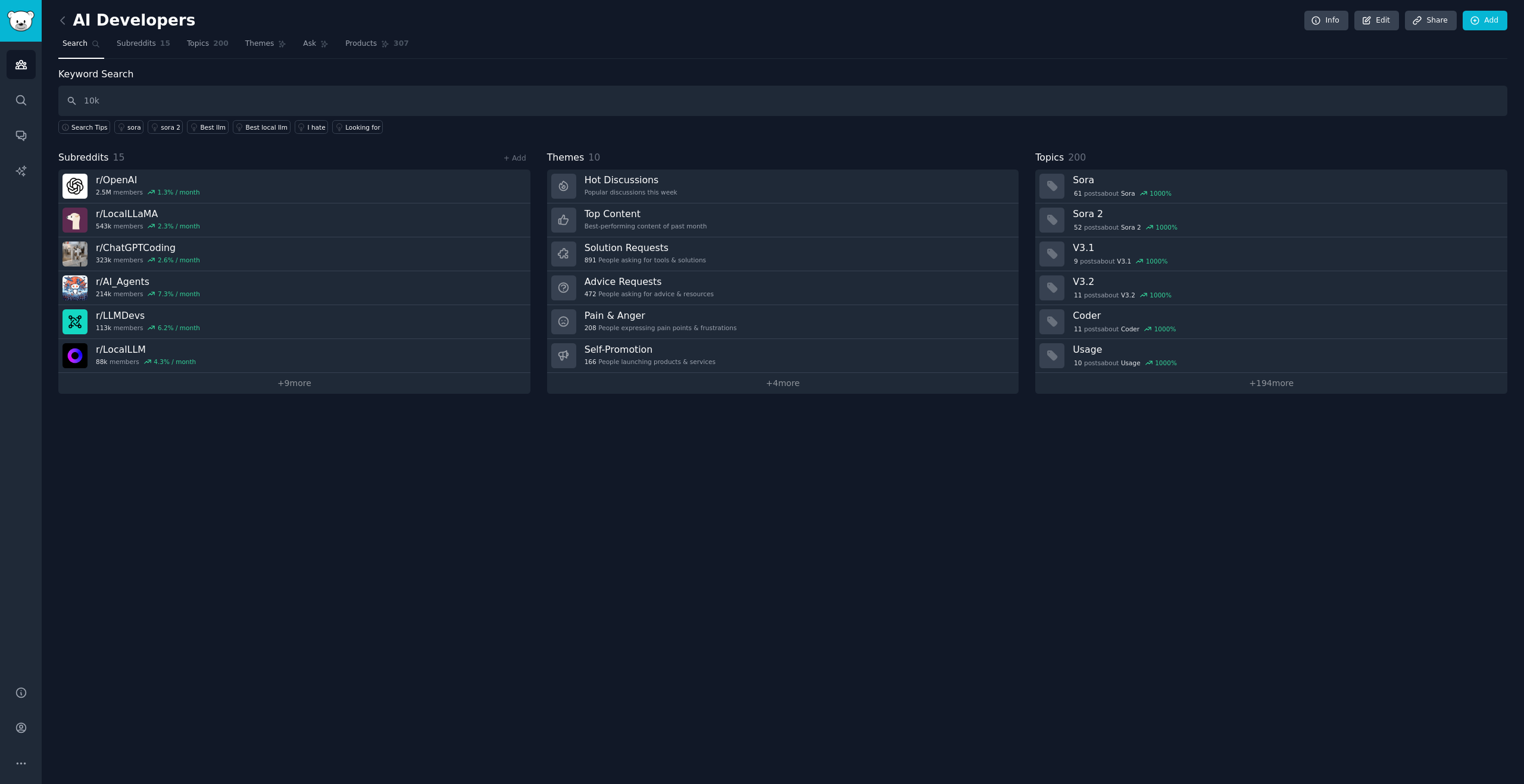
type input "10k"
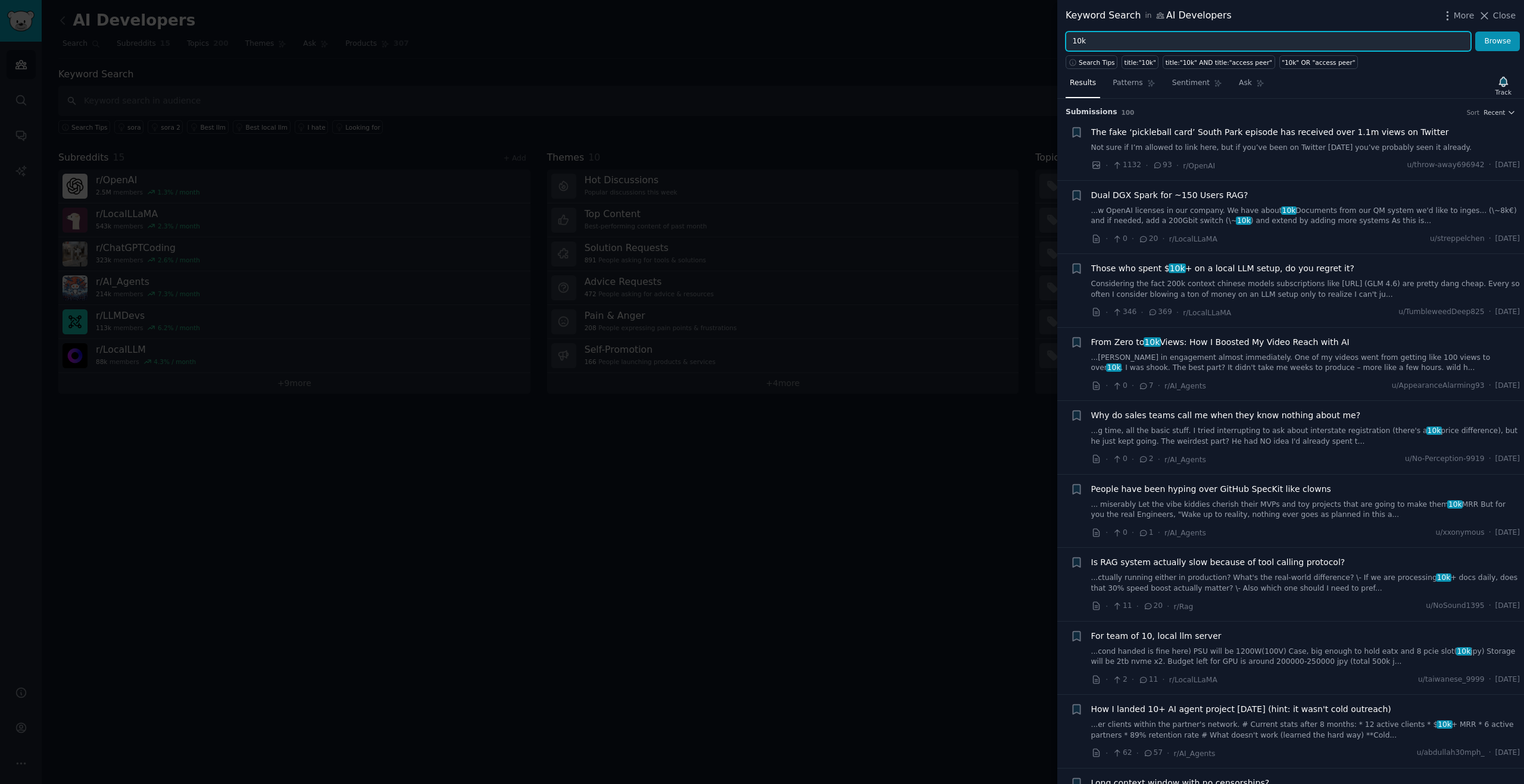
click at [1231, 44] on input "10k" at bounding box center [1268, 42] width 405 height 21
type input "1"
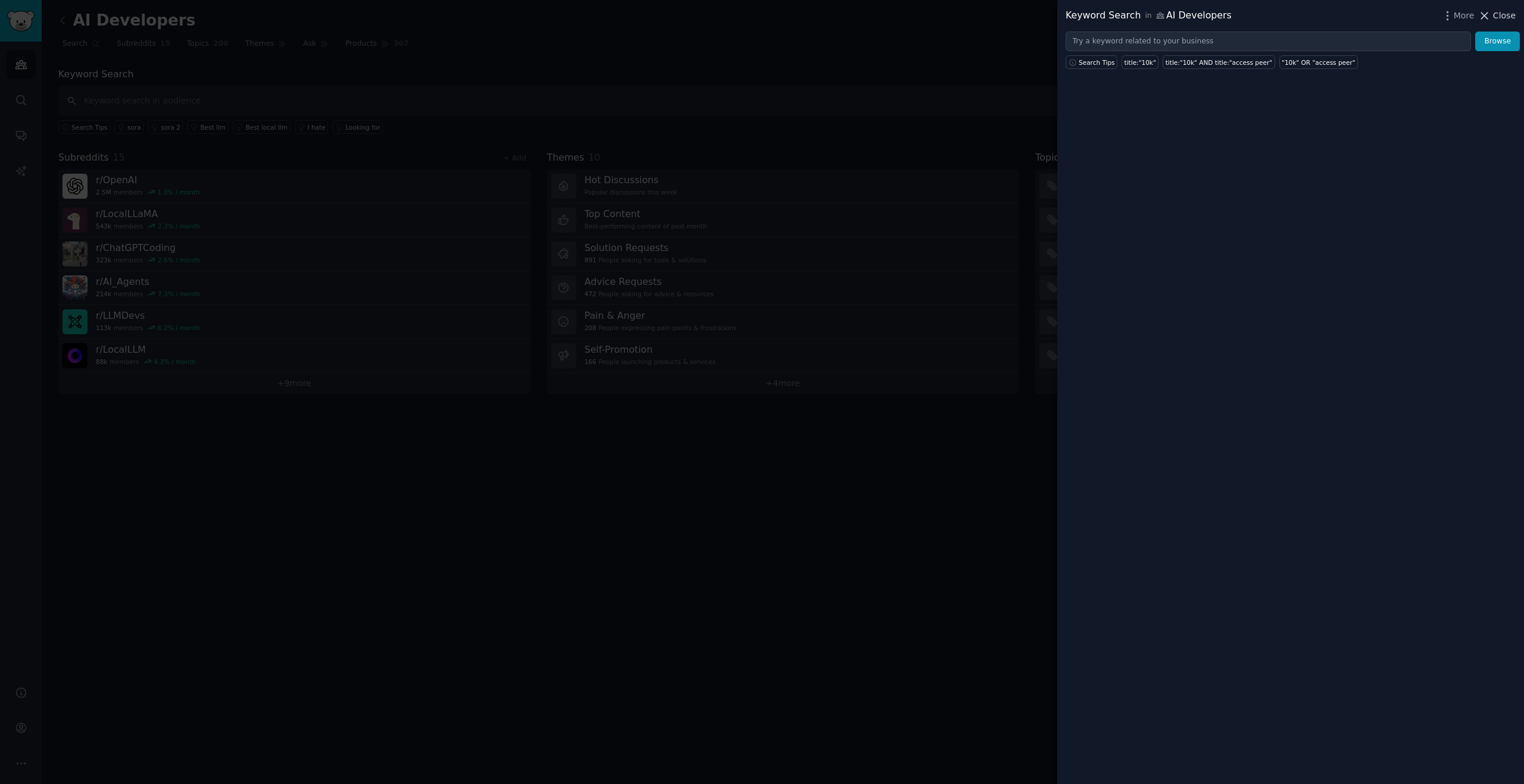
click at [1490, 16] on icon at bounding box center [1484, 15] width 13 height 13
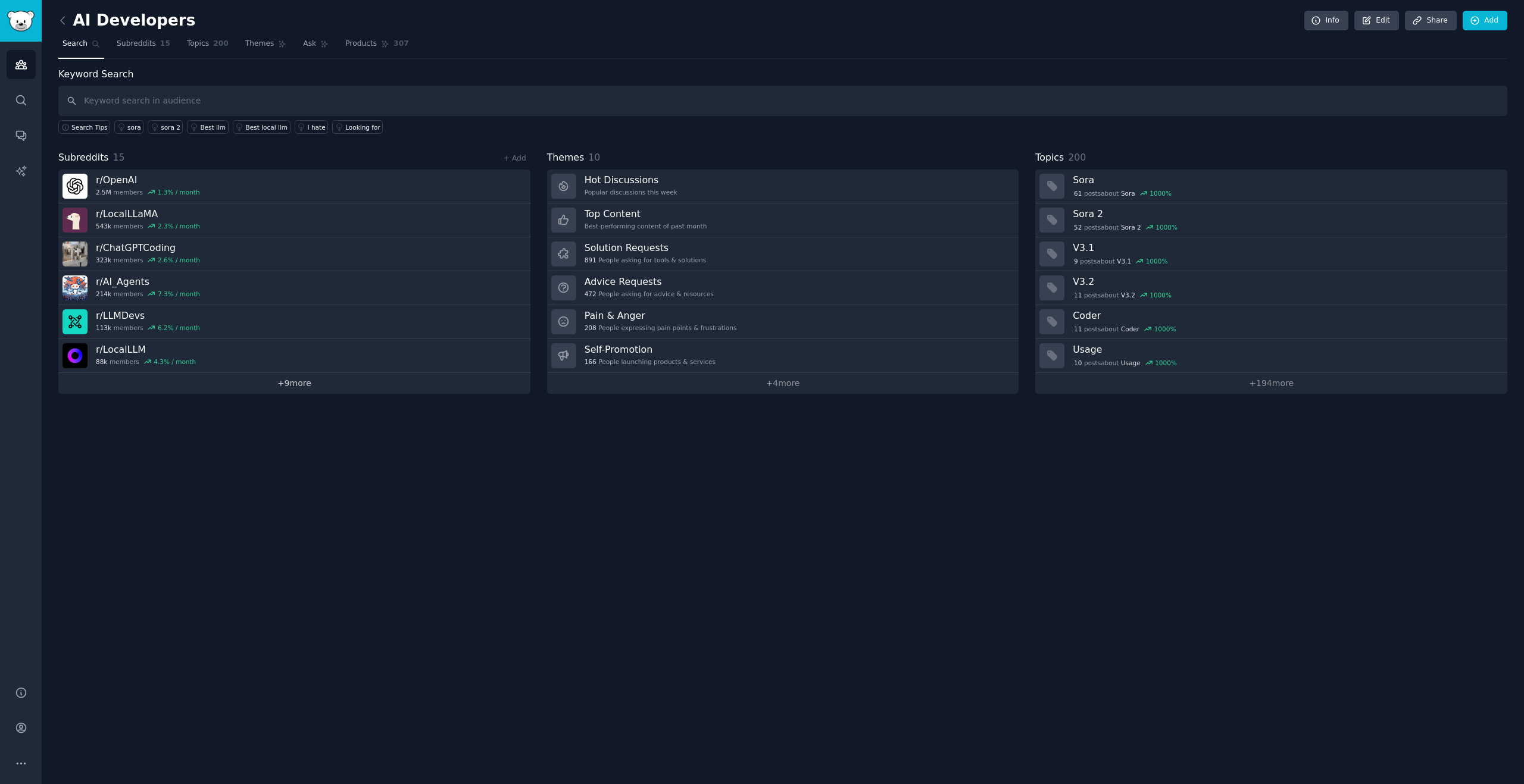
click at [202, 391] on link "+ 9 more" at bounding box center [294, 383] width 472 height 21
